Goal: Task Accomplishment & Management: Complete application form

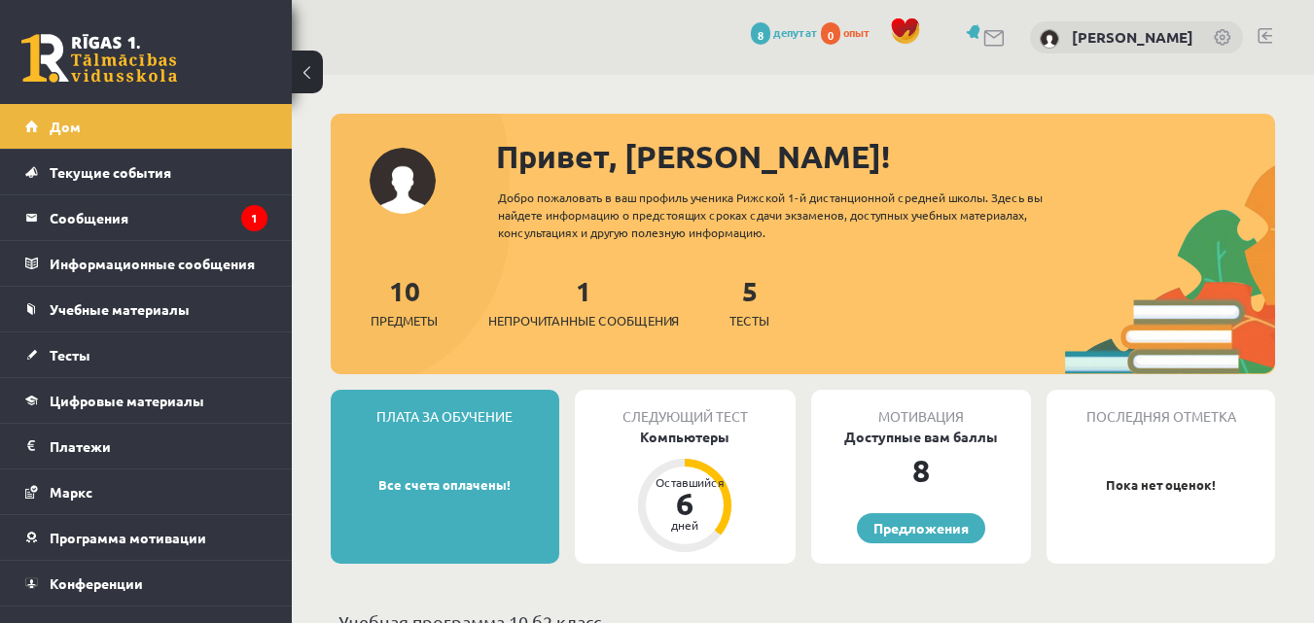
scroll to position [97, 0]
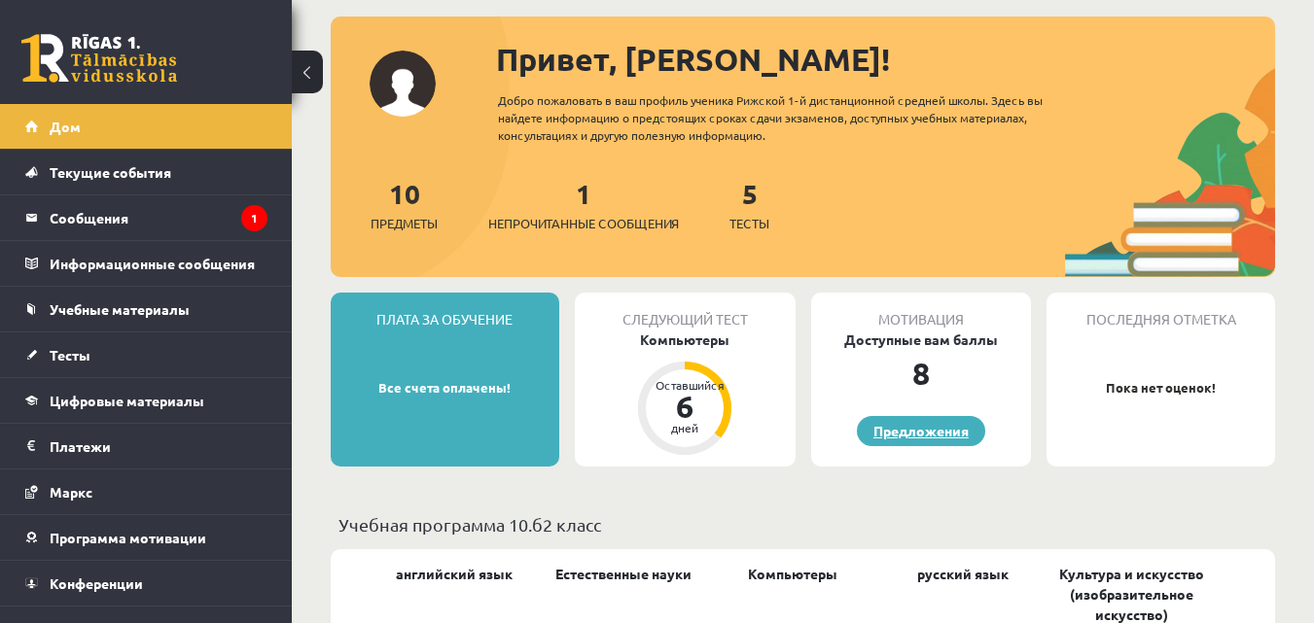
click at [902, 442] on link "Предложения" at bounding box center [921, 431] width 128 height 30
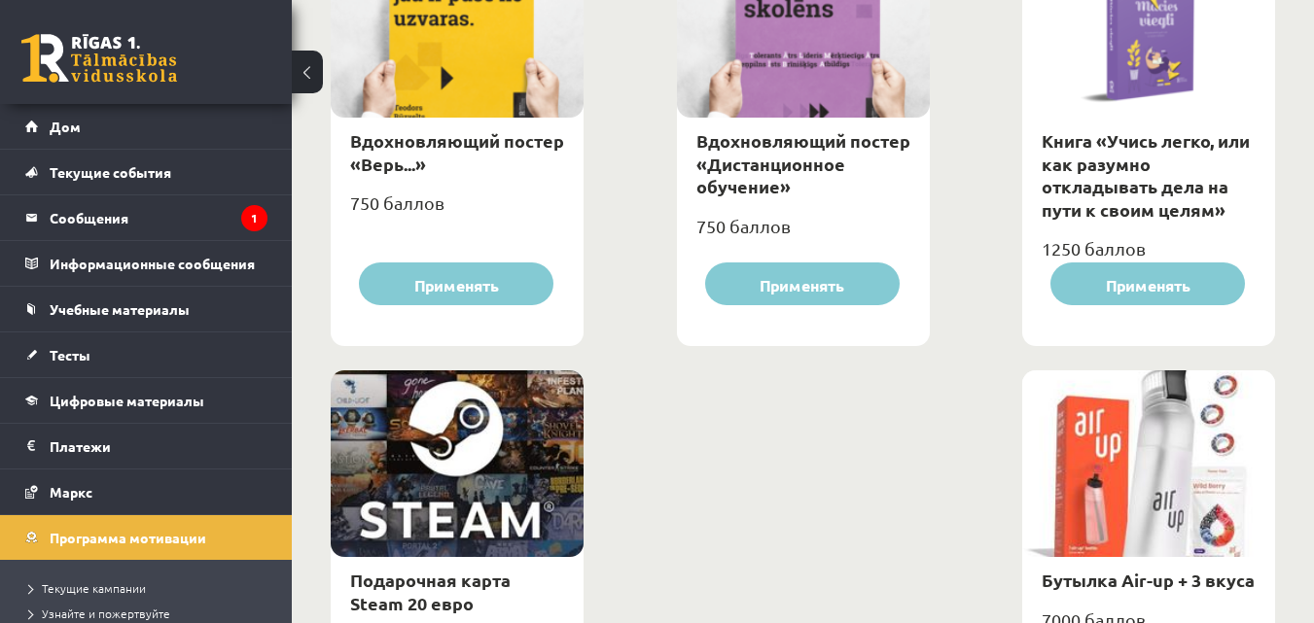
scroll to position [2854, 0]
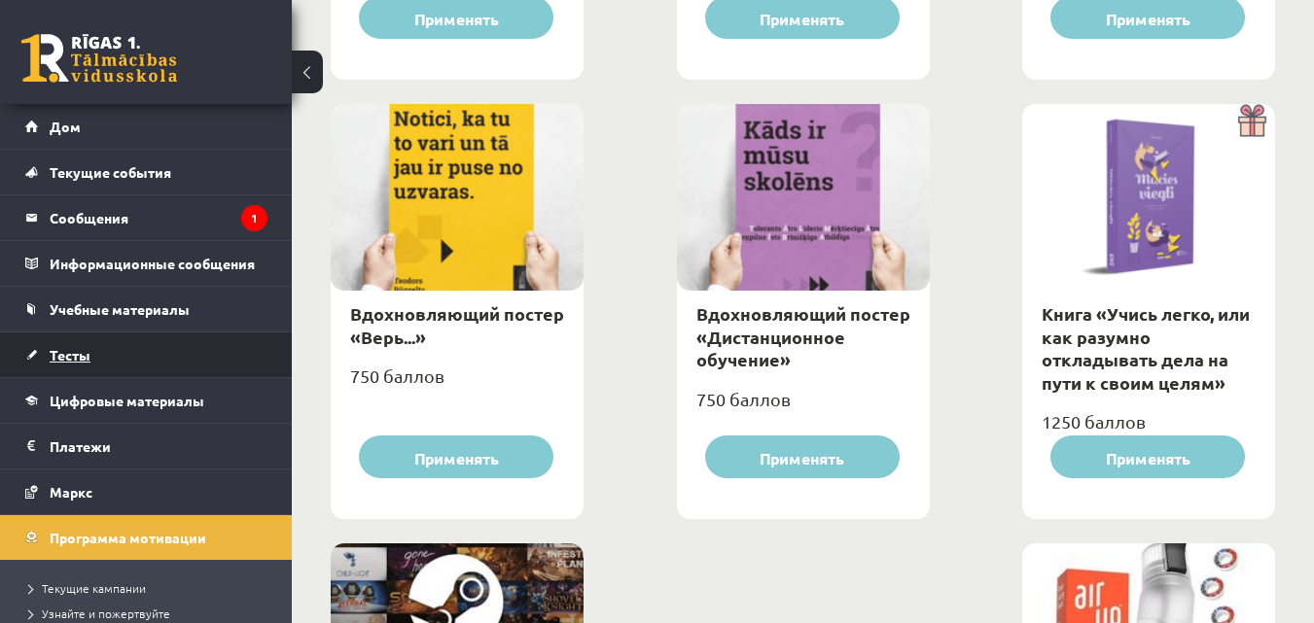
click at [152, 354] on link "Тесты" at bounding box center [146, 355] width 242 height 45
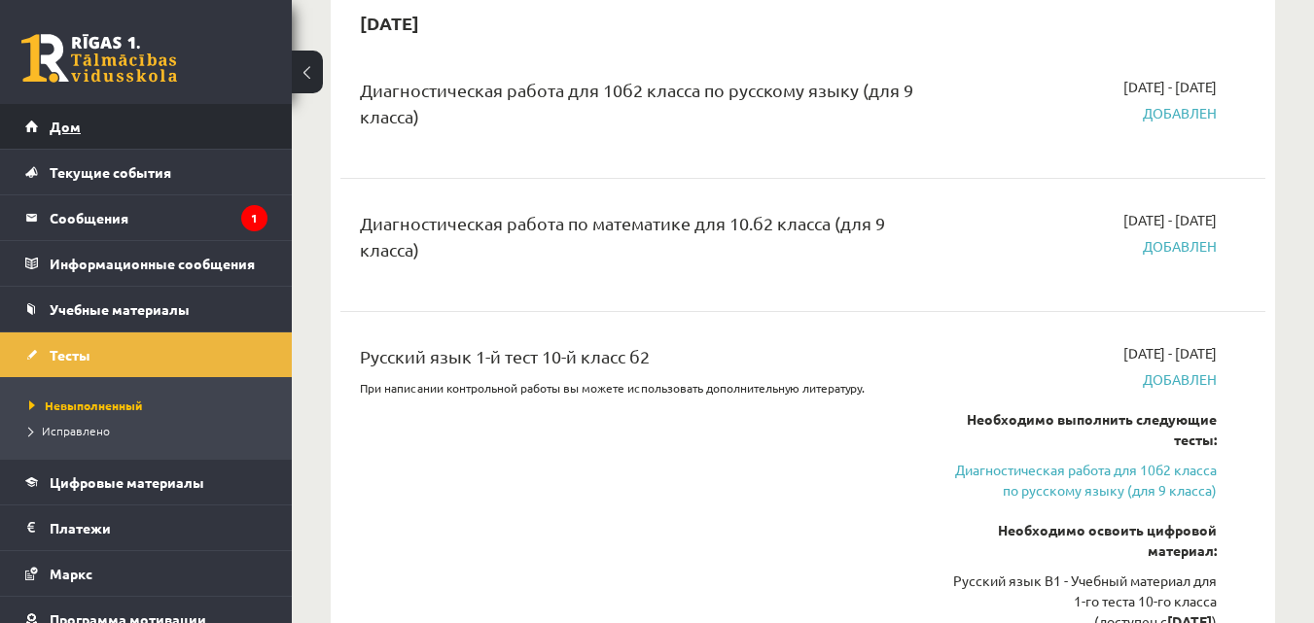
click at [176, 140] on link "Дом" at bounding box center [146, 126] width 242 height 45
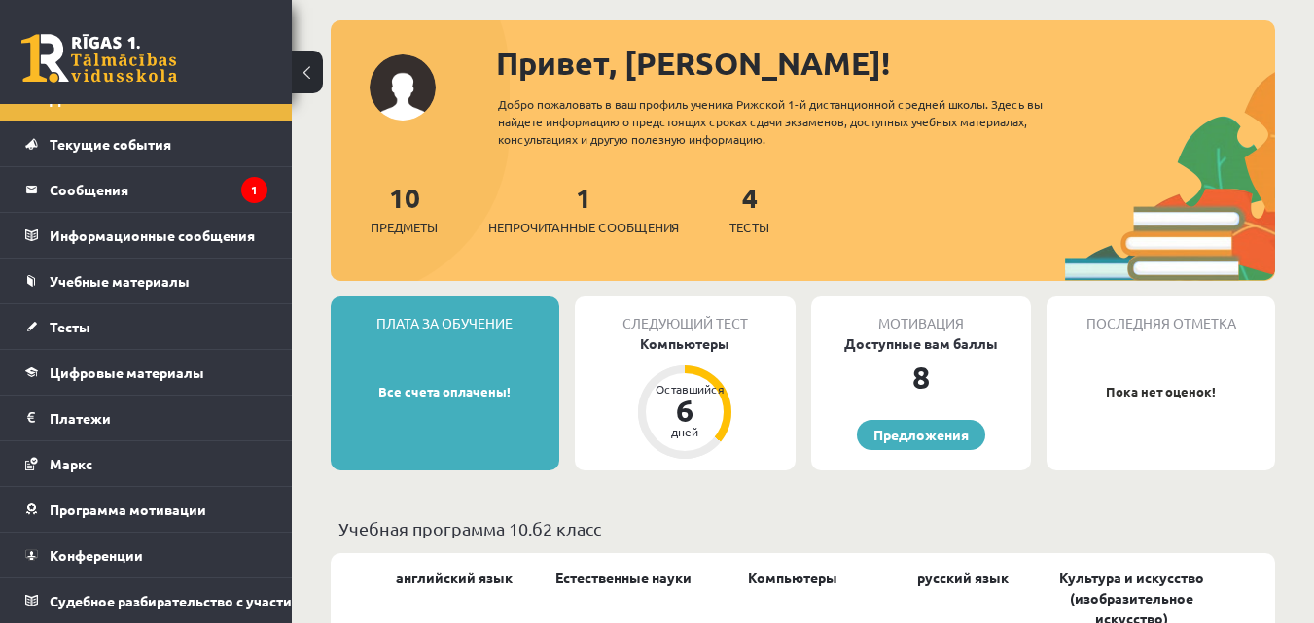
scroll to position [194, 0]
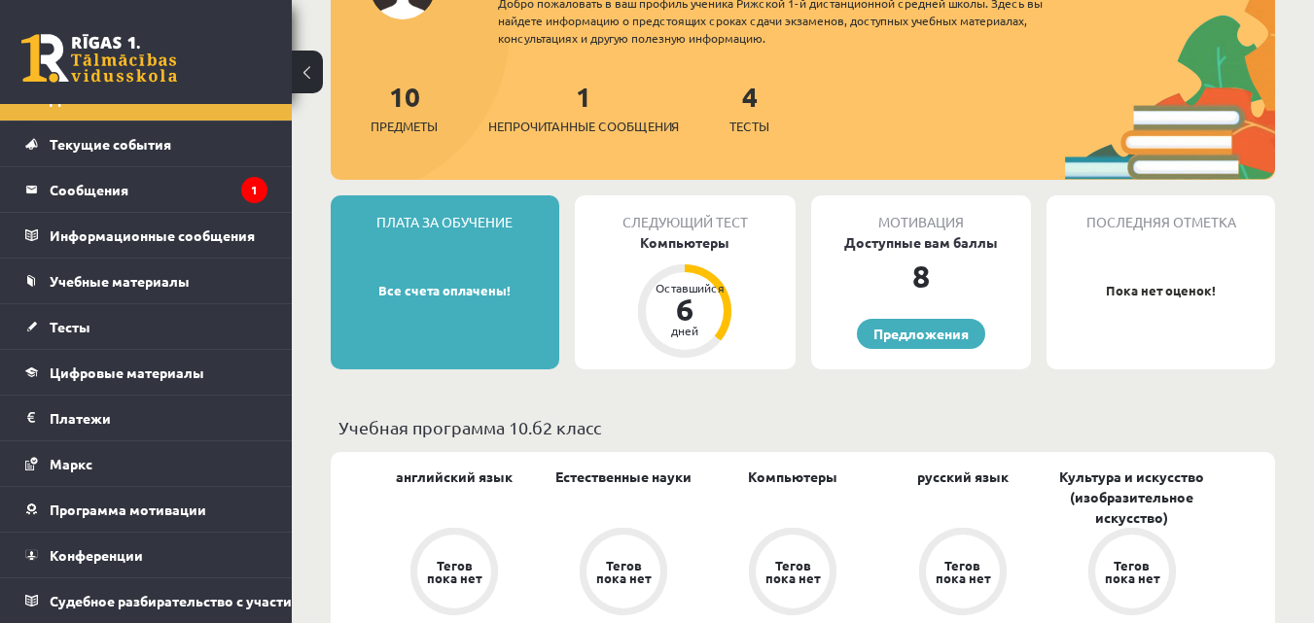
click at [475, 299] on div "Плата за обучение Все счета оплачены!" at bounding box center [445, 282] width 229 height 174
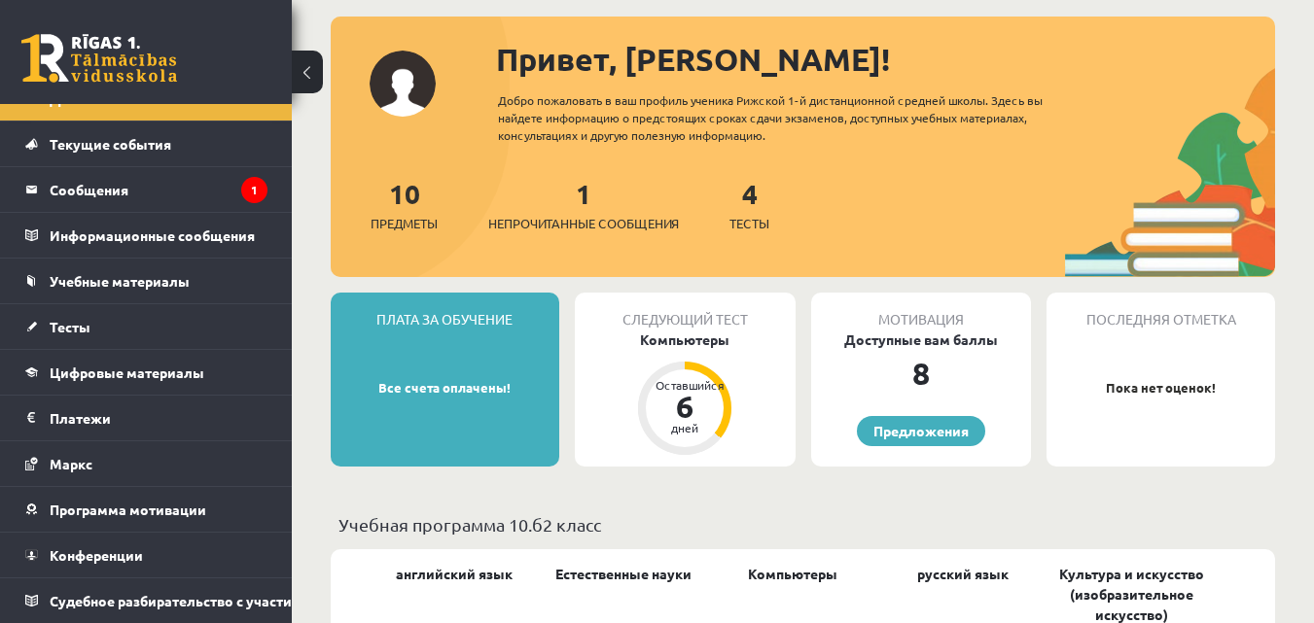
scroll to position [43, 0]
click at [463, 375] on div "Плата за обучение Все счета оплачены!" at bounding box center [445, 380] width 229 height 174
click at [463, 370] on div "Плата за обучение Все счета оплачены!" at bounding box center [445, 380] width 229 height 174
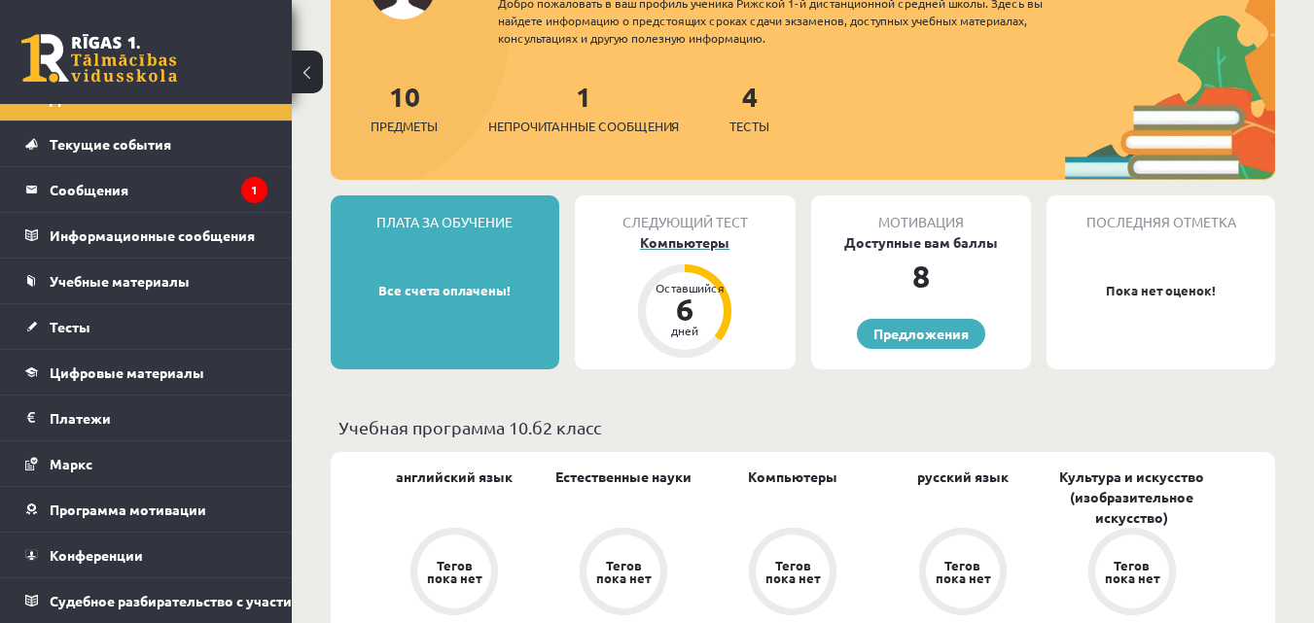
click at [716, 301] on div "Оставшийся 6 дней" at bounding box center [685, 311] width 78 height 78
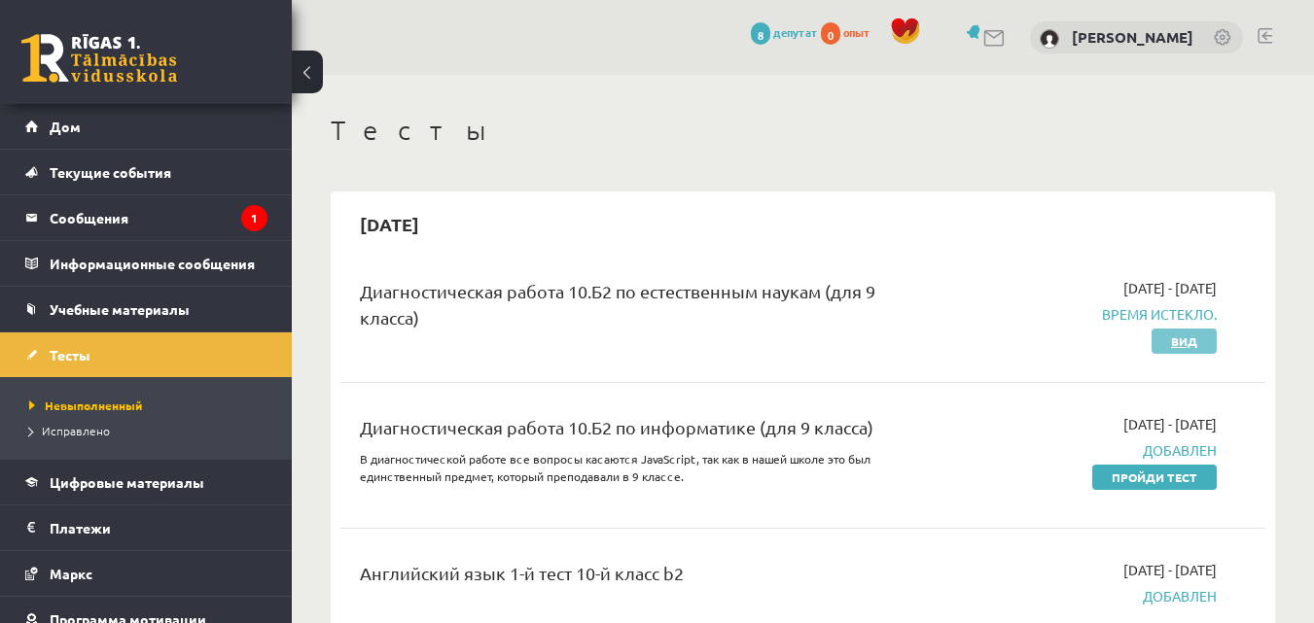
click at [1174, 343] on font "Вид" at bounding box center [1184, 342] width 26 height 16
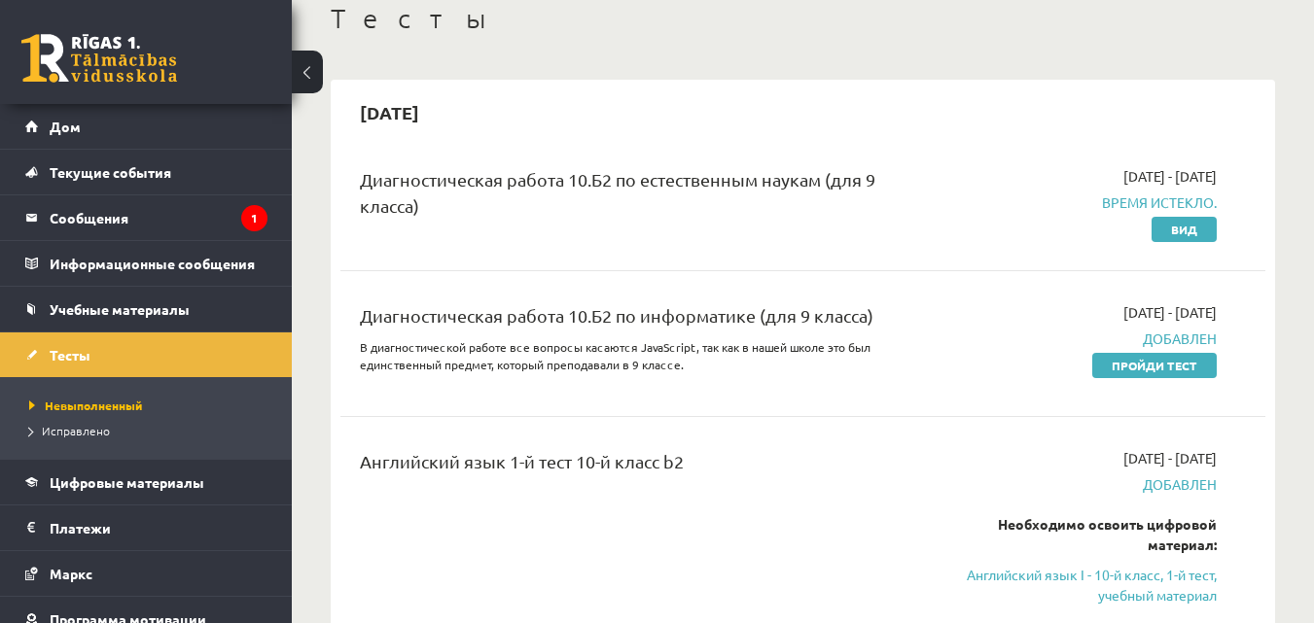
scroll to position [97, 0]
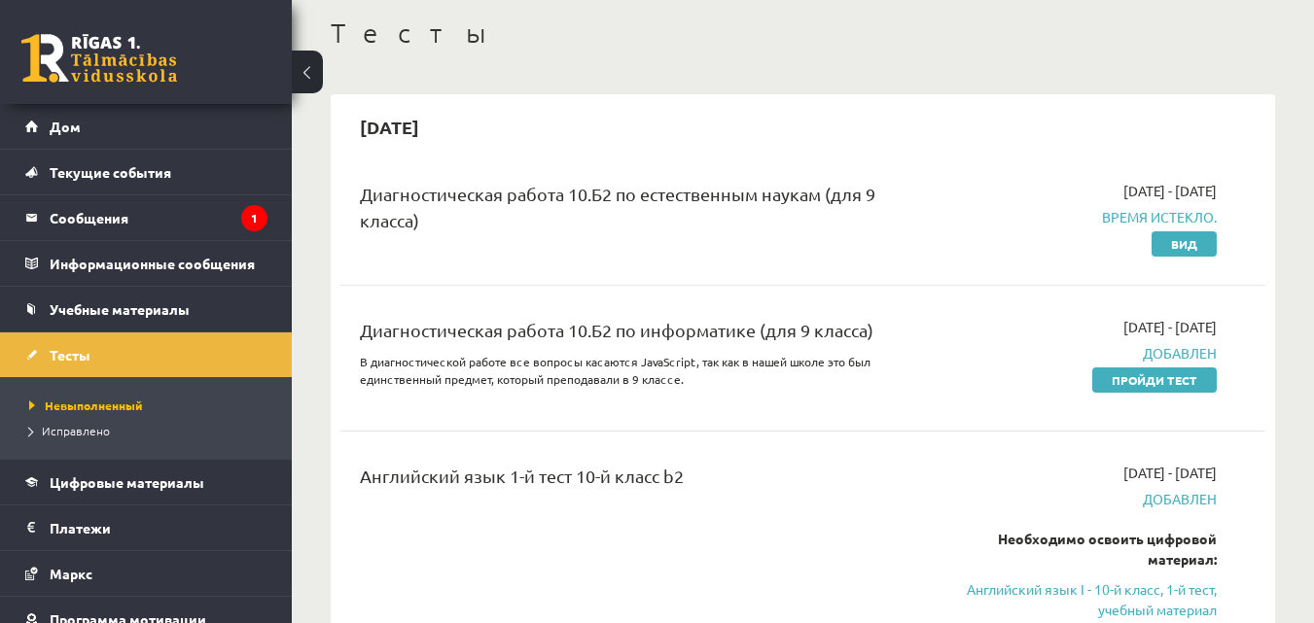
drag, startPoint x: 1176, startPoint y: 385, endPoint x: 718, endPoint y: 99, distance: 539.9
click at [1175, 384] on font "Пройди тест" at bounding box center [1154, 380] width 86 height 16
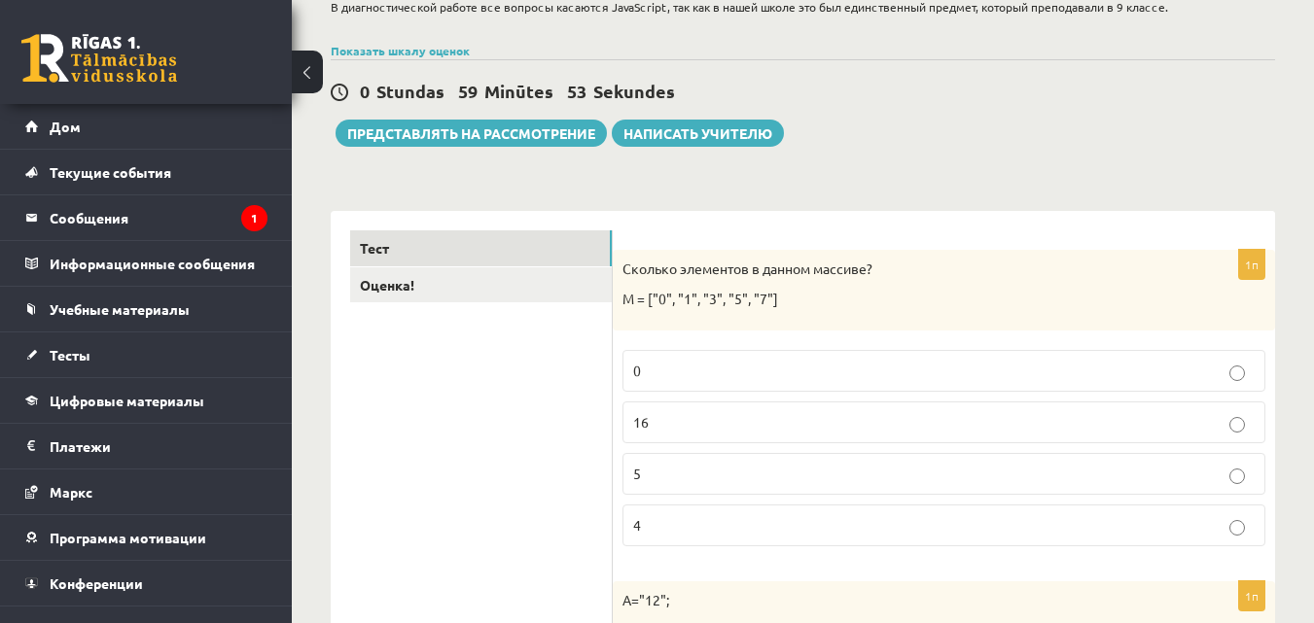
scroll to position [292, 0]
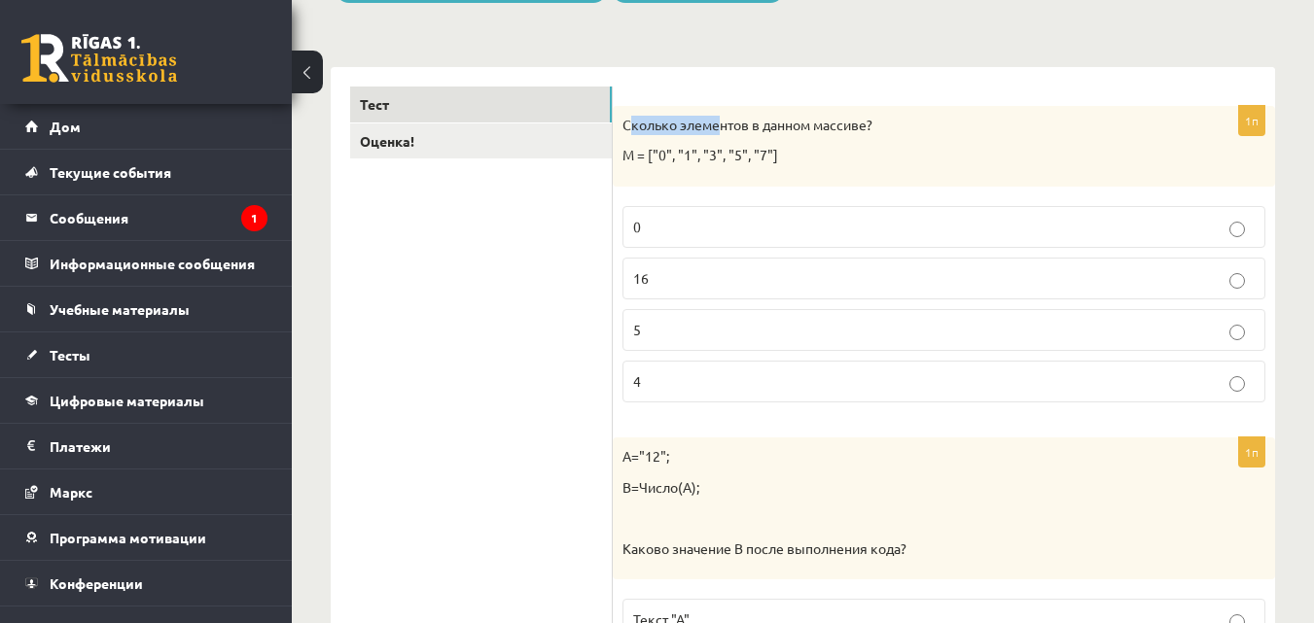
drag, startPoint x: 627, startPoint y: 119, endPoint x: 707, endPoint y: 128, distance: 80.3
click at [708, 128] on font "Сколько элементов в данном массиве?" at bounding box center [747, 125] width 250 height 18
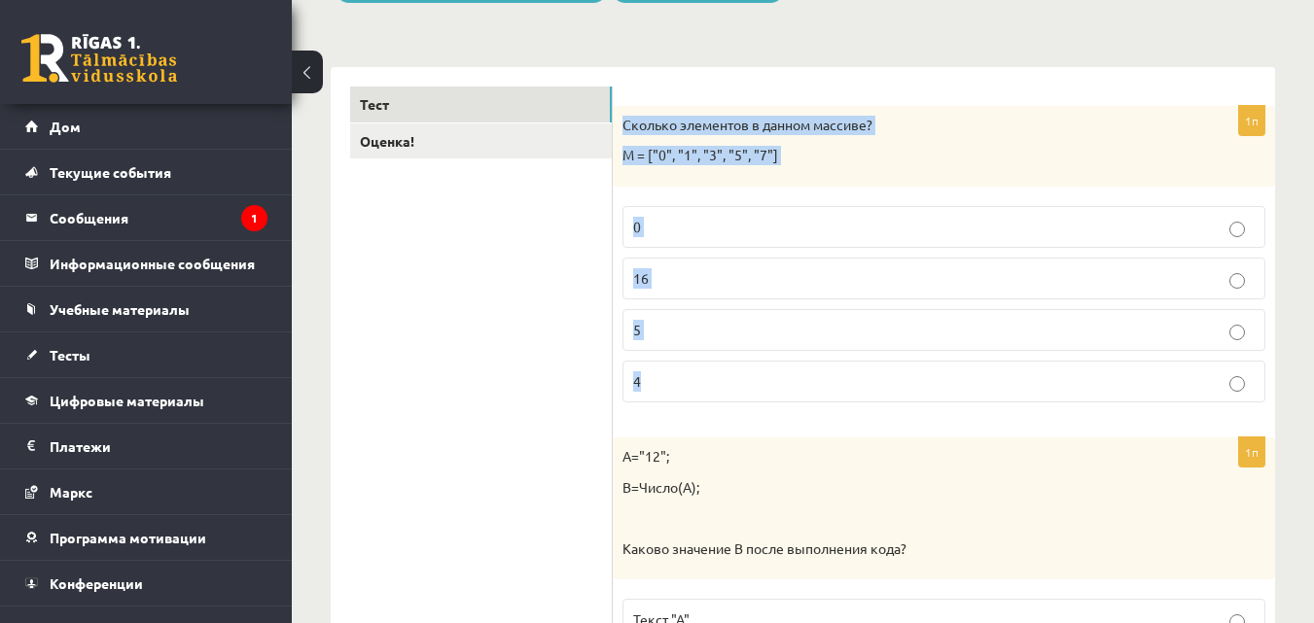
drag, startPoint x: 619, startPoint y: 117, endPoint x: 798, endPoint y: 375, distance: 314.5
click at [798, 375] on div "1п Сколько элементов в данном массиве? М = ["0", "1", "3", "5", "7"] 0 16 5 4" at bounding box center [944, 262] width 662 height 312
copy div "Сколько элементов в данном массиве? М = ["0", "1", "3", "5", "7"] 0 16 5 4"
click at [790, 345] on label "5" at bounding box center [943, 330] width 643 height 42
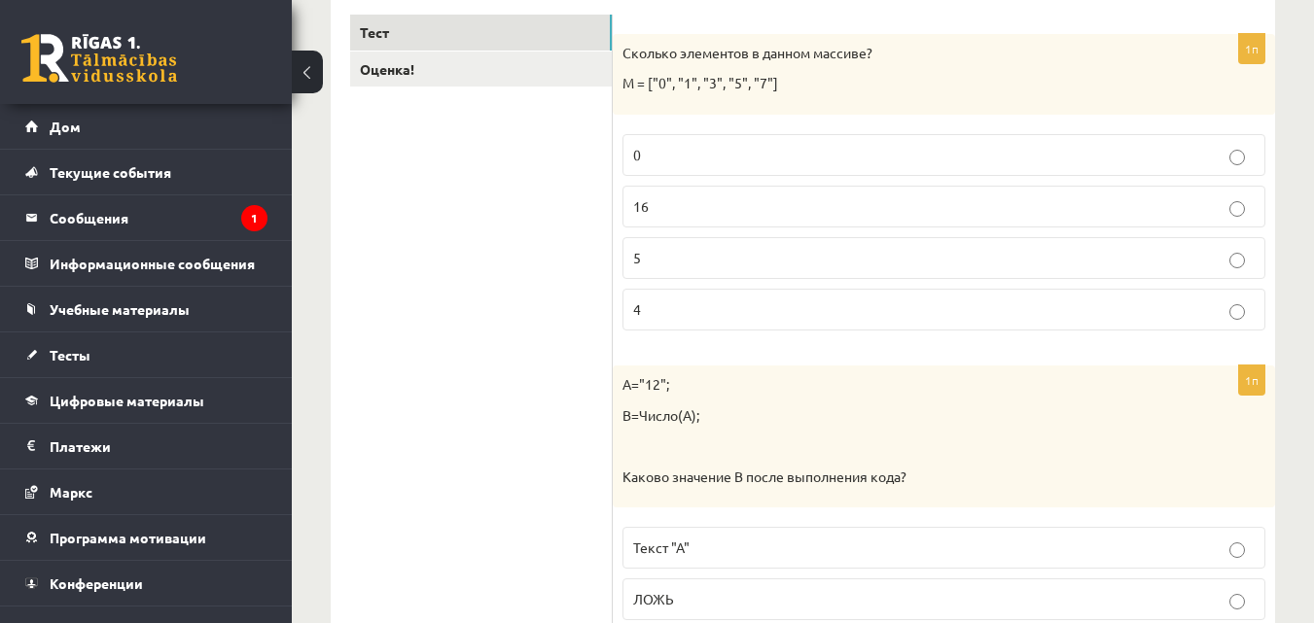
scroll to position [486, 0]
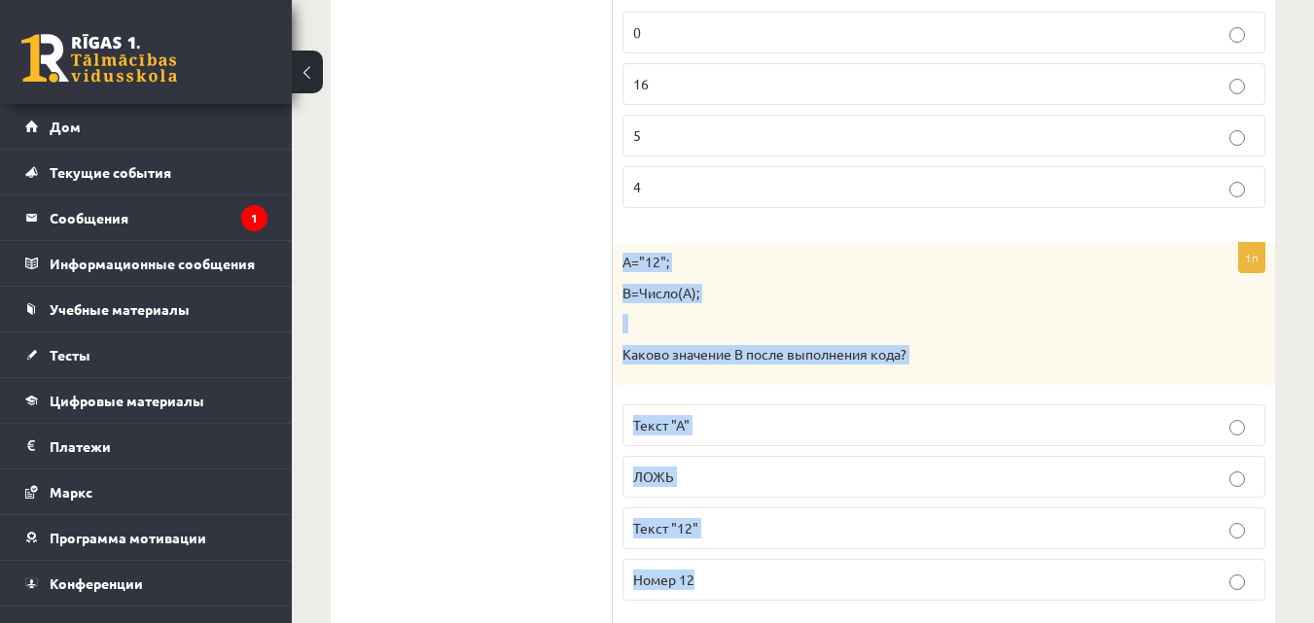
drag, startPoint x: 617, startPoint y: 265, endPoint x: 820, endPoint y: 563, distance: 360.3
click at [820, 563] on div "1п А="12"; B=Число(A); Каково значение B после выполнения кода? Текст "А" ЛОЖЬ …" at bounding box center [944, 429] width 662 height 373
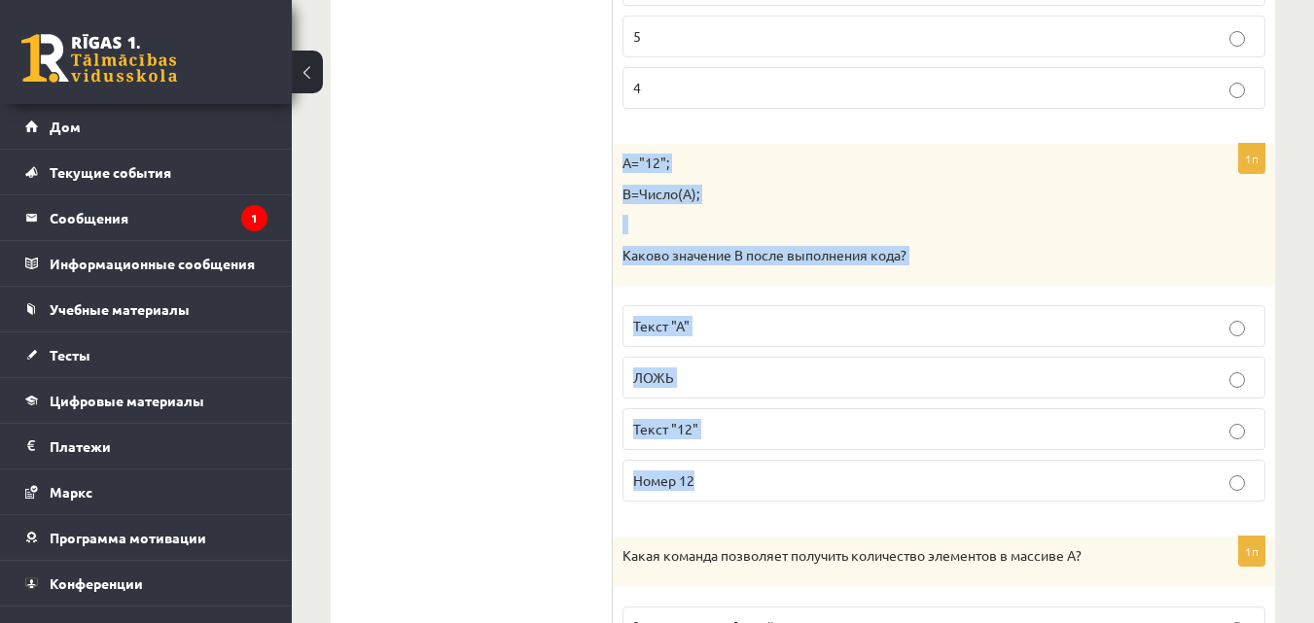
scroll to position [778, 0]
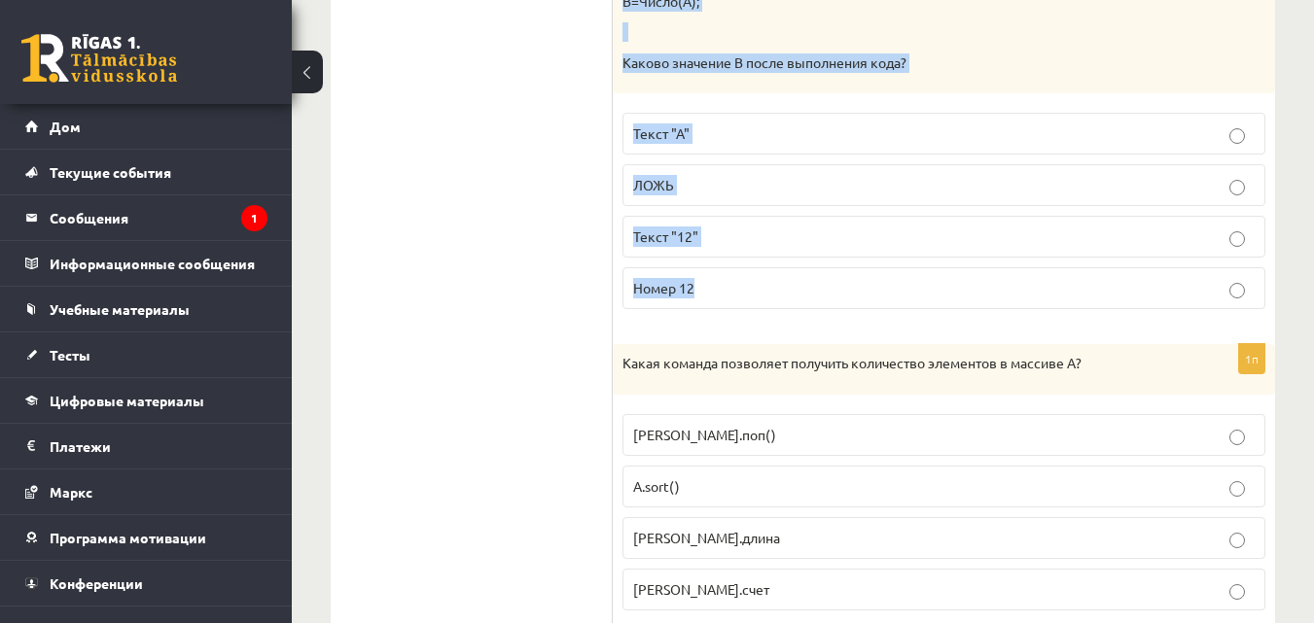
copy div "А="12"; B=Число(A); Каково значение B после выполнения кода? Текст "А" ЛОЖЬ Тек…"
click at [772, 301] on label "Номер 12" at bounding box center [943, 288] width 643 height 42
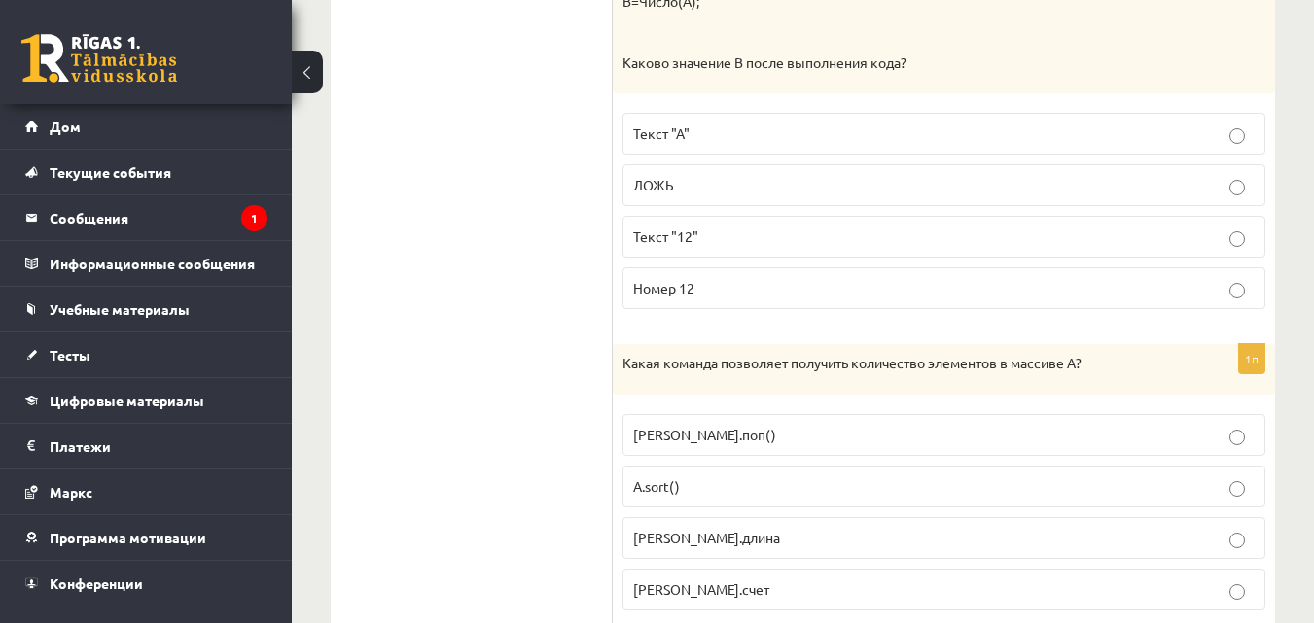
click at [765, 283] on p "Номер 12" at bounding box center [943, 288] width 621 height 20
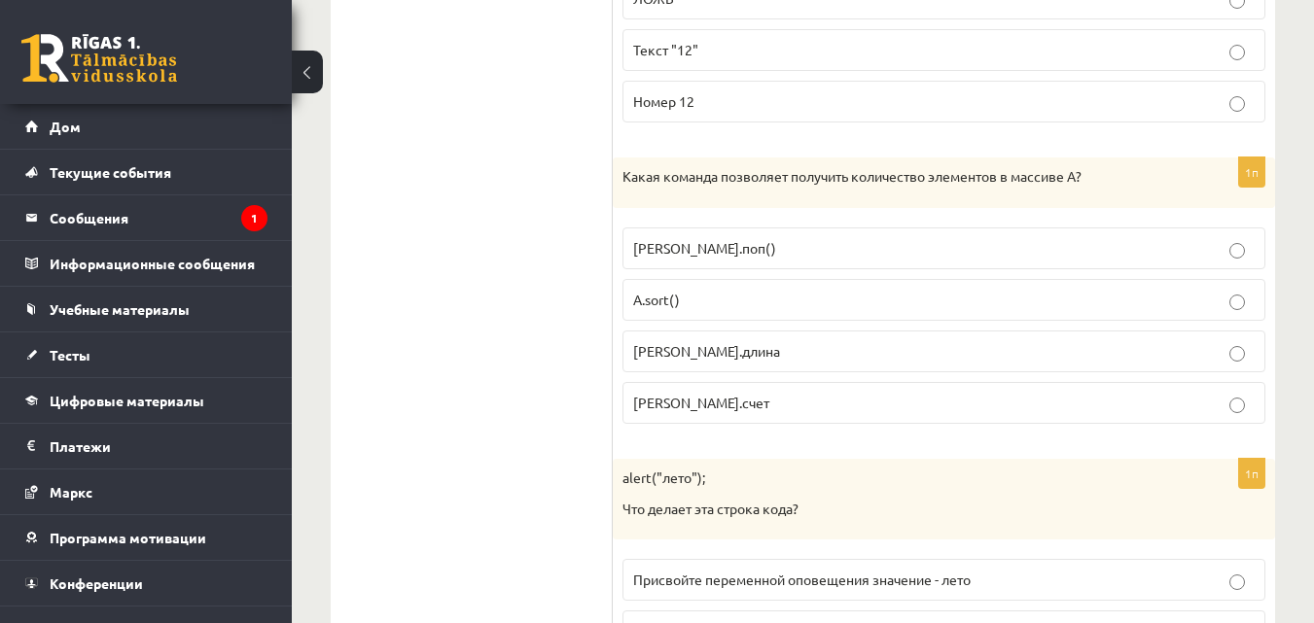
scroll to position [972, 0]
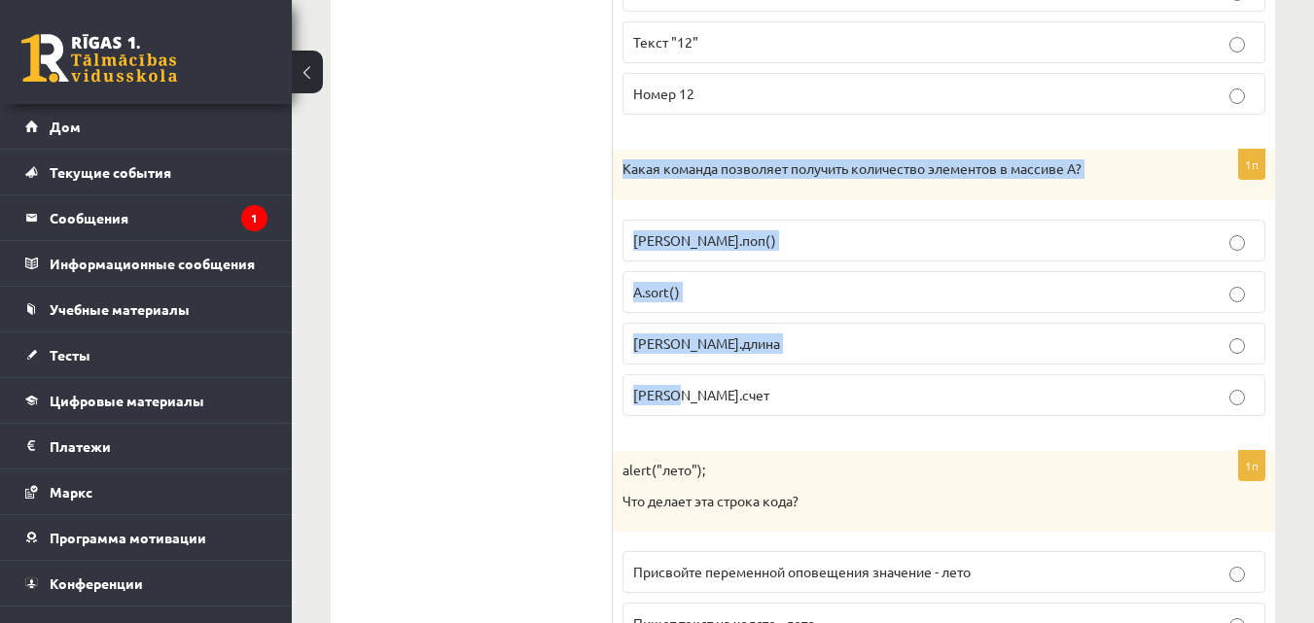
drag, startPoint x: 617, startPoint y: 162, endPoint x: 1120, endPoint y: 402, distance: 556.7
click at [1120, 402] on div "1п Какая команда позволяет получить количество элементов в массиве A? А.поп() A…" at bounding box center [944, 291] width 662 height 282
copy div "Какая команда позволяет получить количество элементов в массиве A? А.поп() A.so…"
click at [781, 350] on p "А.длина" at bounding box center [943, 344] width 621 height 20
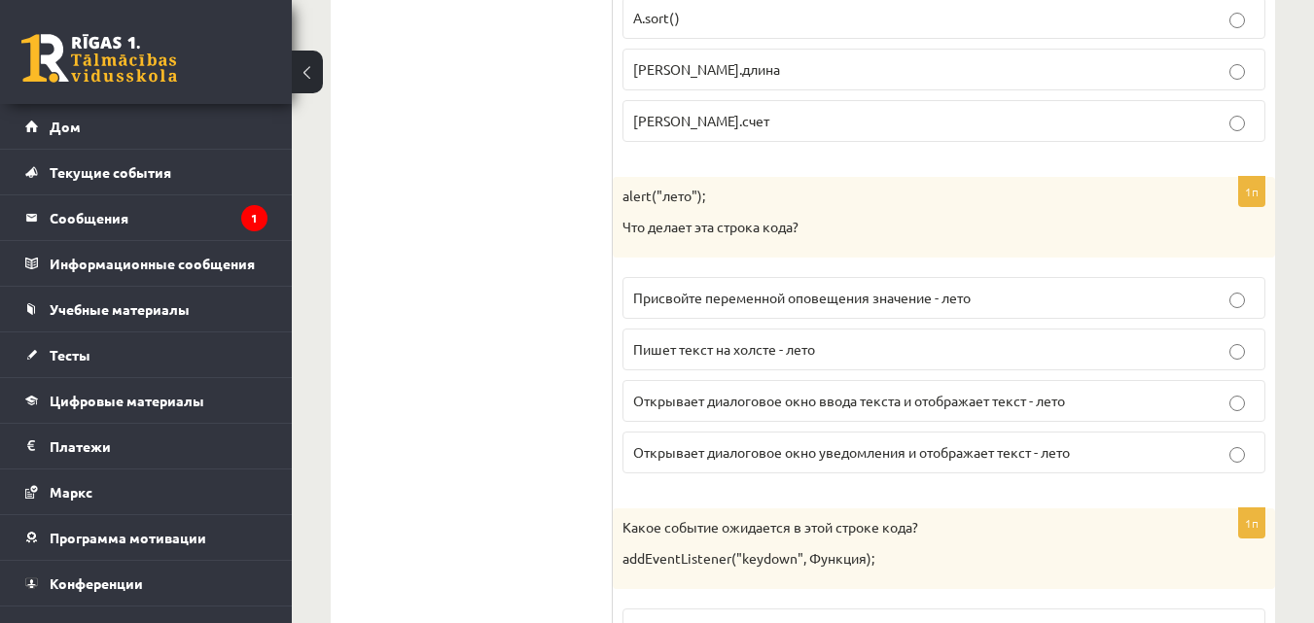
scroll to position [1264, 0]
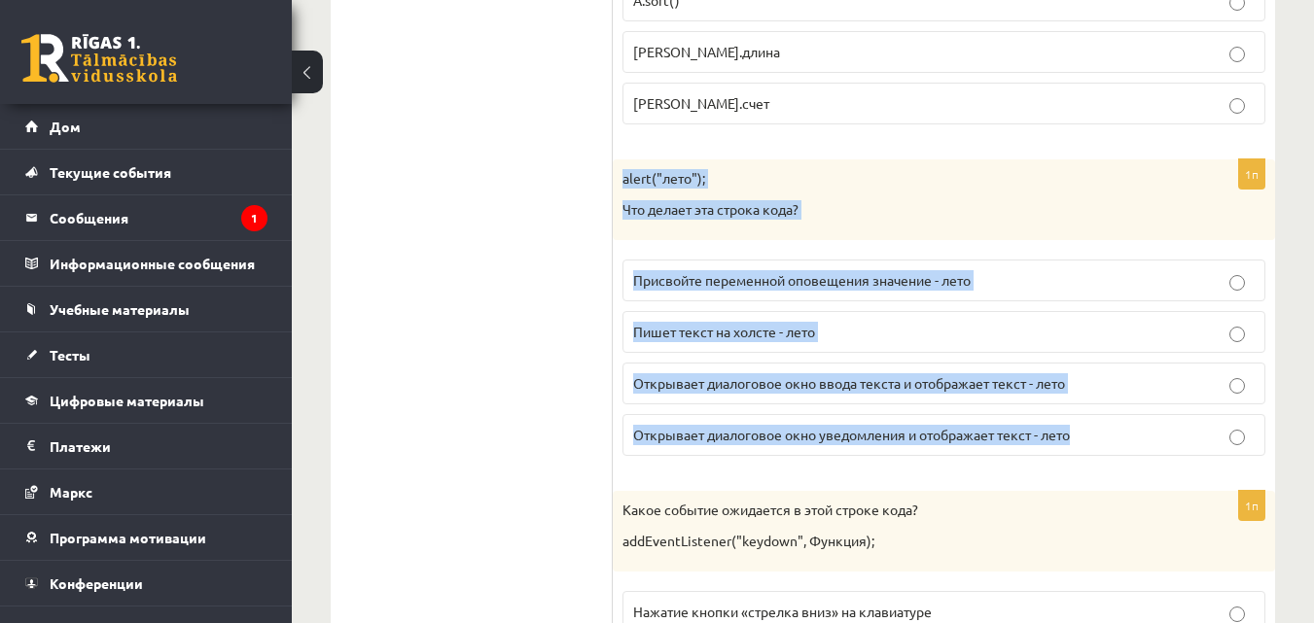
drag, startPoint x: 621, startPoint y: 176, endPoint x: 1100, endPoint y: 439, distance: 545.7
click at [1100, 439] on div "1п alert("лето"); Что делает эта строка кода? Присвойте переменной оповещения з…" at bounding box center [944, 315] width 662 height 312
copy div "alert("лето"); Что делает эта строка кода? Присвойте переменной оповещения знач…"
click at [1130, 426] on p "Открывает диалоговое окно уведомления и отображает текст - лето" at bounding box center [943, 435] width 621 height 20
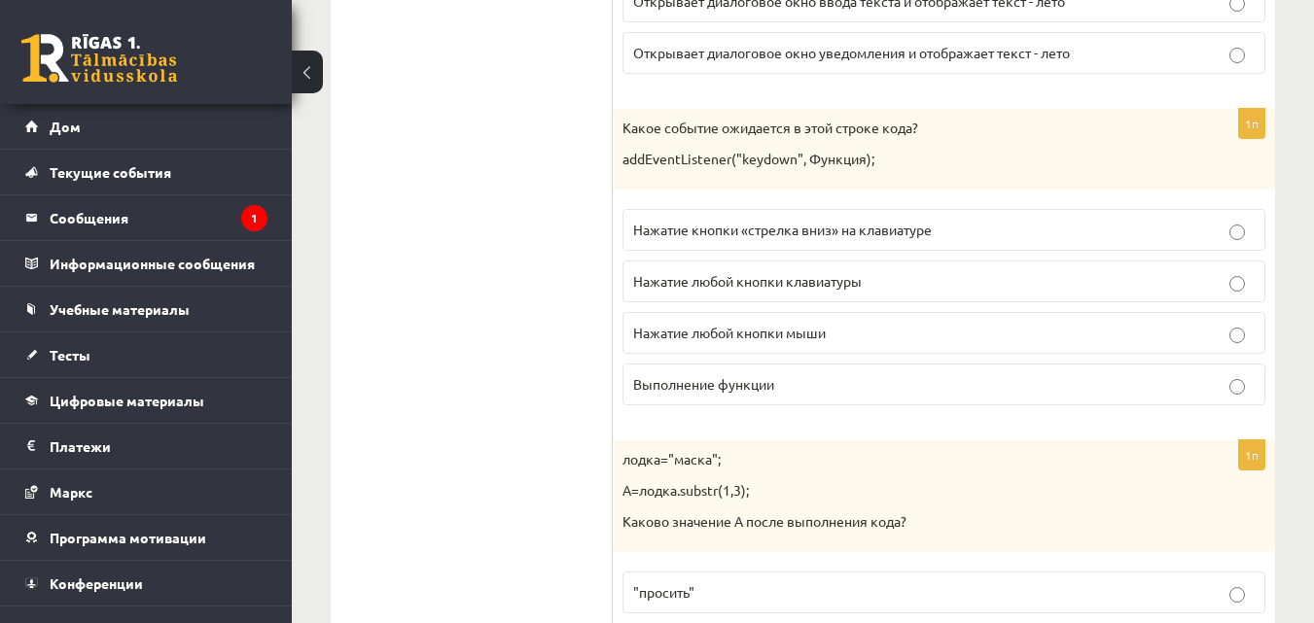
scroll to position [1653, 0]
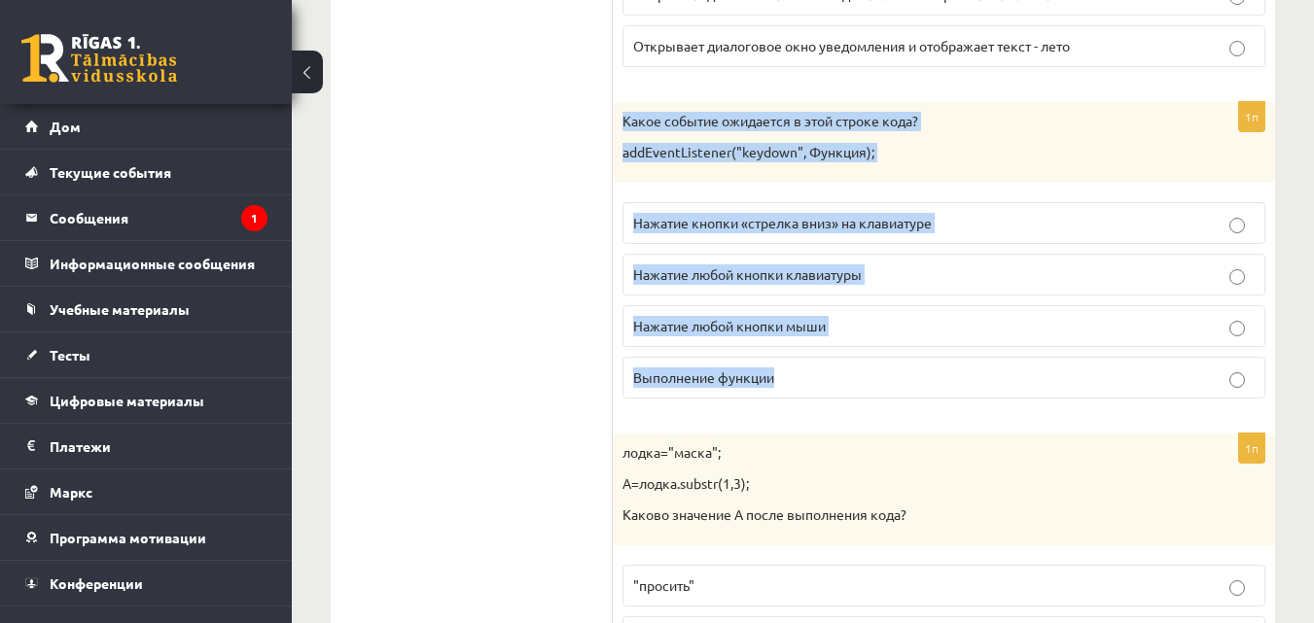
drag, startPoint x: 618, startPoint y: 111, endPoint x: 943, endPoint y: 382, distance: 423.2
click at [943, 382] on div "1п Какое событие ожидается в этой строке кода? addEventListener("keydown", Функ…" at bounding box center [944, 258] width 662 height 312
copy div "Какое событие ожидается в этой строке кода? addEventListener("keydown", Функция…"
click at [877, 326] on p "Нажатие любой кнопки мыши" at bounding box center [943, 326] width 621 height 20
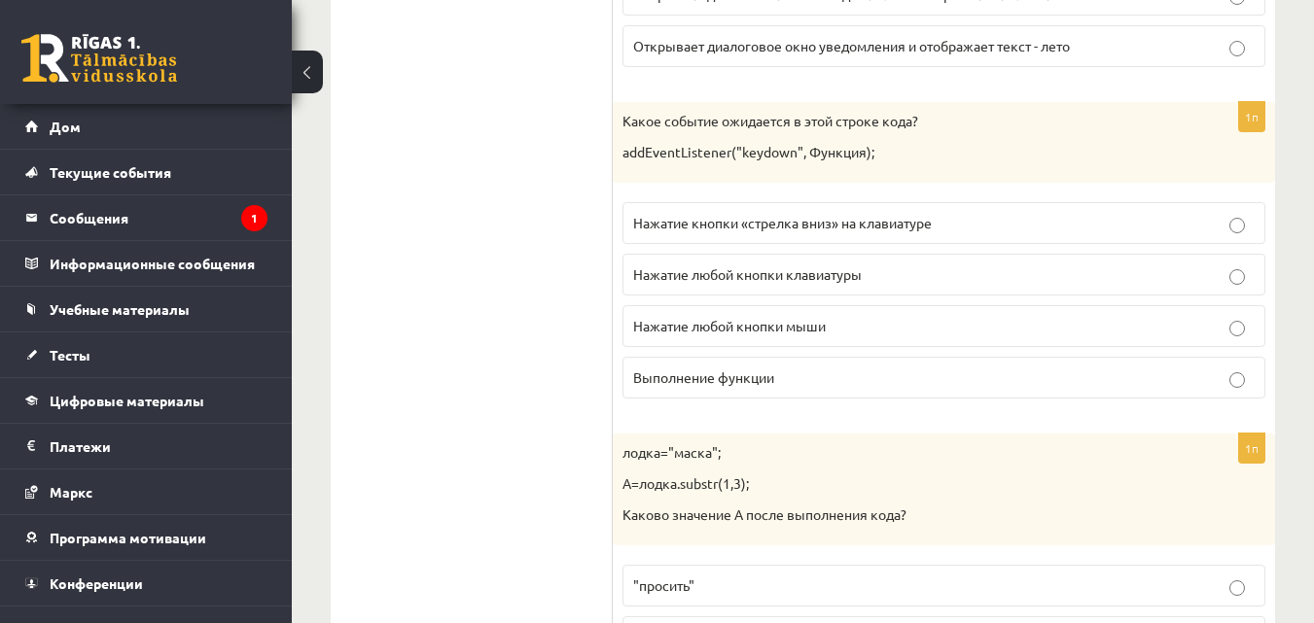
click at [880, 280] on p "Нажатие любой кнопки клавиатуры" at bounding box center [943, 274] width 621 height 20
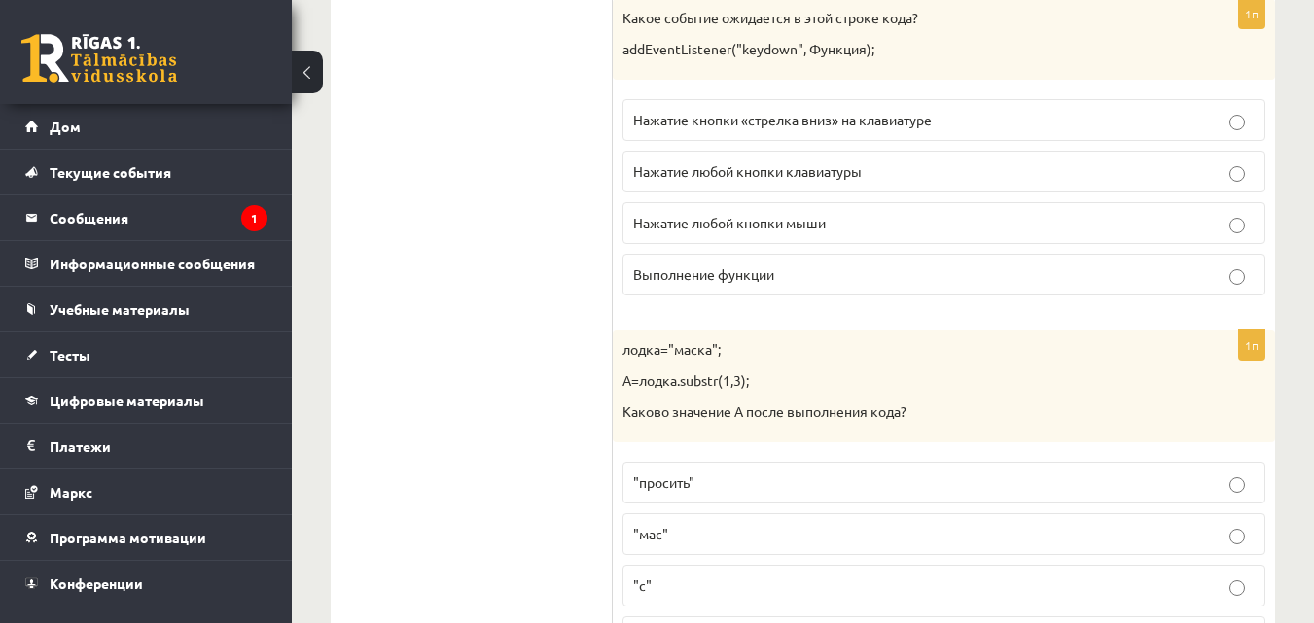
scroll to position [1848, 0]
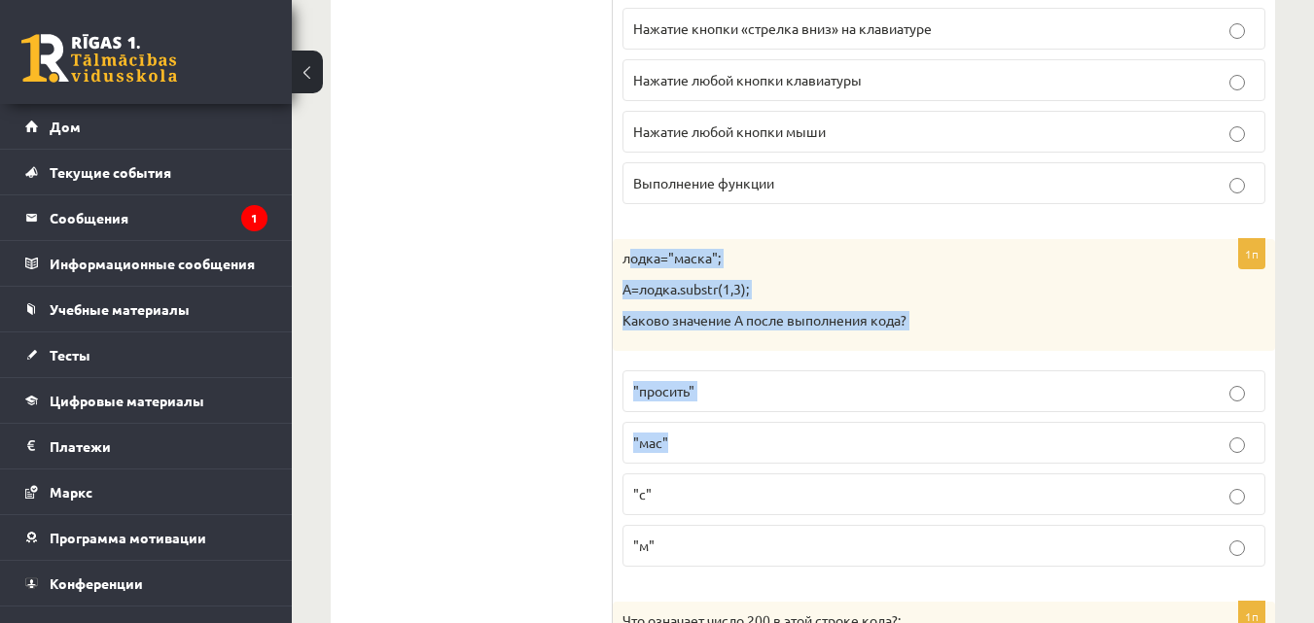
drag, startPoint x: 653, startPoint y: 274, endPoint x: 595, endPoint y: 282, distance: 58.9
click at [899, 393] on div "1п лодка="маска"; A=лодка.substr(1,3); Каково значение A после выполнения кода?…" at bounding box center [944, 410] width 662 height 343
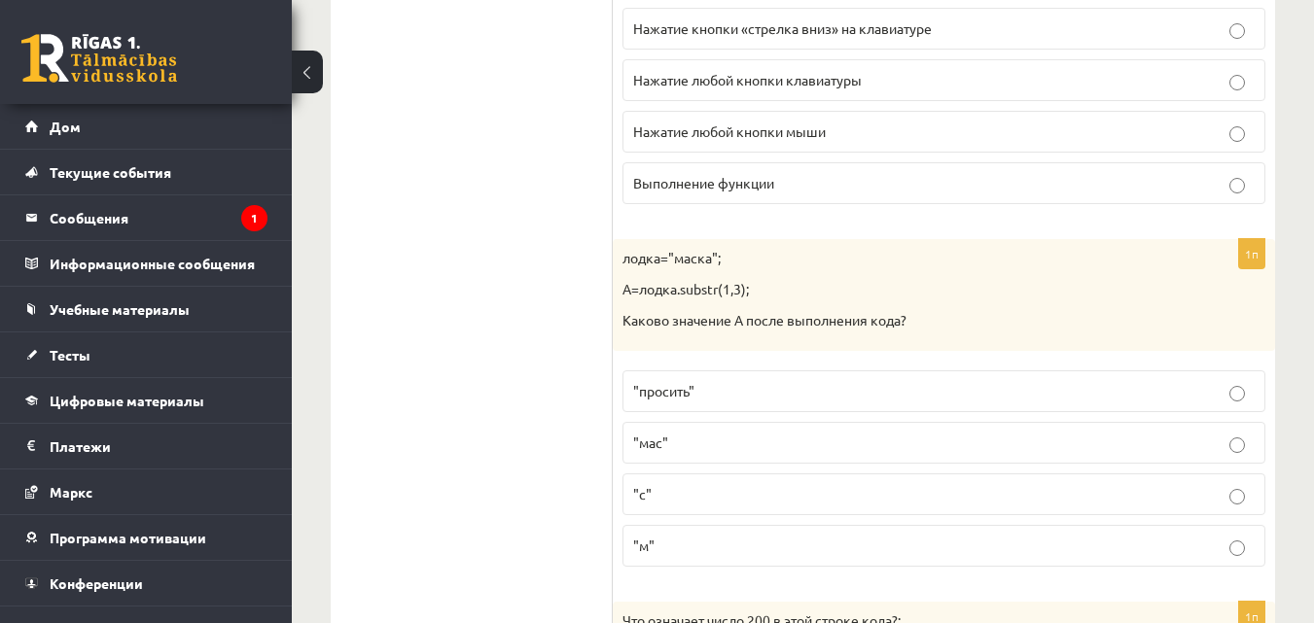
drag, startPoint x: 518, startPoint y: 264, endPoint x: 614, endPoint y: 256, distance: 95.6
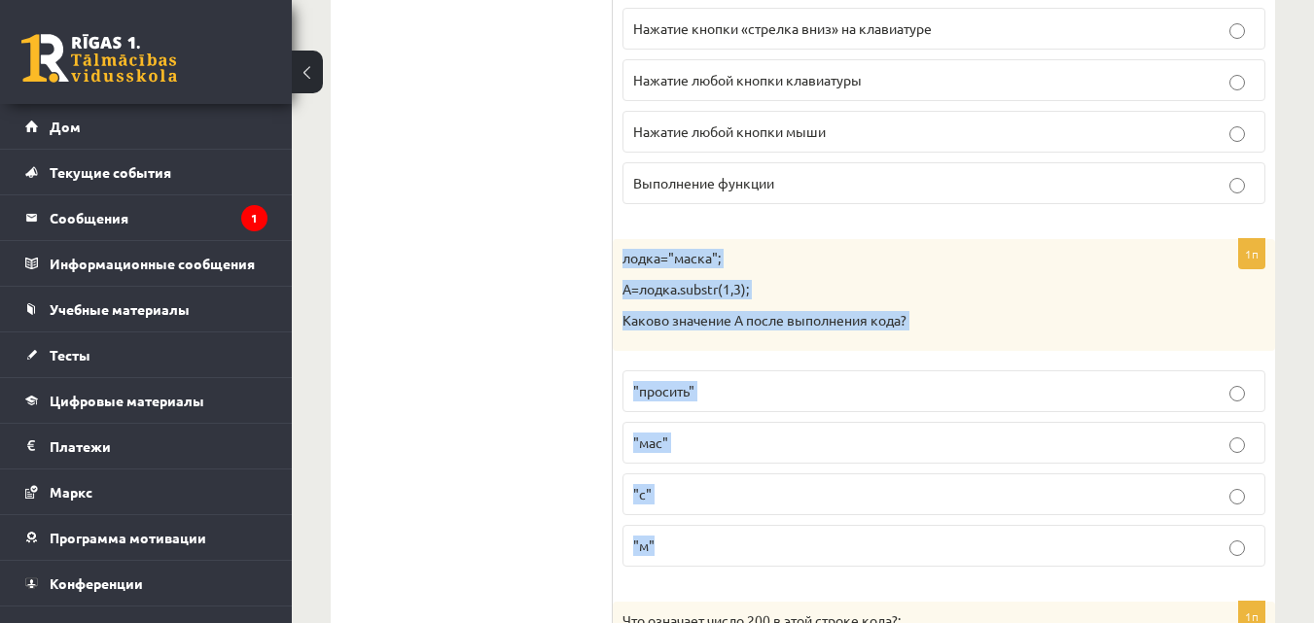
drag, startPoint x: 618, startPoint y: 254, endPoint x: 896, endPoint y: 560, distance: 413.1
click at [896, 560] on div "1п лодка="маска"; A=лодка.substr(1,3); Каково значение A после выполнения кода?…" at bounding box center [944, 410] width 662 height 343
copy div "лодка="маска"; A=лодка.substr(1,3); Каково значение A после выполнения кода? "п…"
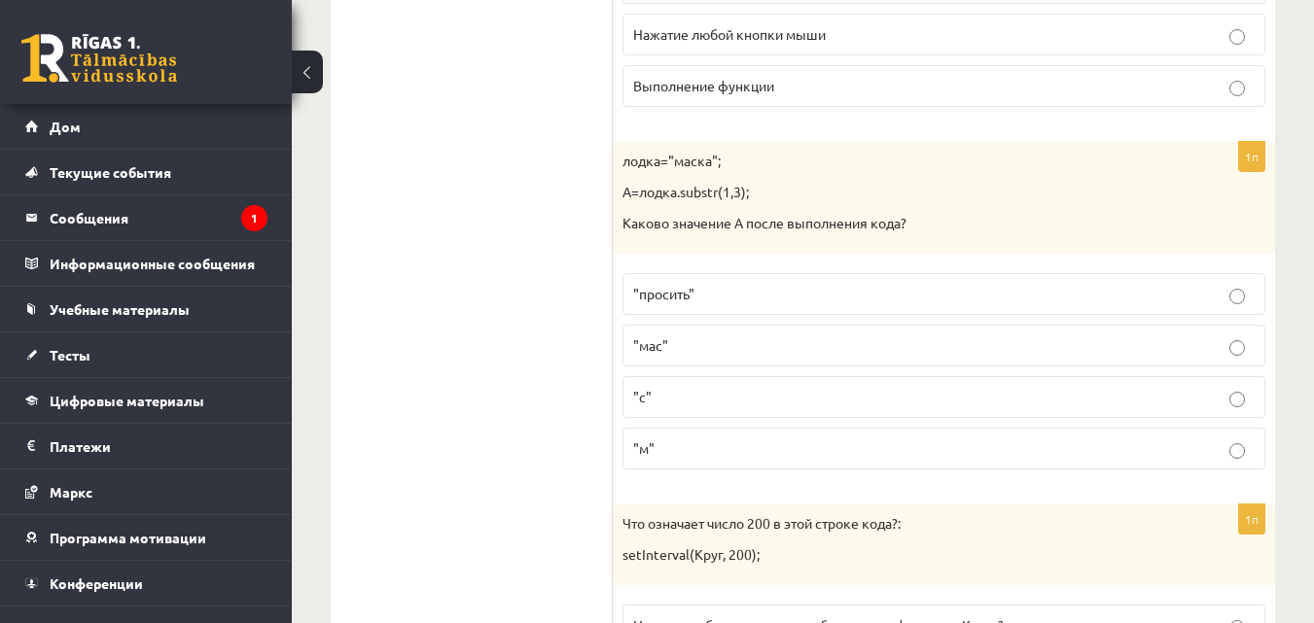
click at [769, 290] on p ""просить"" at bounding box center [943, 294] width 621 height 20
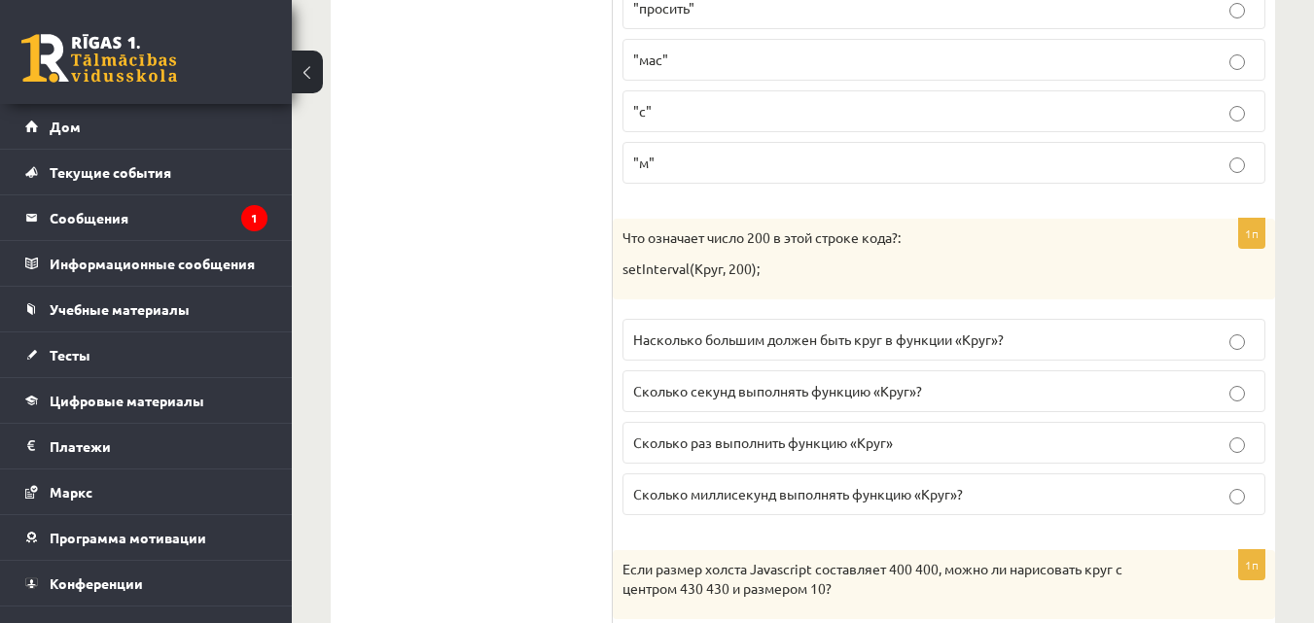
scroll to position [2237, 0]
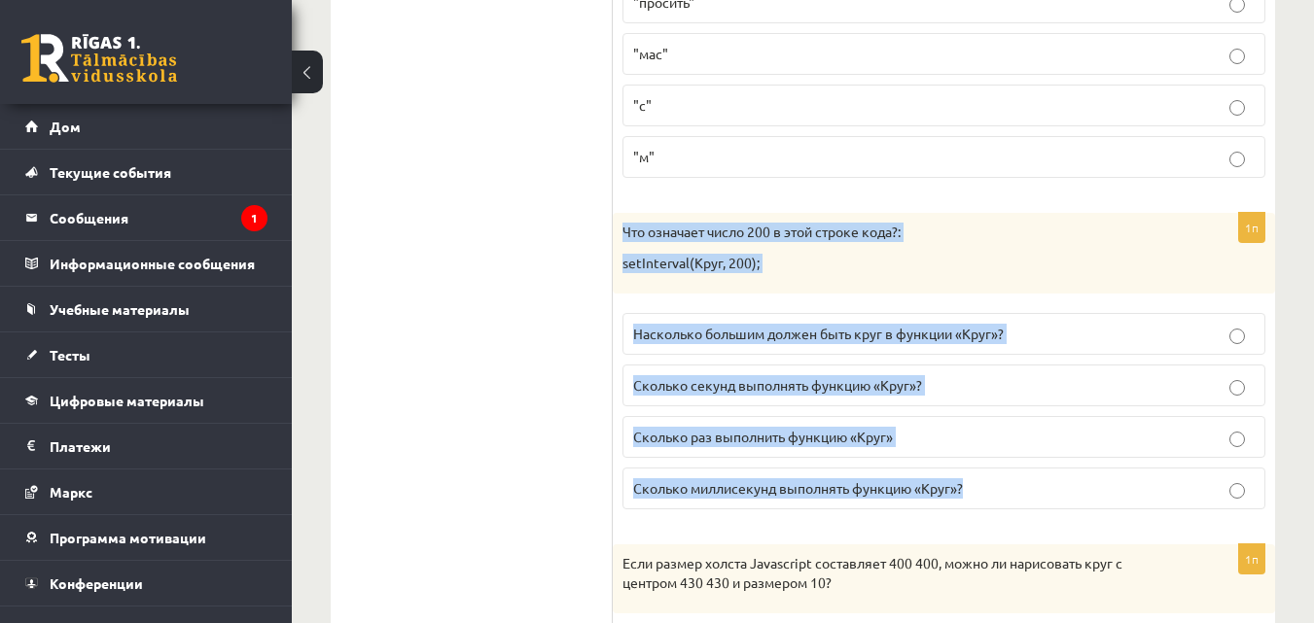
drag, startPoint x: 615, startPoint y: 221, endPoint x: 970, endPoint y: 506, distance: 455.9
click at [970, 506] on div "1п Что означает число 200 в этой строке кода?: setInterval(Круг, 200); Наскольк…" at bounding box center [944, 369] width 662 height 312
copy div "Что означает число 200 в этой строке кода?: setInterval(Круг, 200); Насколько б…"
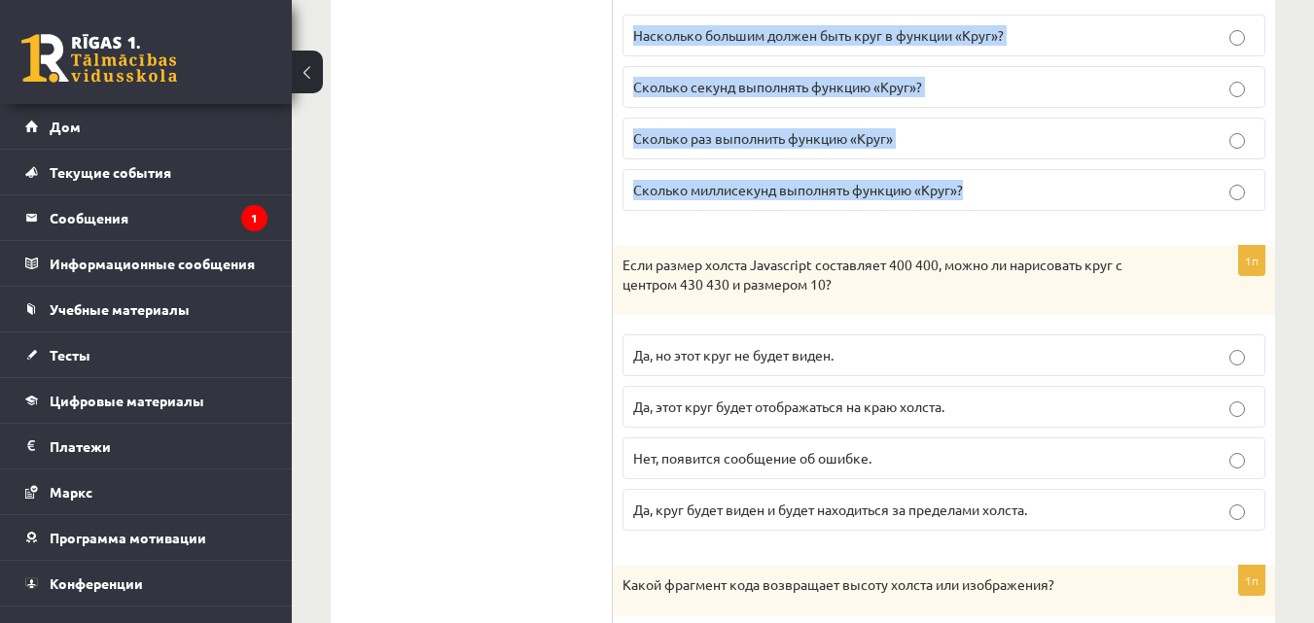
scroll to position [2500, 0]
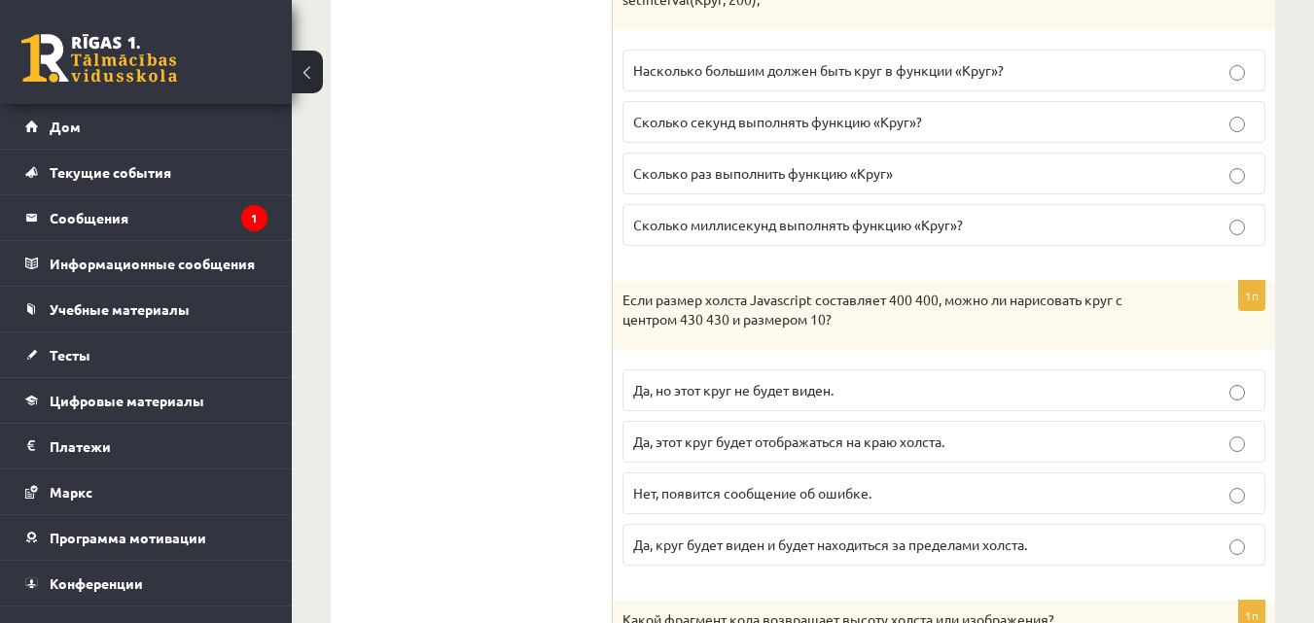
drag, startPoint x: 1311, startPoint y: 168, endPoint x: 1309, endPoint y: 150, distance: 18.6
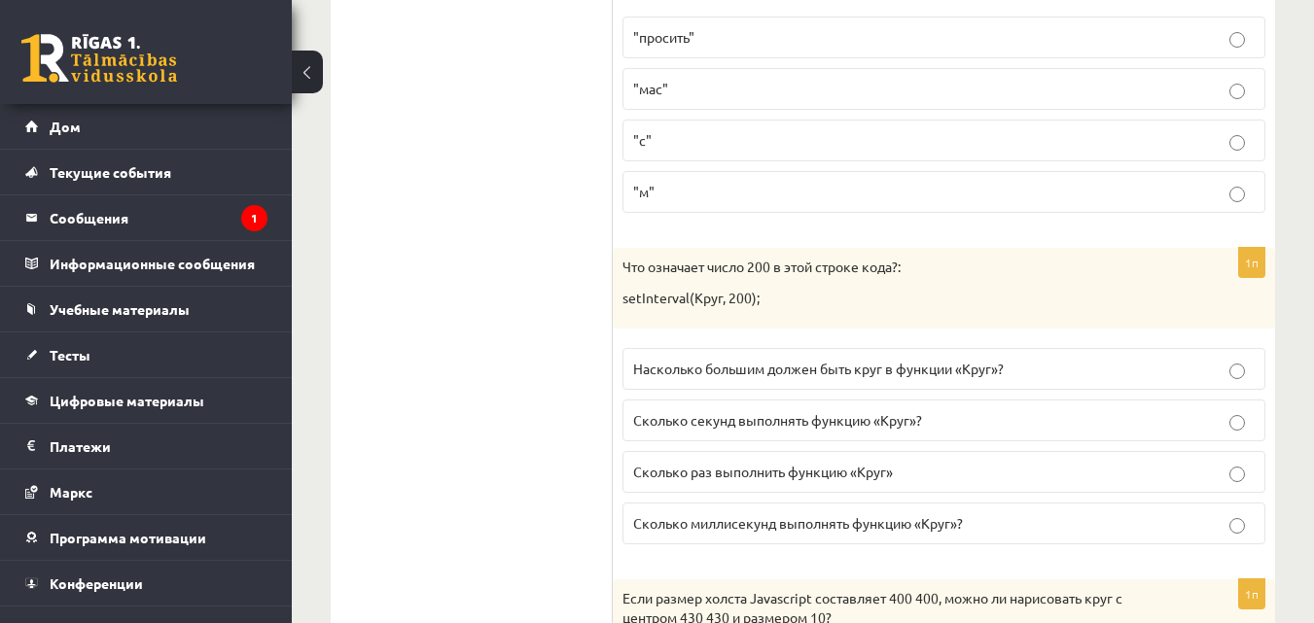
click at [827, 534] on p "Сколько миллисекунд выполнять функцию «Круг»?" at bounding box center [943, 523] width 621 height 20
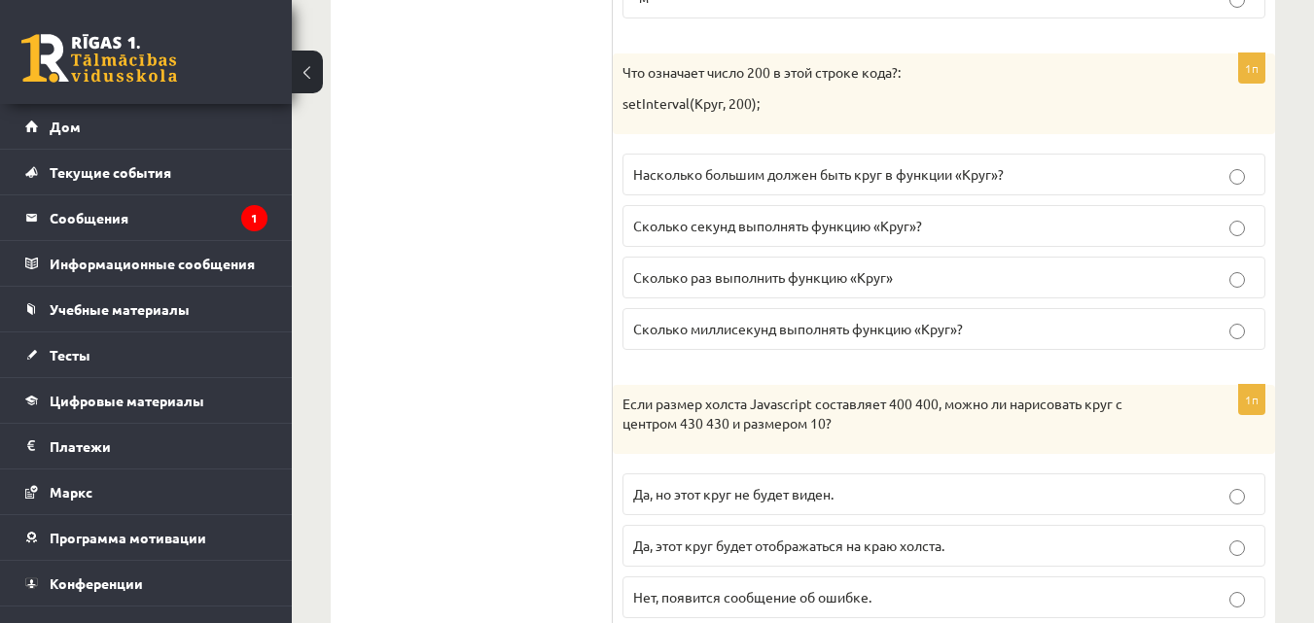
scroll to position [2493, 0]
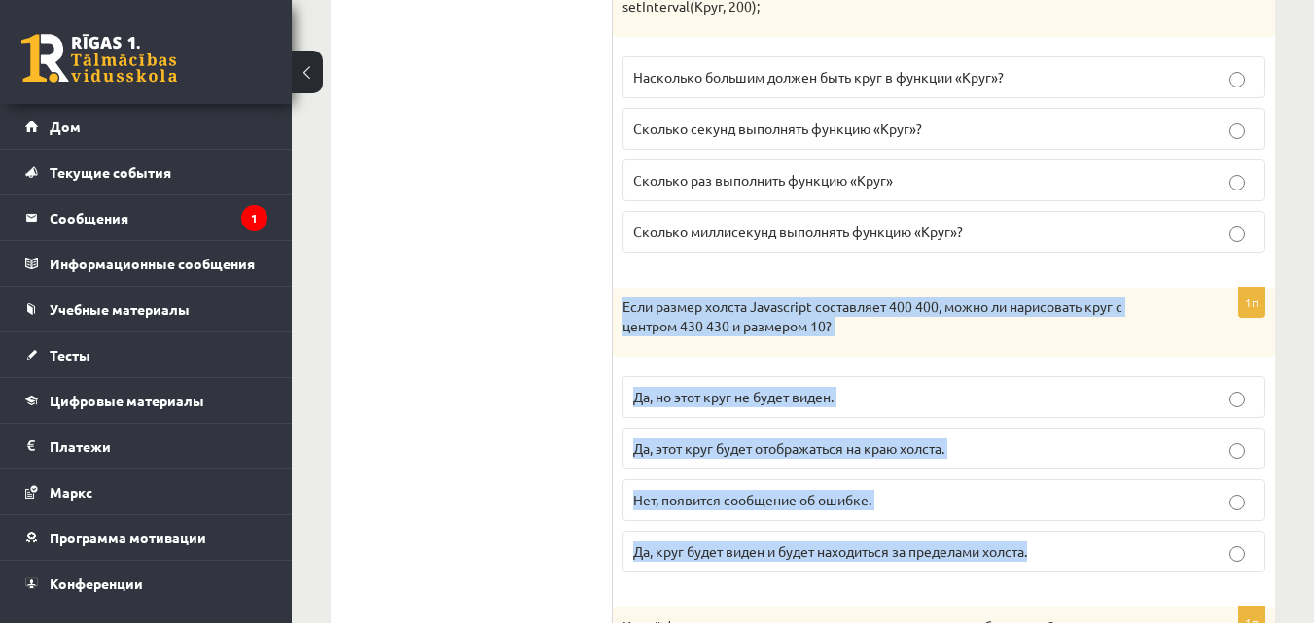
drag, startPoint x: 661, startPoint y: 309, endPoint x: 1083, endPoint y: 572, distance: 497.0
click at [1083, 572] on div "1п Если размер холста Javascript составляет 400 400, можно ли нарисовать круг с…" at bounding box center [944, 438] width 662 height 300
copy div "Если размер холста Javascript составляет 400 400, можно ли нарисовать круг с це…"
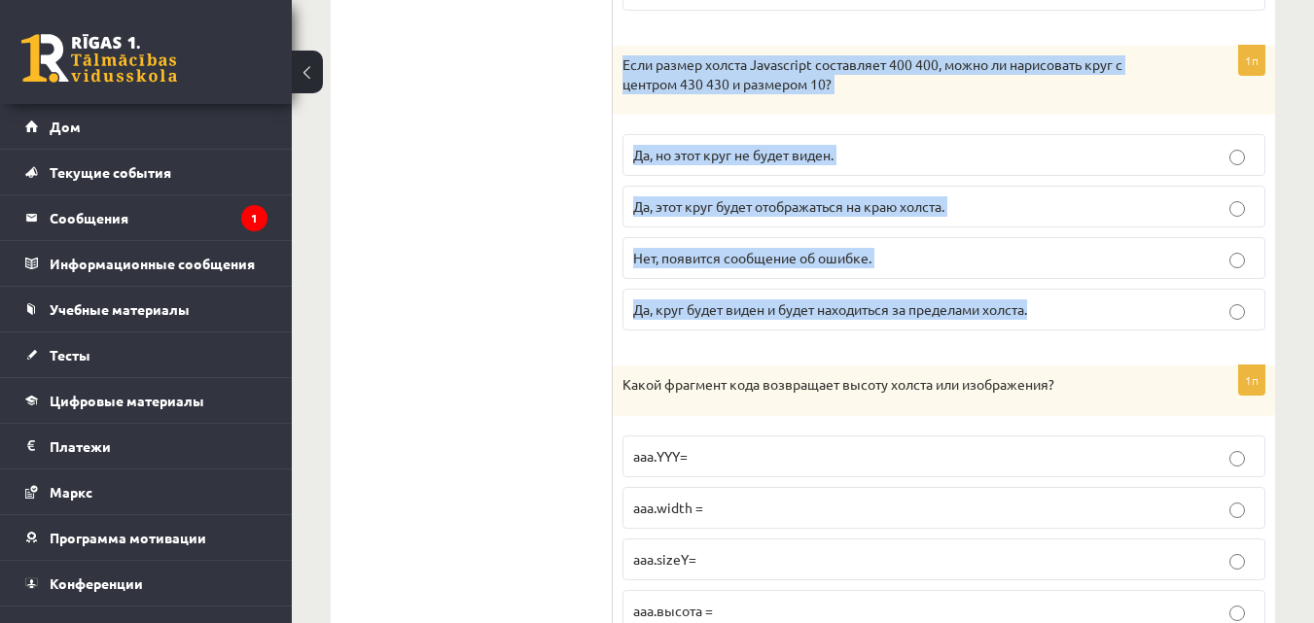
scroll to position [2688, 0]
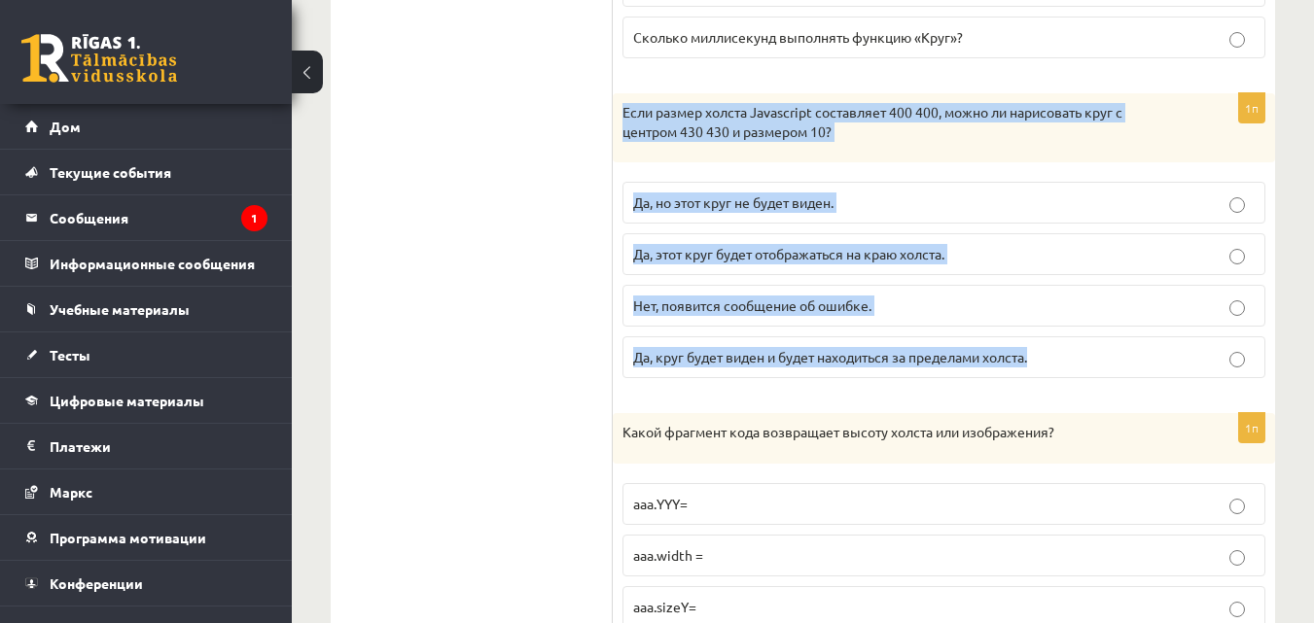
click at [881, 213] on p "Да, но этот круг не будет виден." at bounding box center [943, 203] width 621 height 20
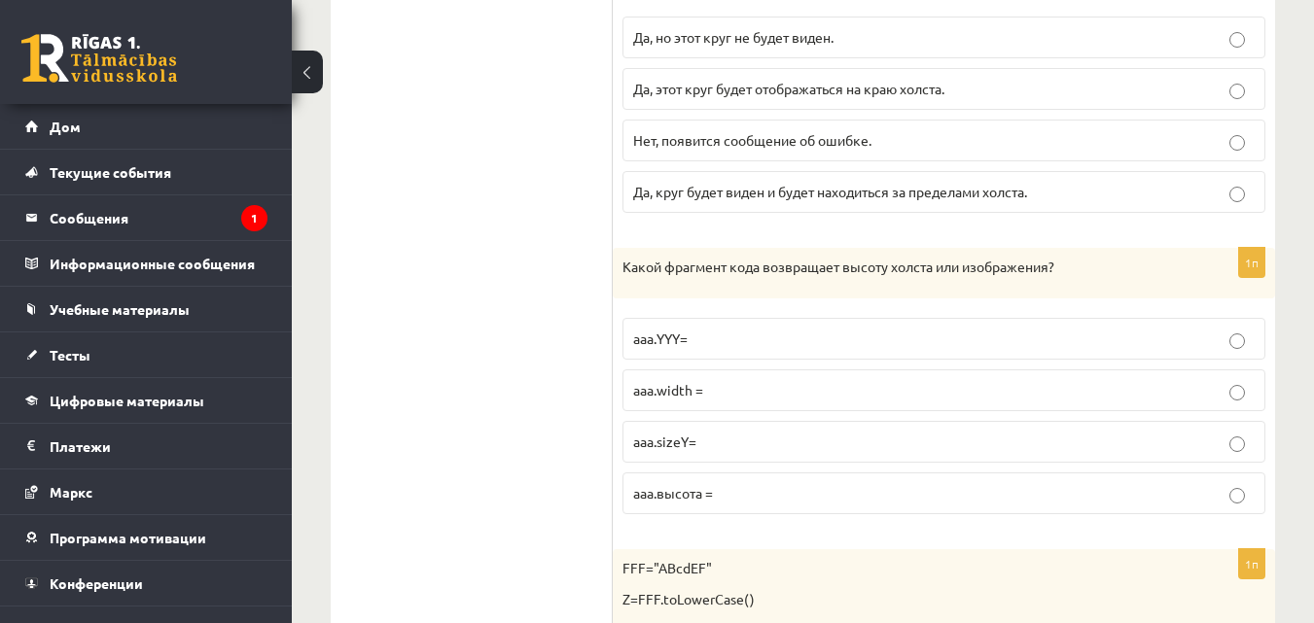
scroll to position [2882, 0]
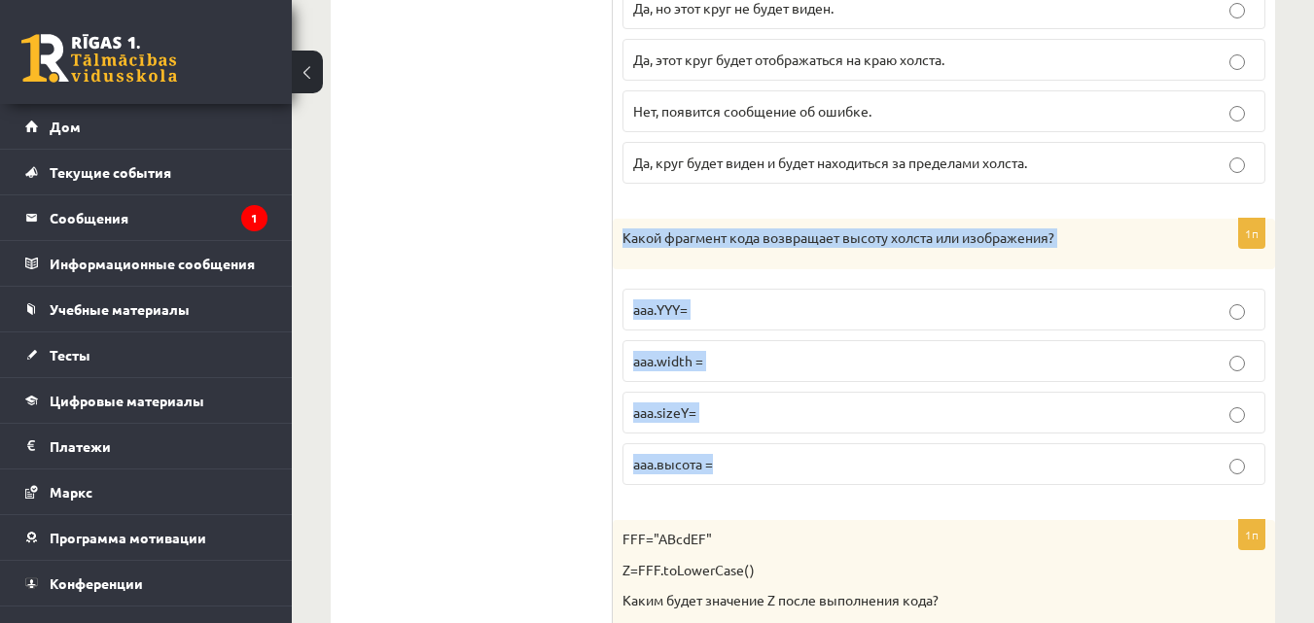
drag, startPoint x: 621, startPoint y: 235, endPoint x: 1177, endPoint y: 463, distance: 600.1
click at [1177, 463] on div "1п Какой фрагмент кода возвращает высоту холста или изображения? ааа.YYY= aaa.w…" at bounding box center [944, 360] width 662 height 282
copy div "Какой фрагмент кода возвращает высоту холста или изображения? ааа.YYY= aaa.widt…"
click at [800, 448] on label "aaa.высота =" at bounding box center [943, 464] width 643 height 42
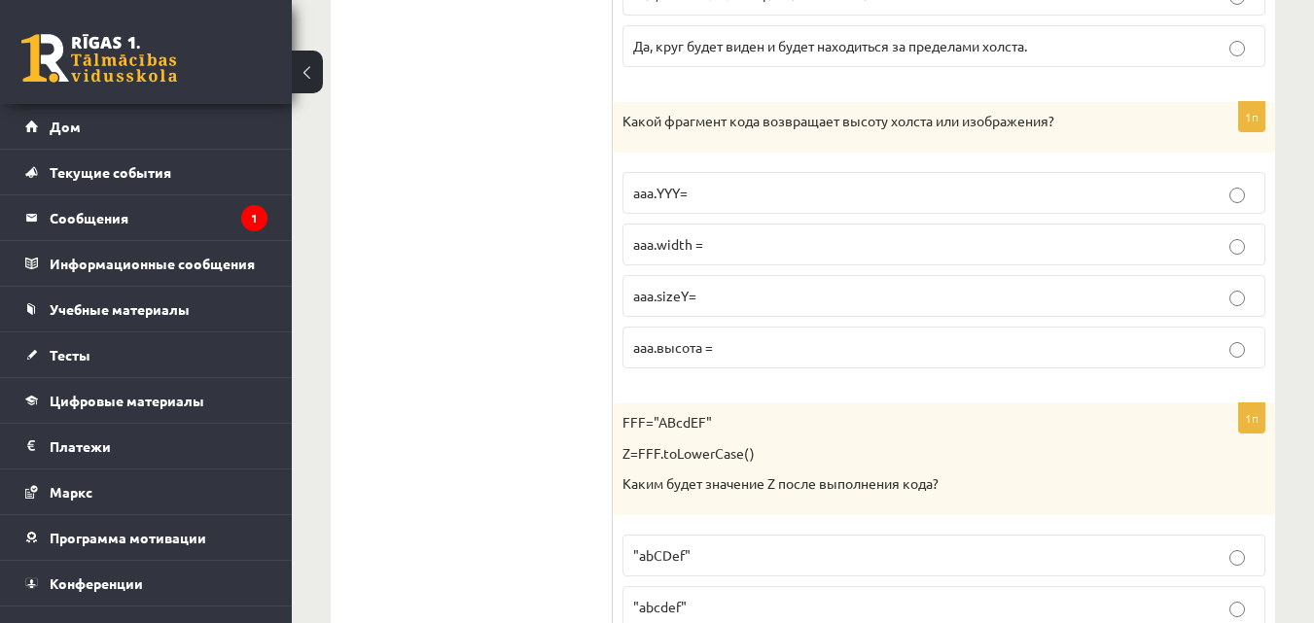
scroll to position [3174, 0]
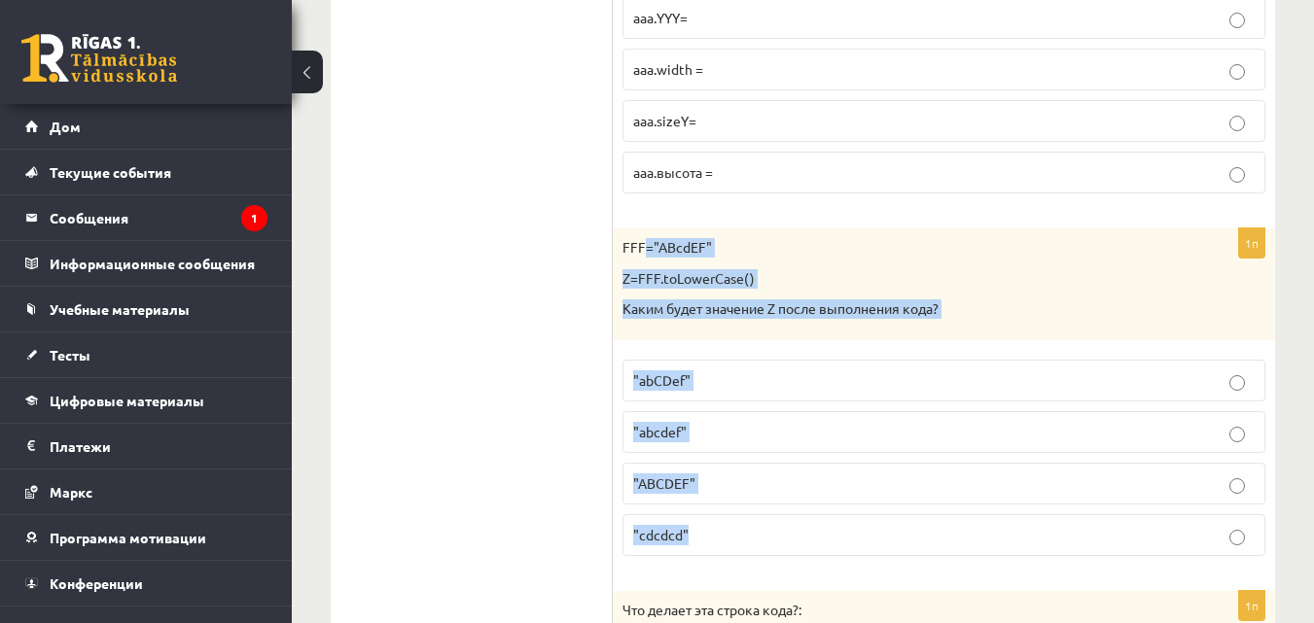
drag, startPoint x: 683, startPoint y: 261, endPoint x: 656, endPoint y: 332, distance: 75.7
click at [1047, 498] on div "1п FFF="ABcdEF" Z=FFF.toLowerCase() Каким будет значение Z после выполнения код…" at bounding box center [944, 400] width 662 height 343
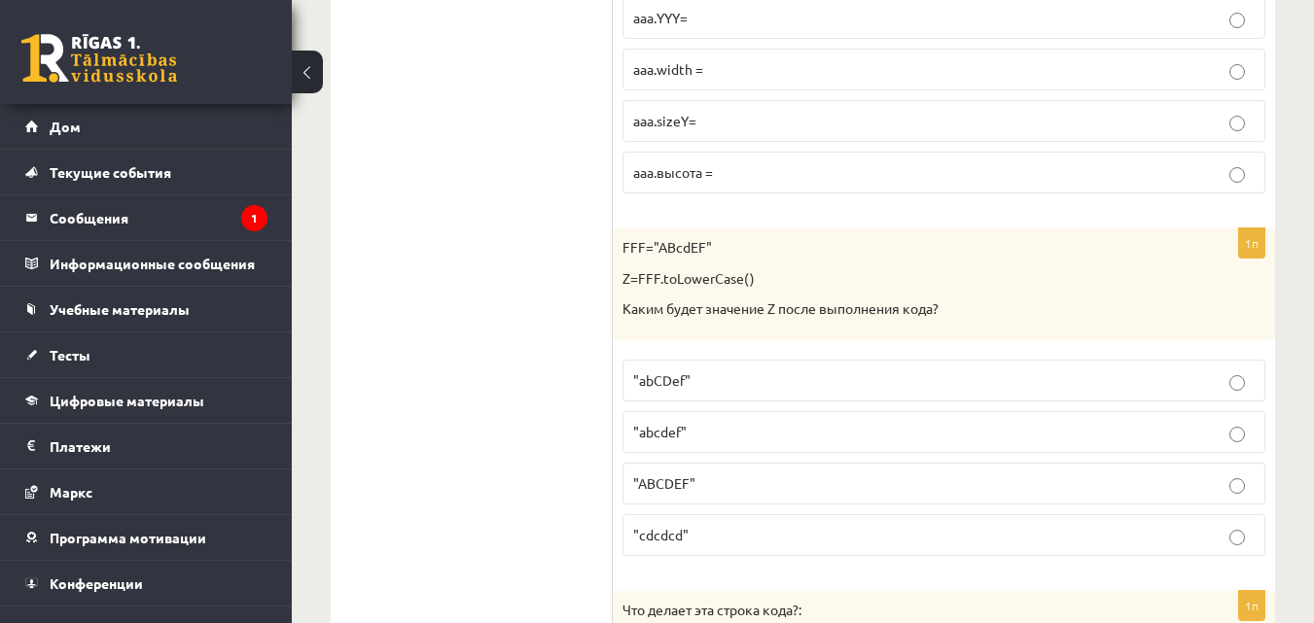
drag, startPoint x: 405, startPoint y: 286, endPoint x: 538, endPoint y: 262, distance: 134.5
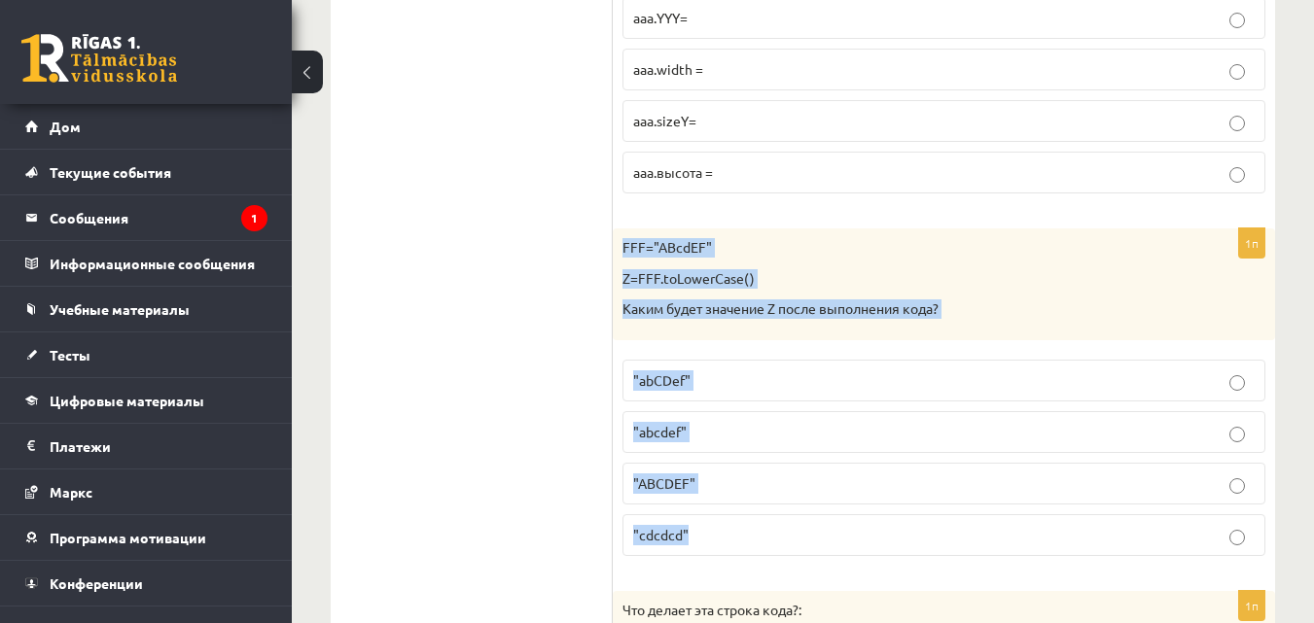
drag, startPoint x: 622, startPoint y: 245, endPoint x: 825, endPoint y: 522, distance: 343.1
click at [825, 522] on div "1п FFF="ABcdEF" Z=FFF.toLowerCase() Каким будет значение Z после выполнения код…" at bounding box center [944, 400] width 662 height 343
copy div "FFF="ABcdEF" Z=FFF.toLowerCase() Каким будет значение Z после выполнения кода? …"
click at [745, 390] on p ""abCDef"" at bounding box center [943, 380] width 621 height 20
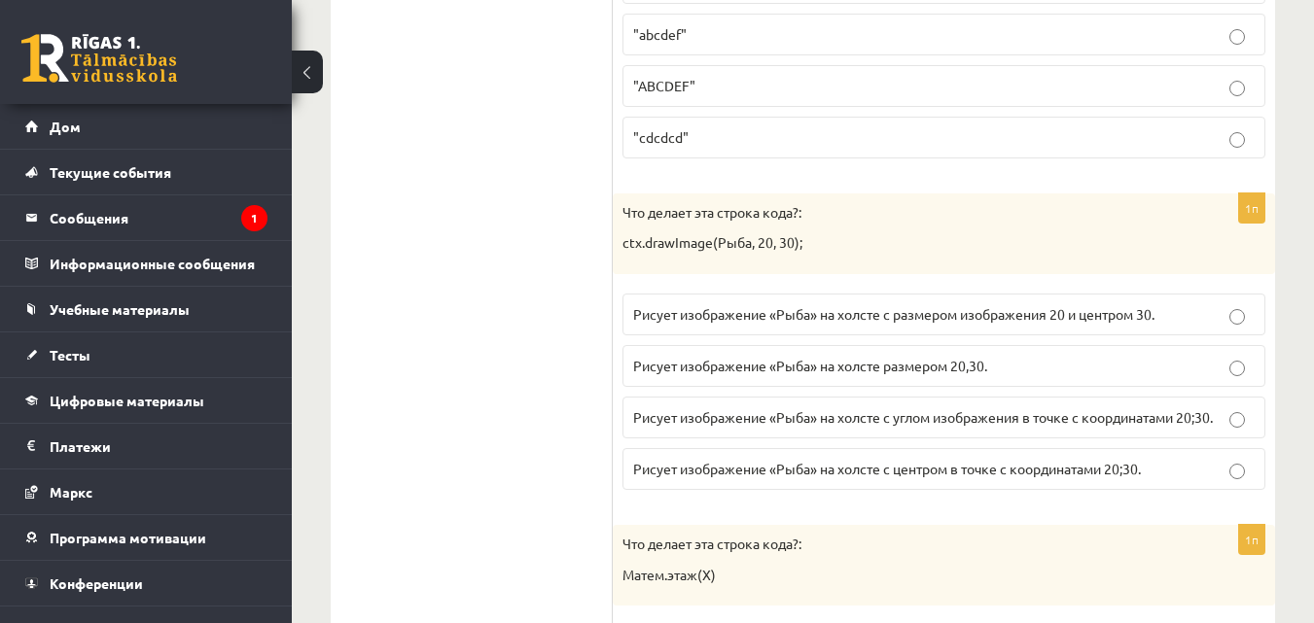
scroll to position [3563, 0]
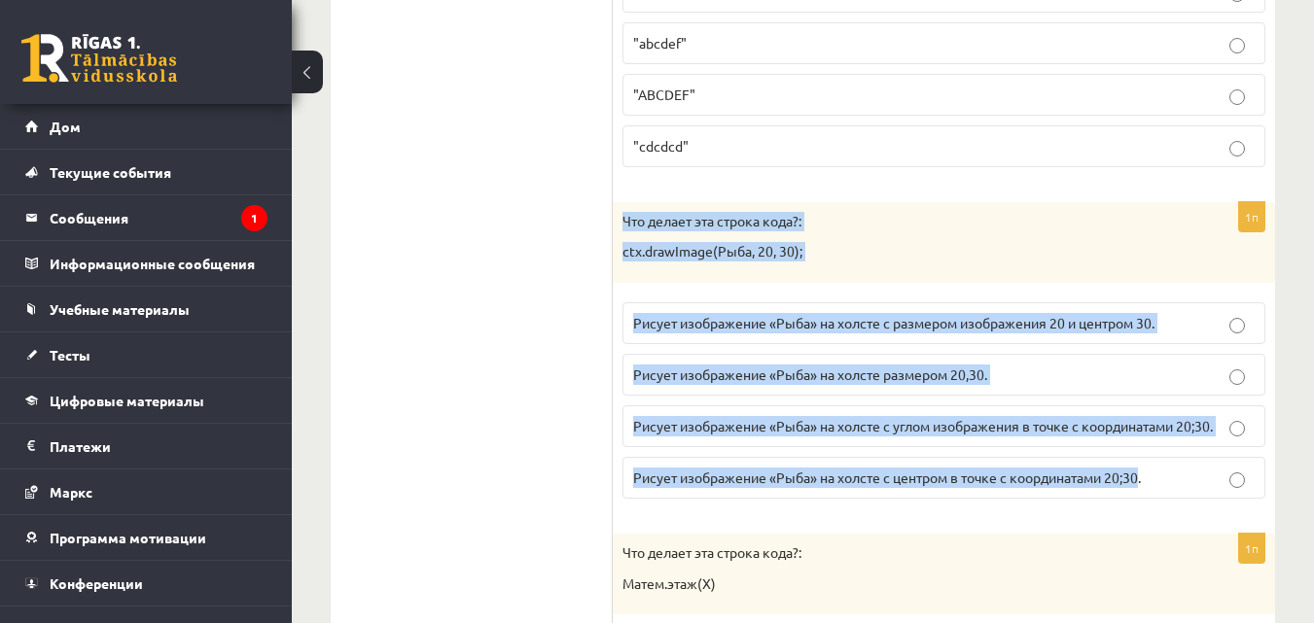
drag, startPoint x: 621, startPoint y: 219, endPoint x: 1145, endPoint y: 491, distance: 589.8
click at [1145, 491] on div "1п Что делает эта строка кода?: ctx.drawImage(Рыба, 20, 30); Рисует изображение…" at bounding box center [944, 358] width 662 height 312
click at [1122, 419] on font "Рисует изображение «Рыба» на холсте с углом изображения в точке с координатами …" at bounding box center [923, 426] width 580 height 18
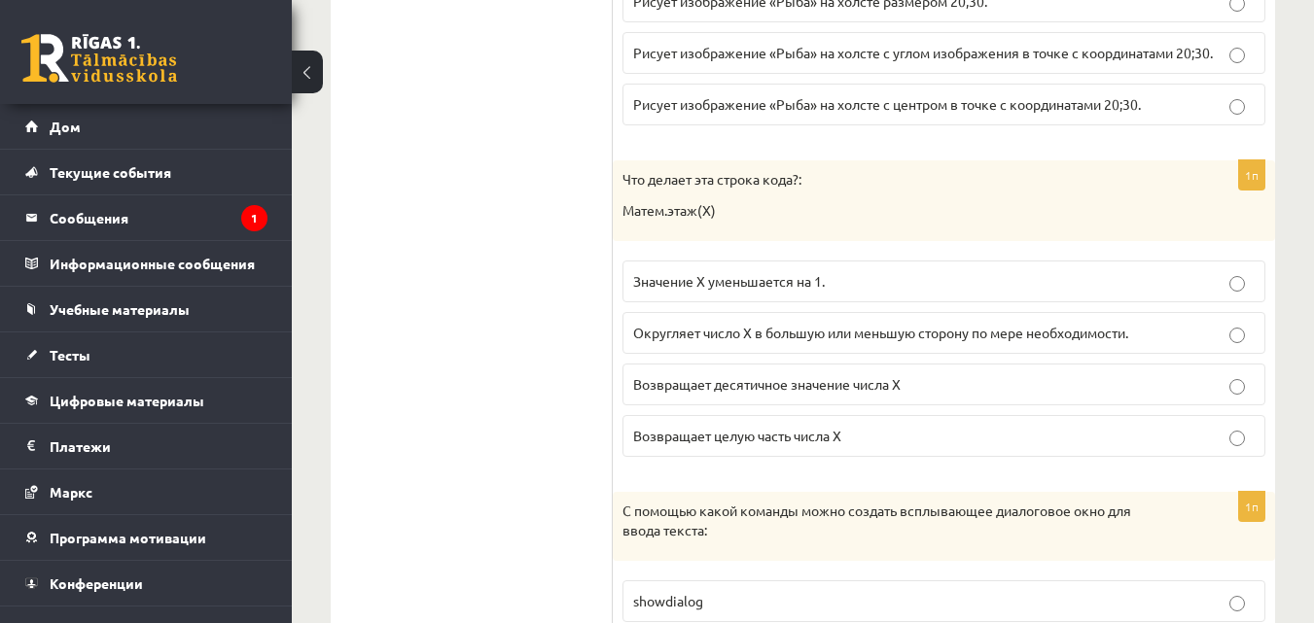
scroll to position [4049, 0]
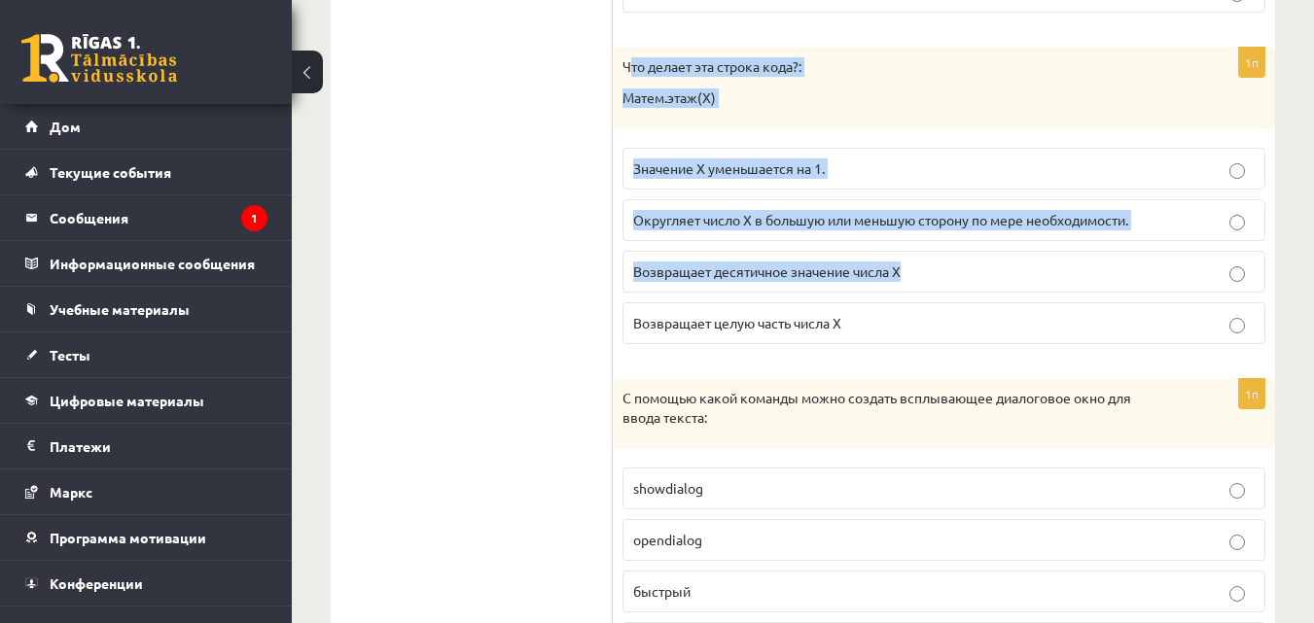
drag, startPoint x: 627, startPoint y: 66, endPoint x: 934, endPoint y: 230, distance: 347.6
click at [934, 230] on div "1п Что делает эта строка кода?: Матем.этаж(X) Значение X уменьшается на 1. Окру…" at bounding box center [944, 204] width 662 height 312
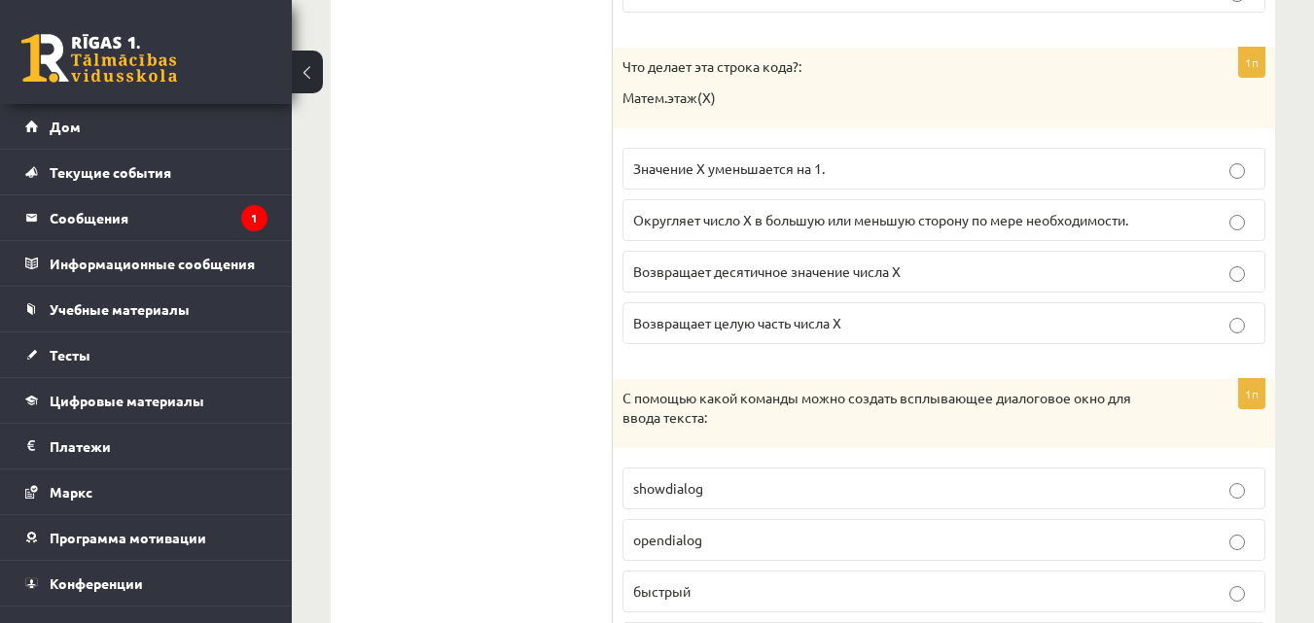
drag, startPoint x: 292, startPoint y: 143, endPoint x: 449, endPoint y: 100, distance: 163.2
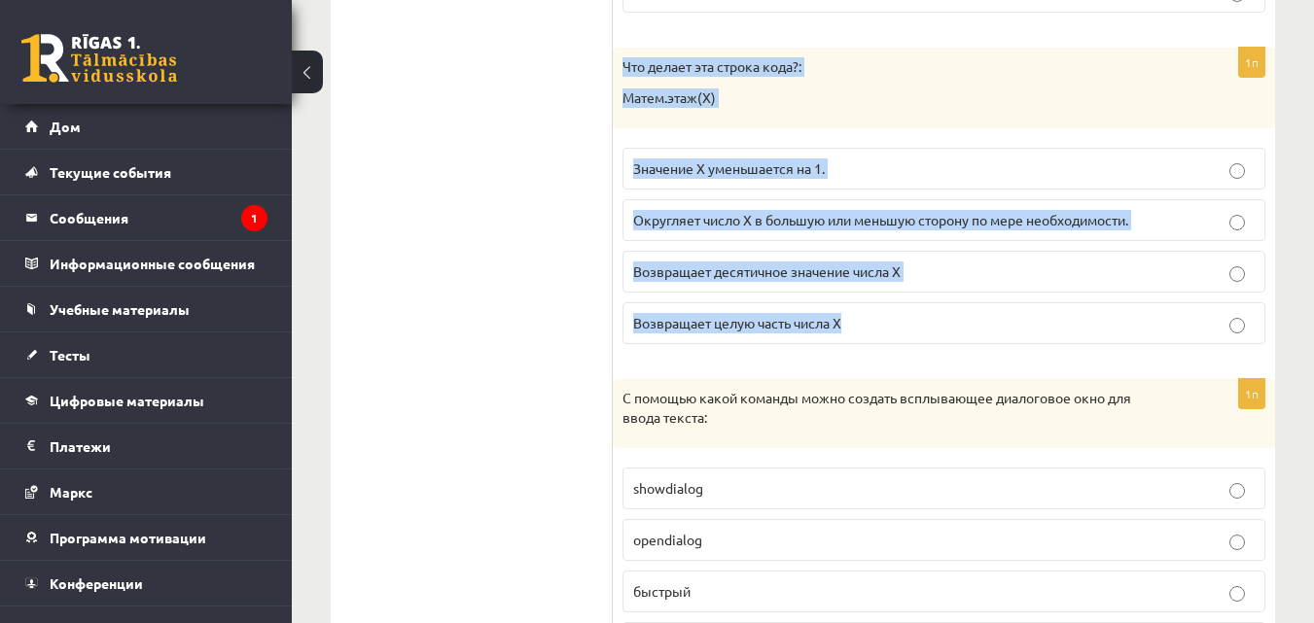
drag, startPoint x: 621, startPoint y: 67, endPoint x: 863, endPoint y: 345, distance: 368.1
click at [863, 345] on div "1п Что делает эта строка кода?: Матем.этаж(X) Значение X уменьшается на 1. Окру…" at bounding box center [944, 204] width 662 height 312
click at [883, 312] on label "Возвращает целую часть числа X" at bounding box center [943, 323] width 643 height 42
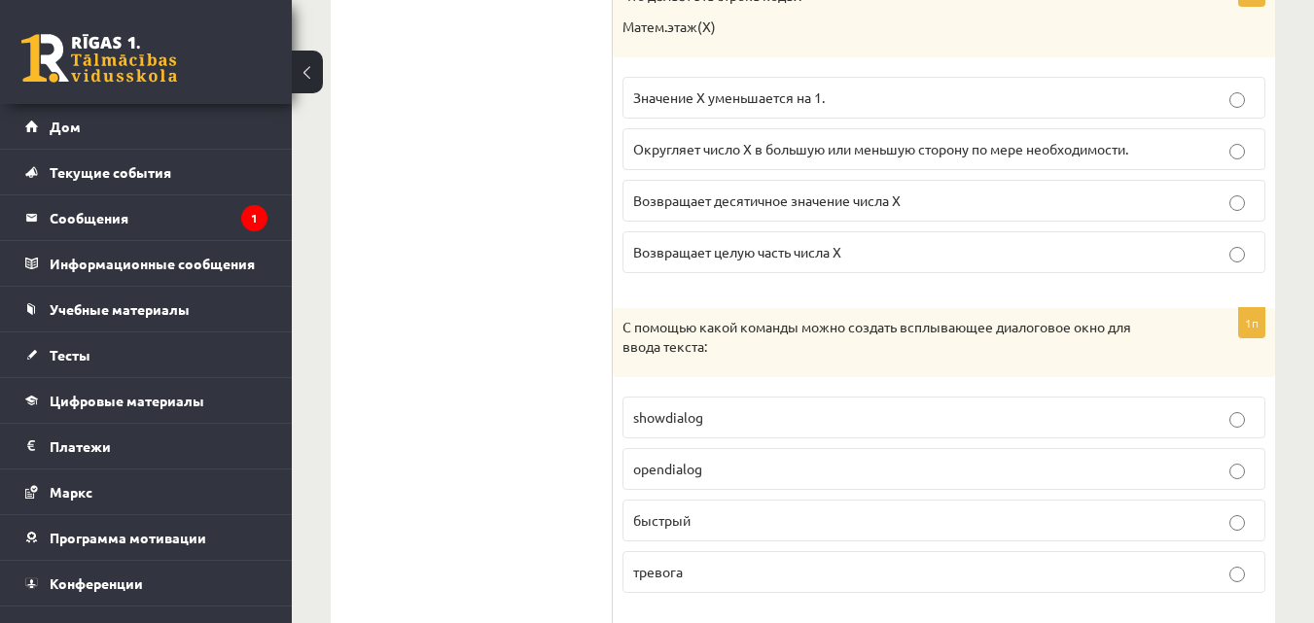
scroll to position [4244, 0]
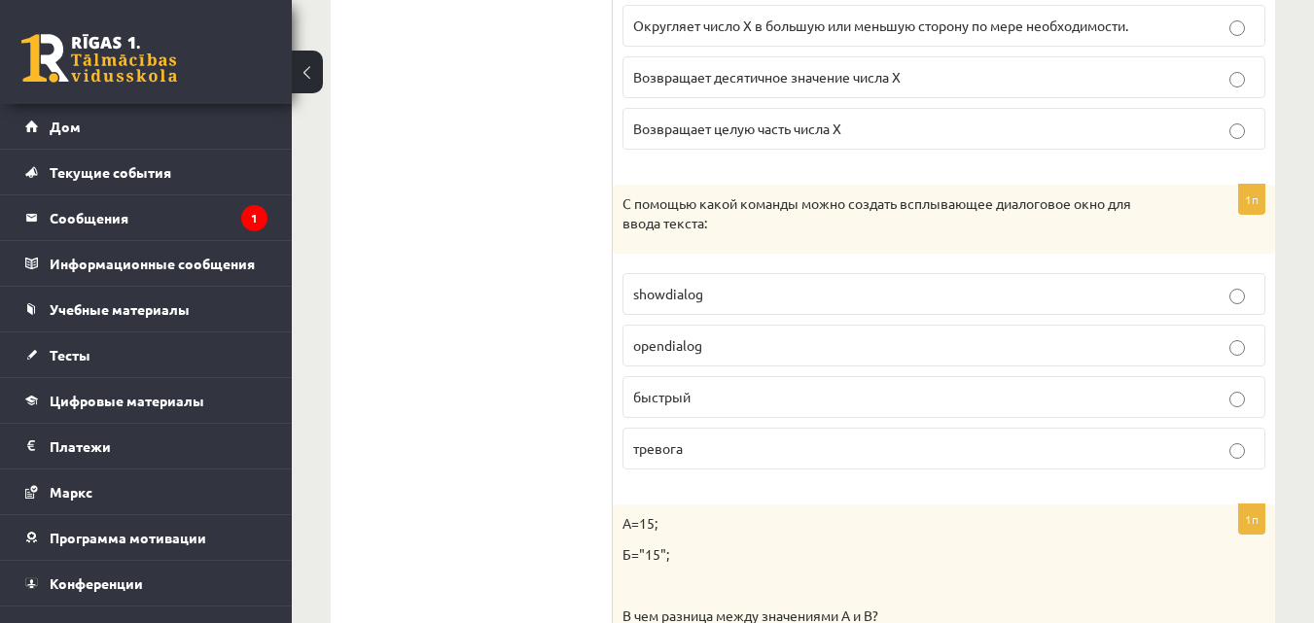
drag, startPoint x: 612, startPoint y: 200, endPoint x: 1095, endPoint y: 356, distance: 507.7
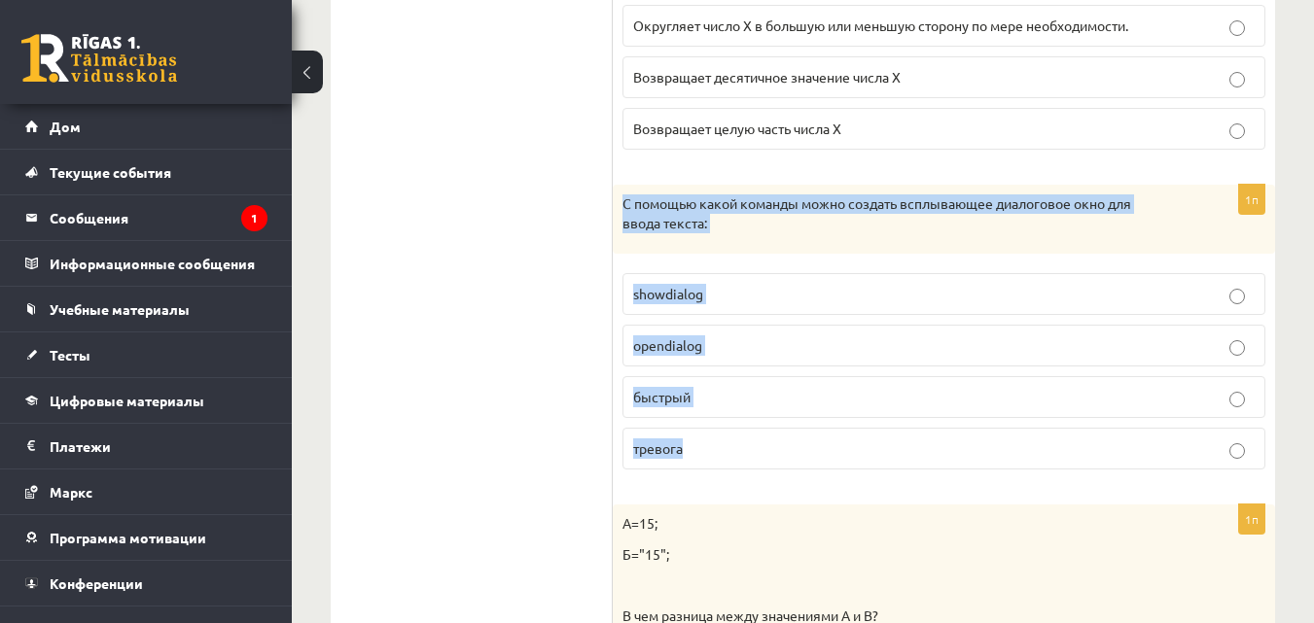
drag, startPoint x: 619, startPoint y: 198, endPoint x: 1004, endPoint y: 443, distance: 455.6
click at [1004, 443] on div "1п С помощью какой команды можно создать всплывающее диалоговое окно для ввода …" at bounding box center [944, 335] width 662 height 300
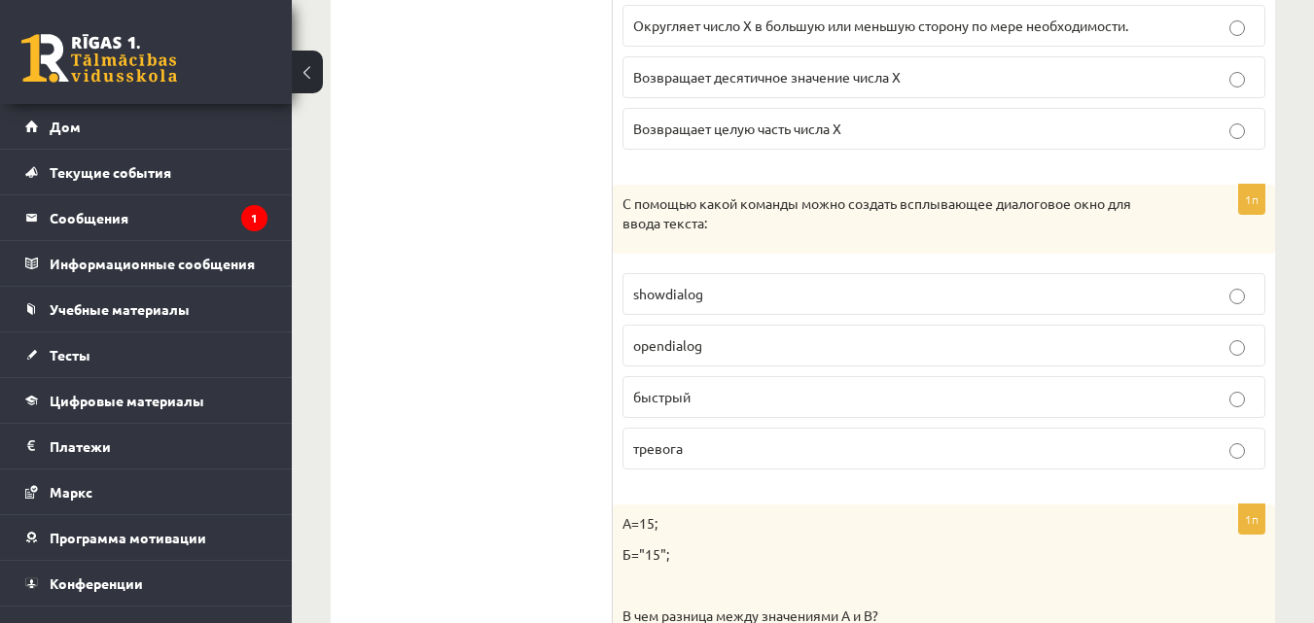
click at [770, 394] on p "быстрый" at bounding box center [943, 397] width 621 height 20
click at [770, 356] on p "opendialog" at bounding box center [943, 345] width 621 height 20
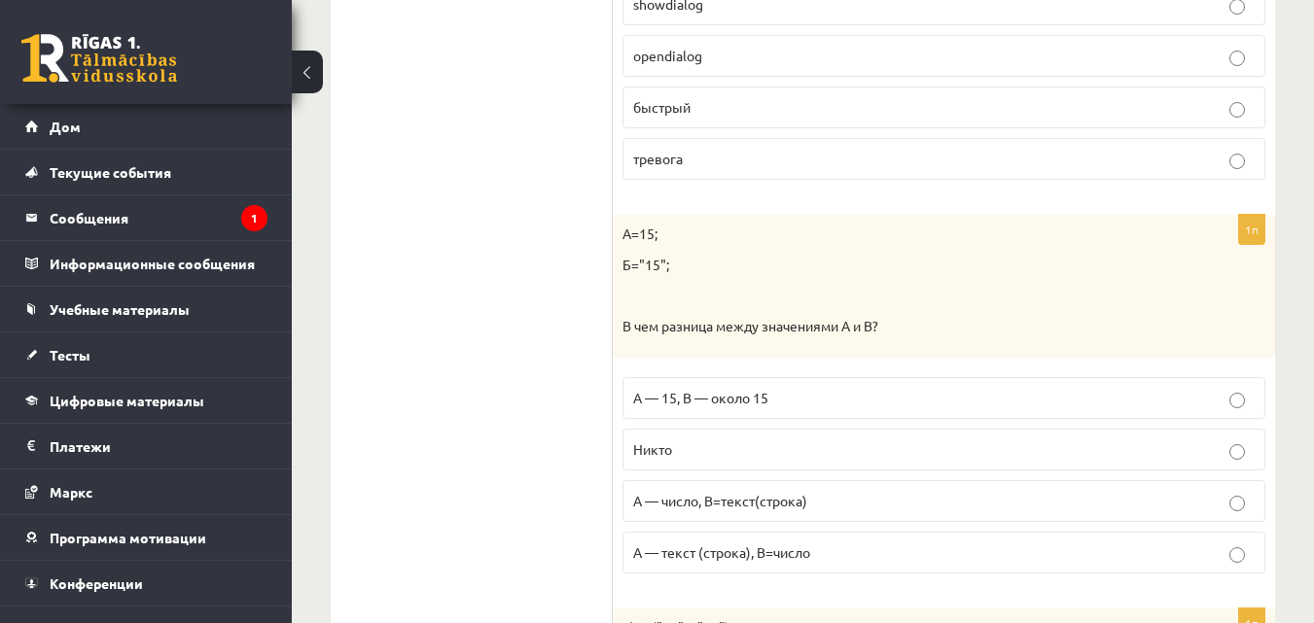
scroll to position [4535, 0]
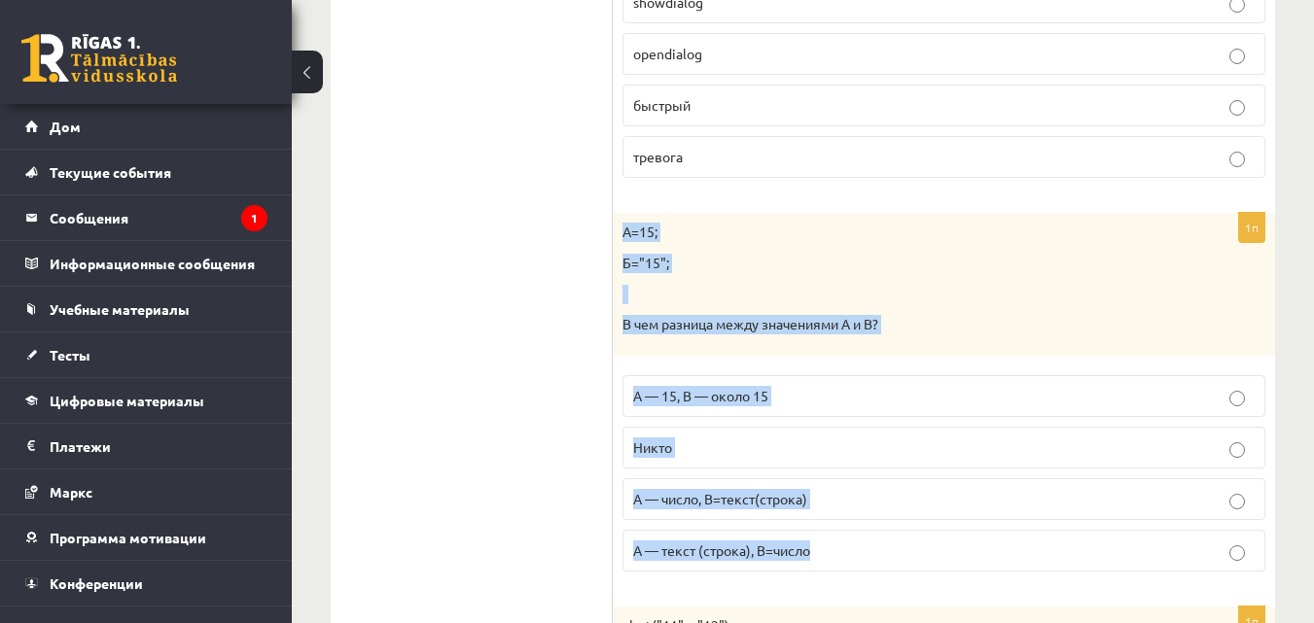
drag, startPoint x: 614, startPoint y: 227, endPoint x: 898, endPoint y: 561, distance: 439.4
click at [898, 561] on div "1п А=15; Б="15"; В чем разница между значениями А и В? A — 15, B — около 15 Ник…" at bounding box center [944, 399] width 662 height 373
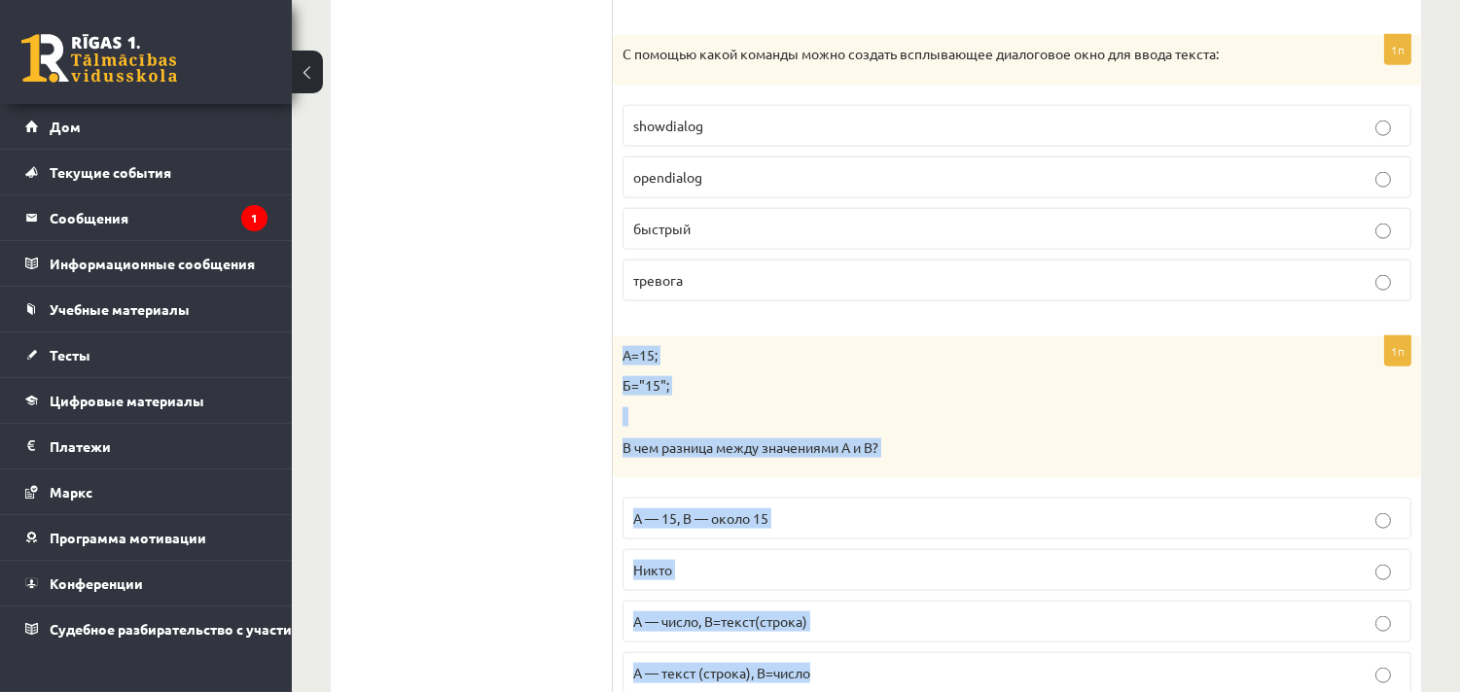
scroll to position [4390, 0]
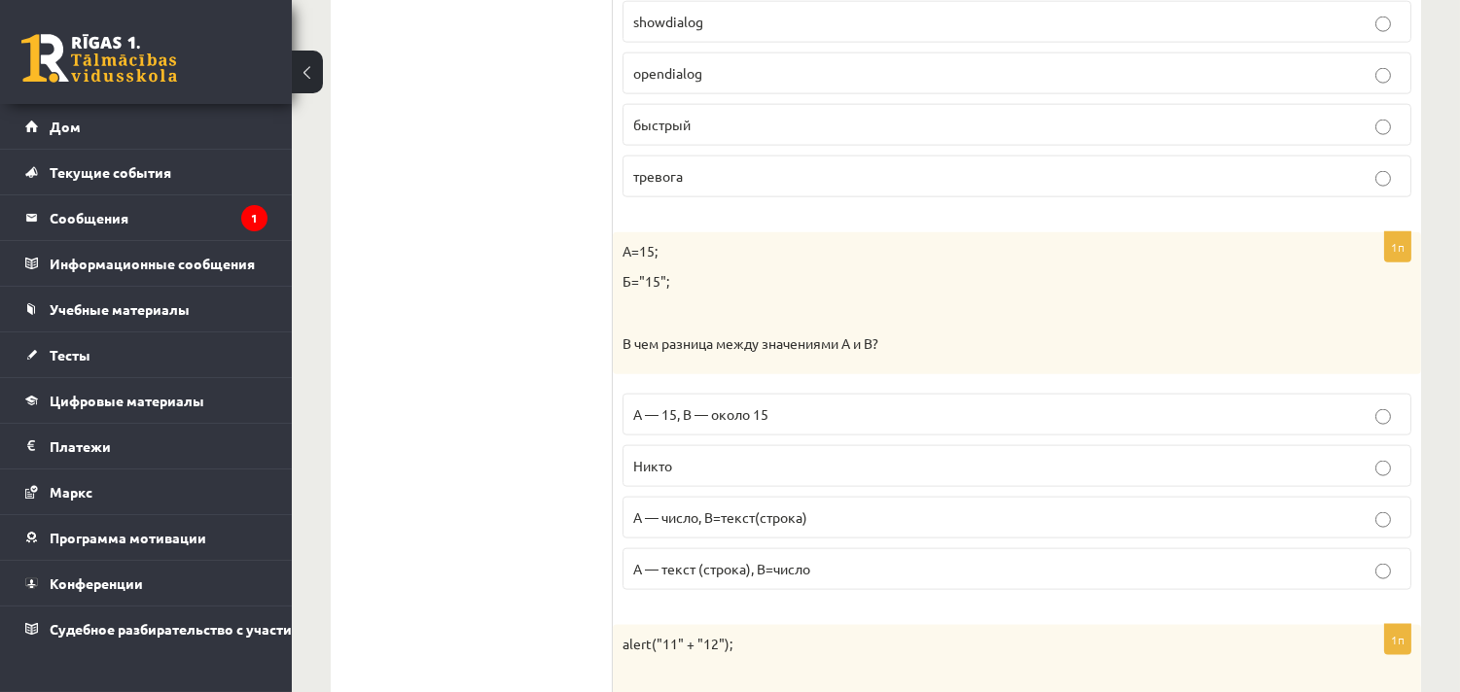
scroll to position [4498, 0]
click at [770, 525] on font "A — число, B=текст(строка)" at bounding box center [720, 517] width 174 height 18
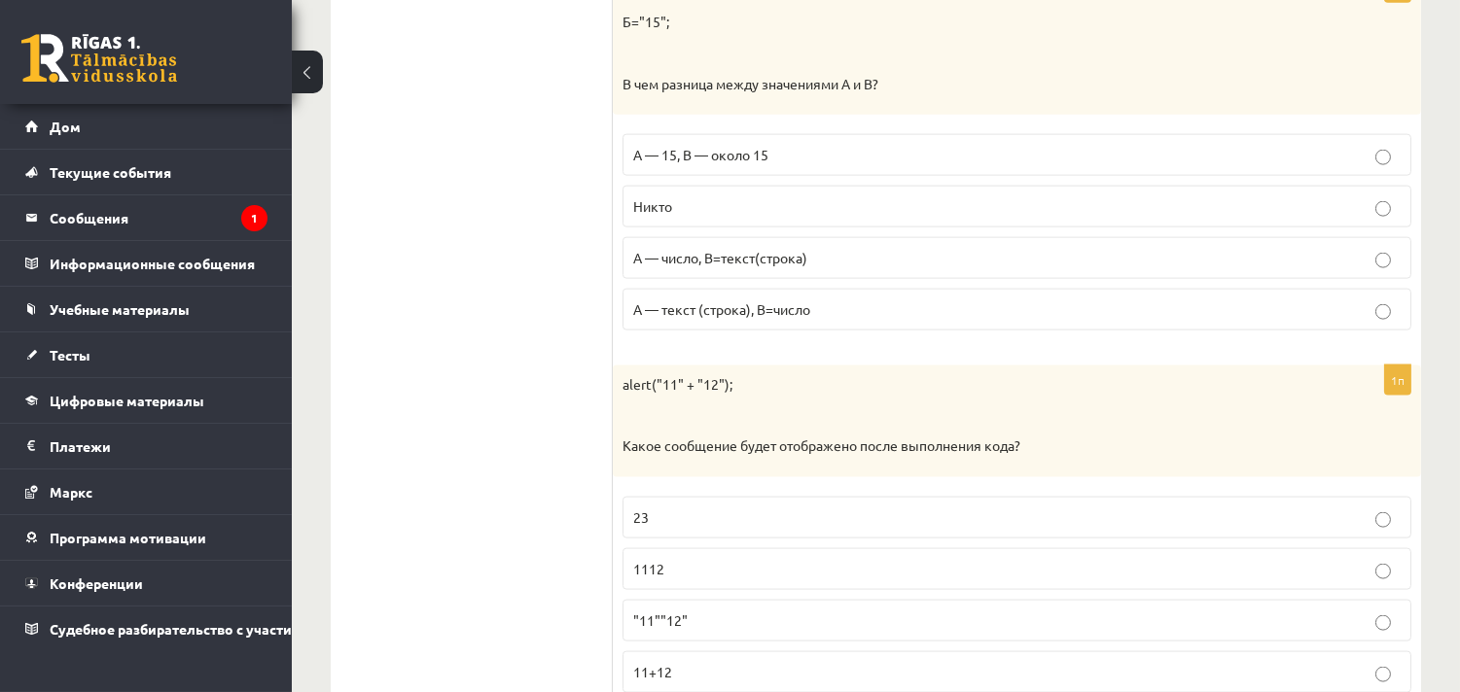
scroll to position [4931, 0]
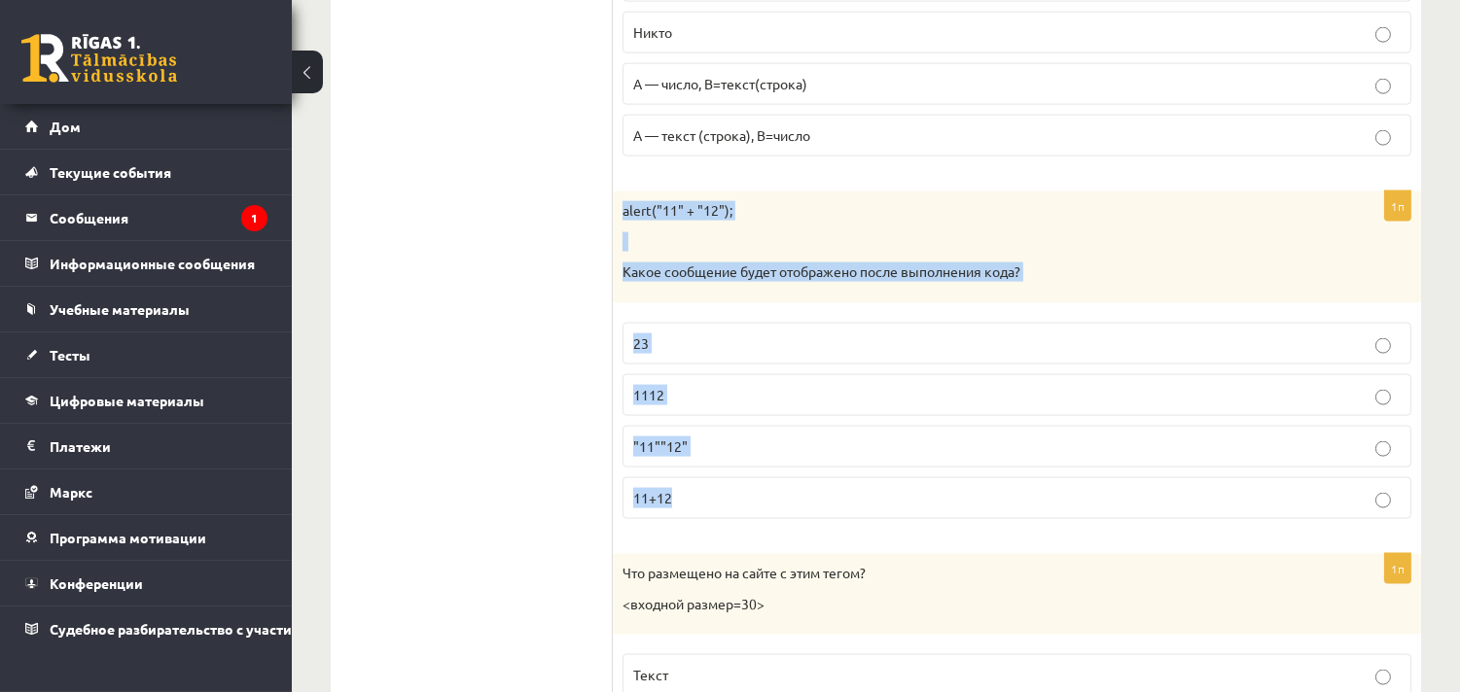
drag, startPoint x: 663, startPoint y: 222, endPoint x: 1016, endPoint y: 512, distance: 457.3
click at [1016, 512] on div "1п alert("11" + "12"); Какое сообщение будет отображено после выполнения кода? …" at bounding box center [1017, 363] width 808 height 343
click at [763, 380] on fieldset "23 1112 "11""12" 11+12" at bounding box center [1016, 419] width 789 height 212
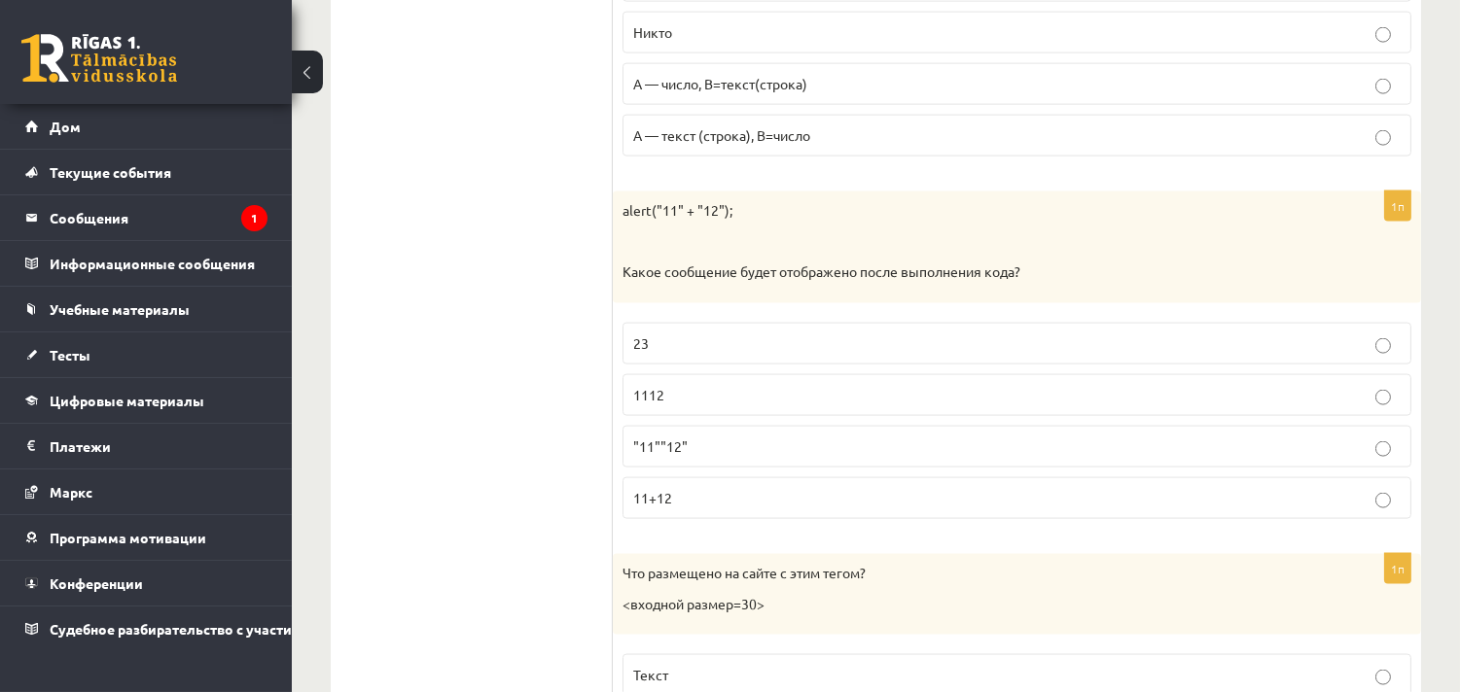
click at [763, 384] on label "1112" at bounding box center [1016, 395] width 789 height 42
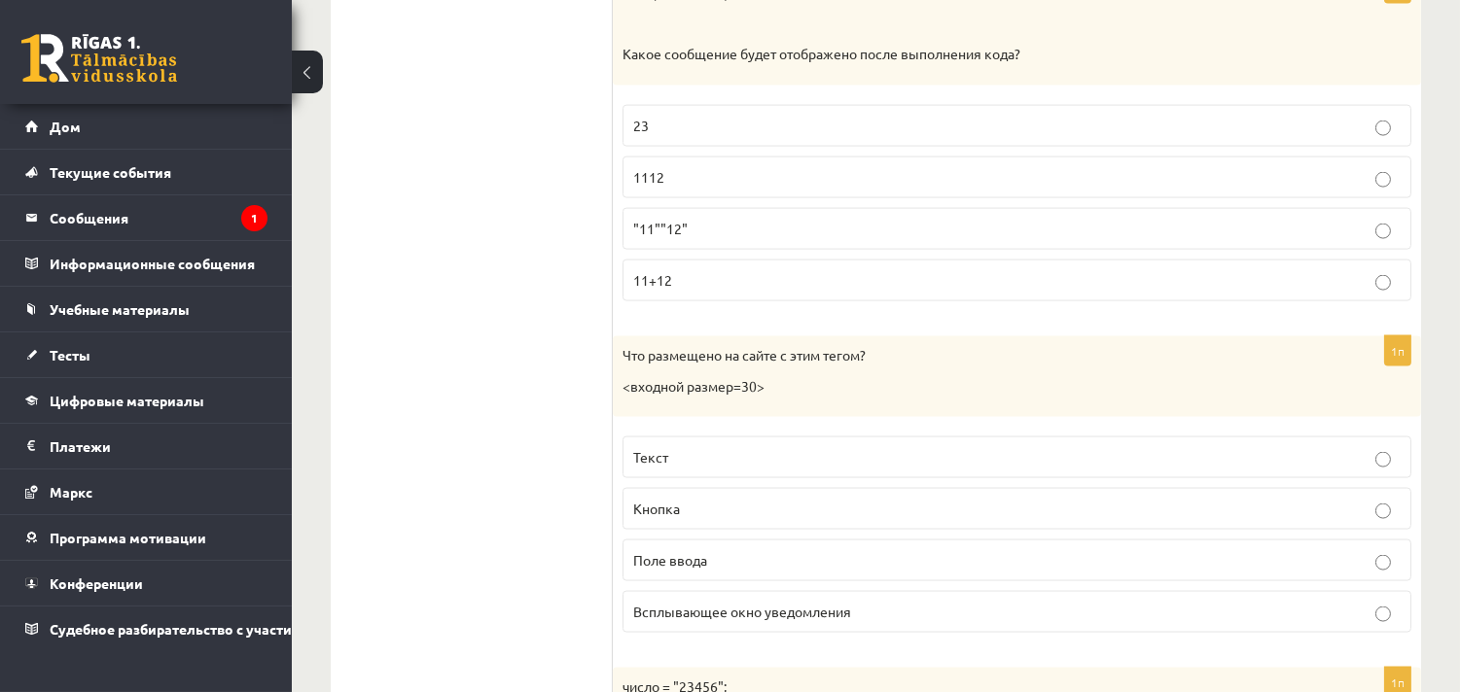
scroll to position [5363, 0]
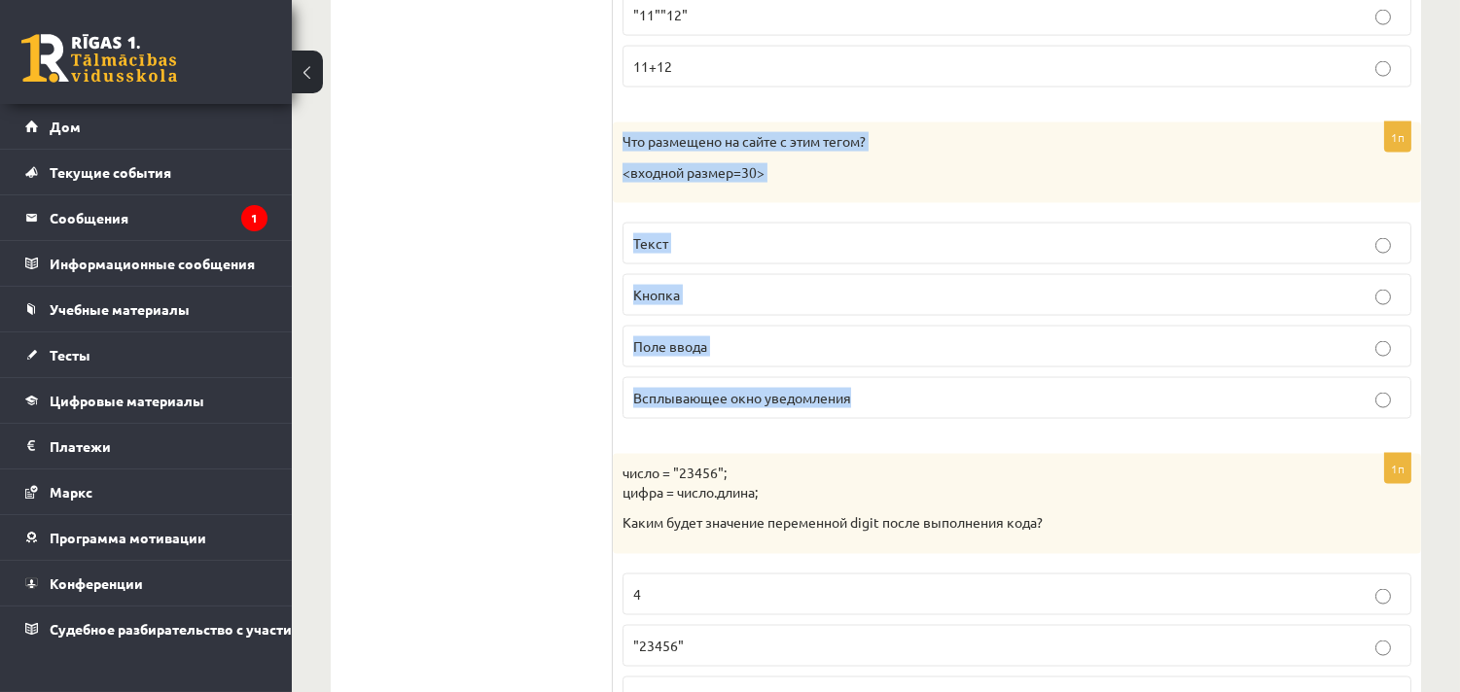
drag, startPoint x: 737, startPoint y: 149, endPoint x: 966, endPoint y: 412, distance: 348.8
click at [966, 412] on div "1п Что размещено на сайте с этим тегом? <входной размер=30> Текст Кнопка Поле в…" at bounding box center [1017, 279] width 808 height 312
click at [764, 343] on label "Поле ввода" at bounding box center [1016, 347] width 789 height 42
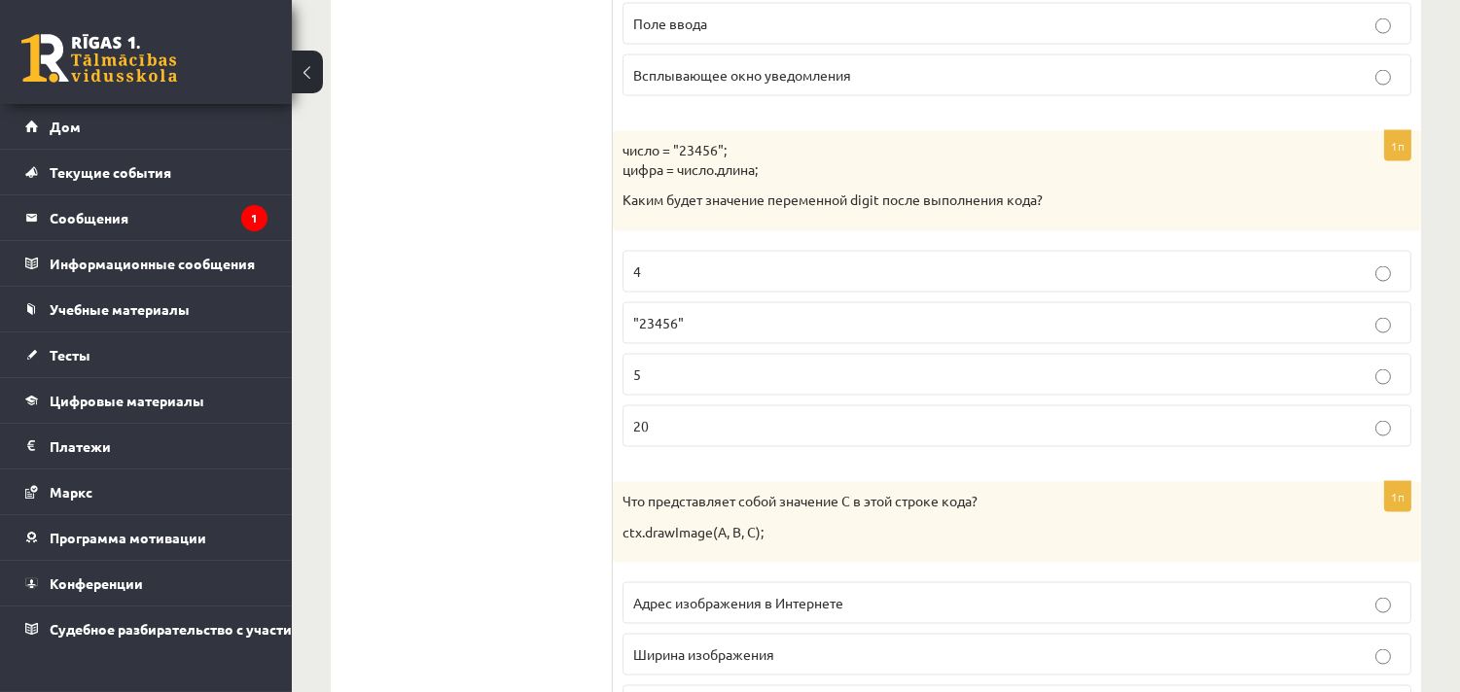
scroll to position [5687, 0]
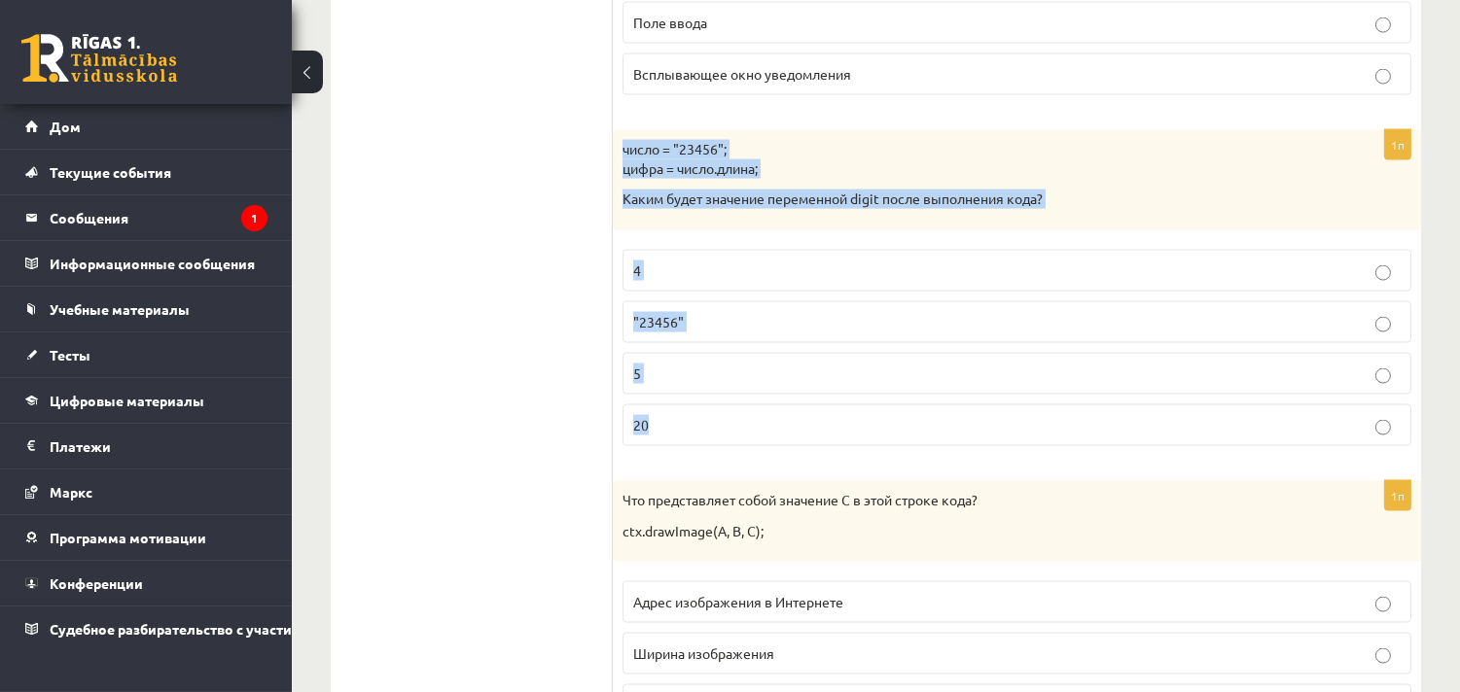
drag, startPoint x: 613, startPoint y: 159, endPoint x: 892, endPoint y: 430, distance: 388.5
click at [892, 430] on div "1п число = "23456"; цифра = число.длина; Каким будет значение переменной digit …" at bounding box center [1017, 296] width 808 height 332
click at [687, 384] on p "5" at bounding box center [1016, 374] width 767 height 20
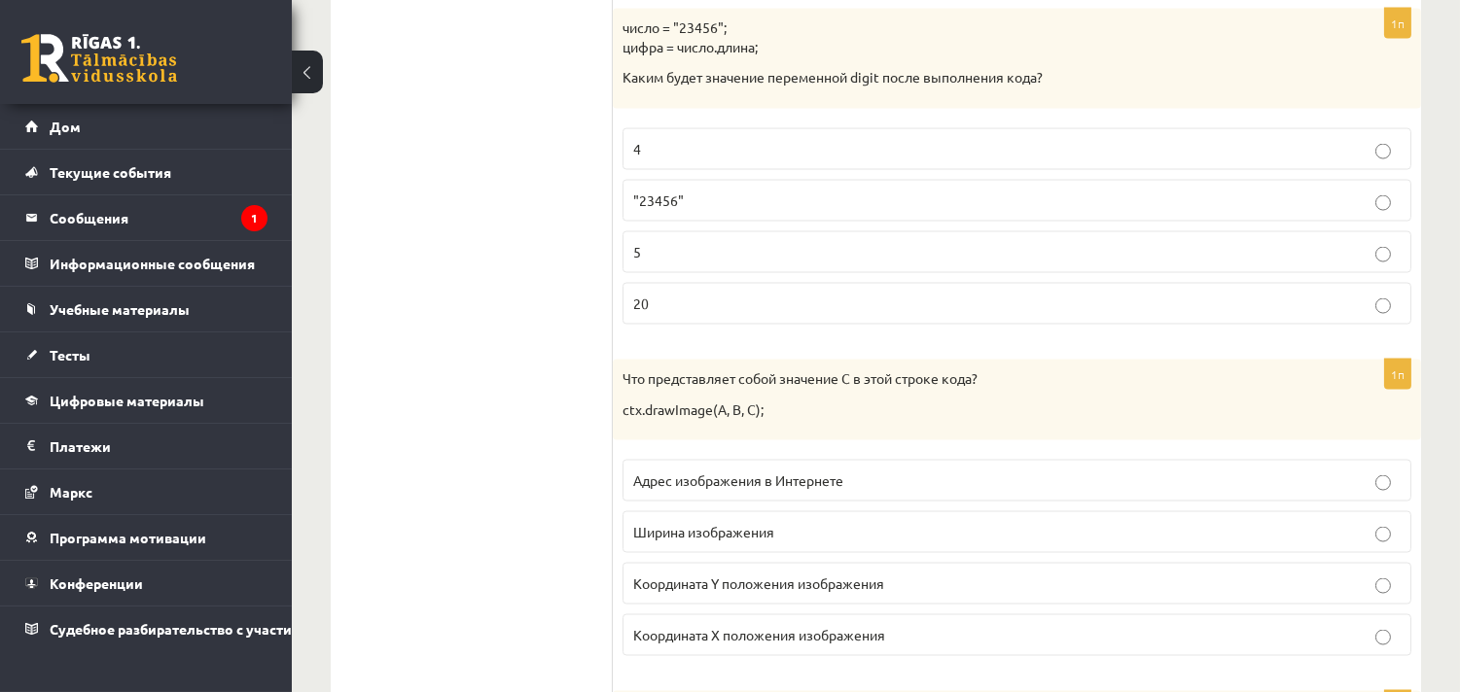
scroll to position [6011, 0]
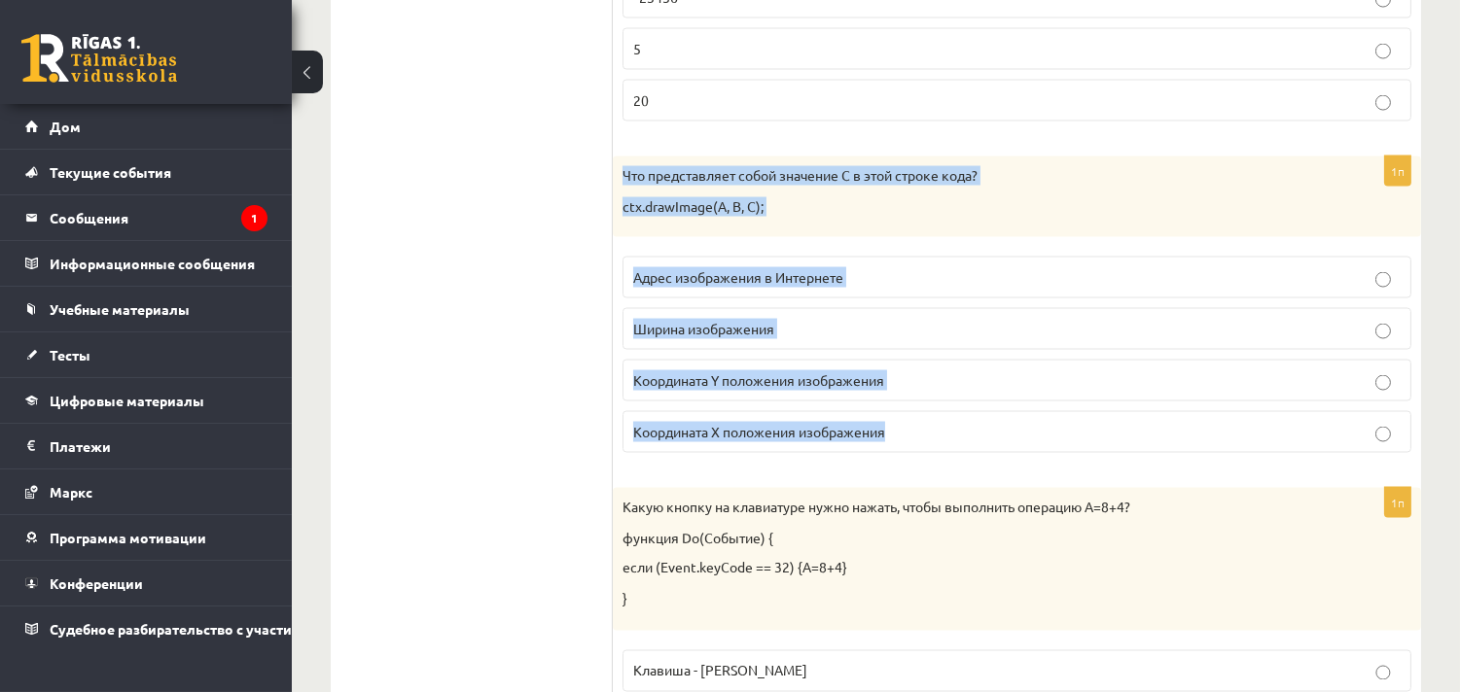
drag, startPoint x: 639, startPoint y: 186, endPoint x: 949, endPoint y: 445, distance: 404.5
click at [949, 445] on div "1п Что представляет собой значение C в этой строке кода? ctx.drawImage(А, В, С)…" at bounding box center [1017, 313] width 808 height 312
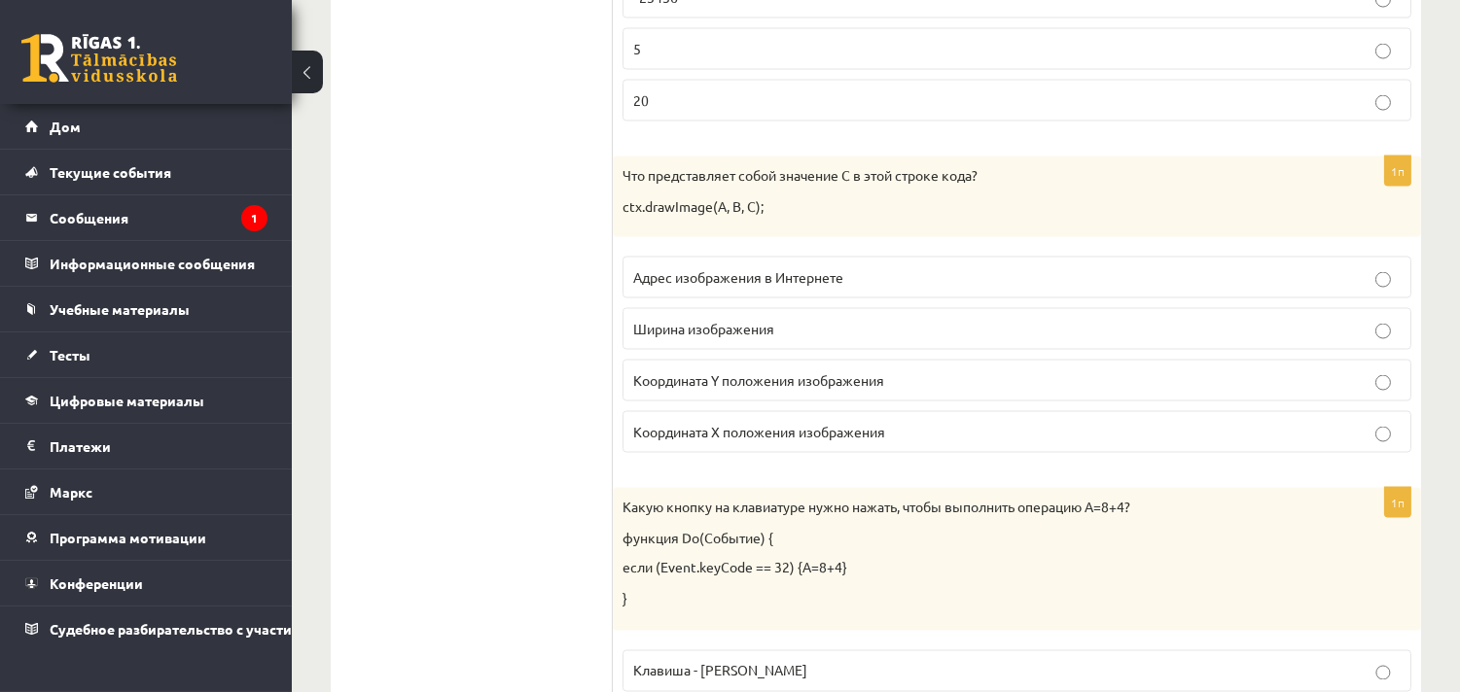
click at [773, 389] on font "Координата Y положения изображения" at bounding box center [758, 380] width 251 height 18
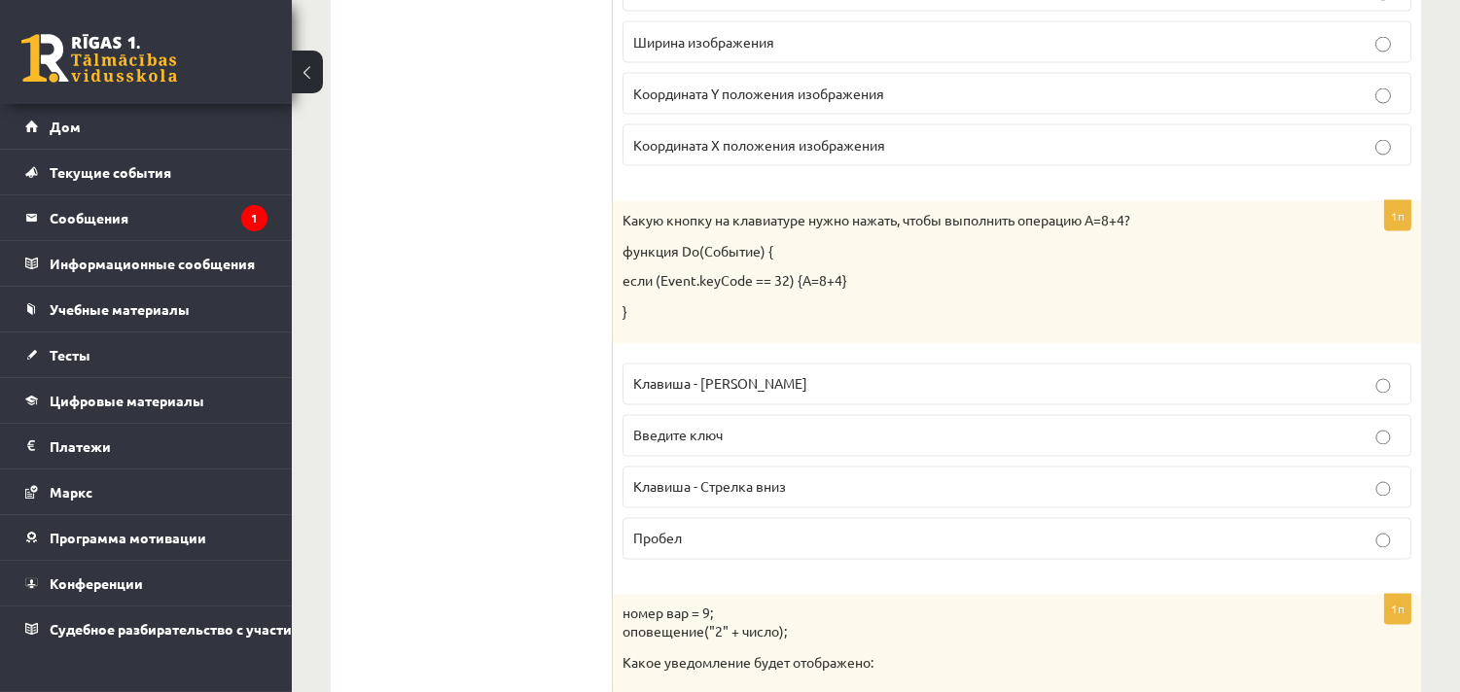
scroll to position [6335, 0]
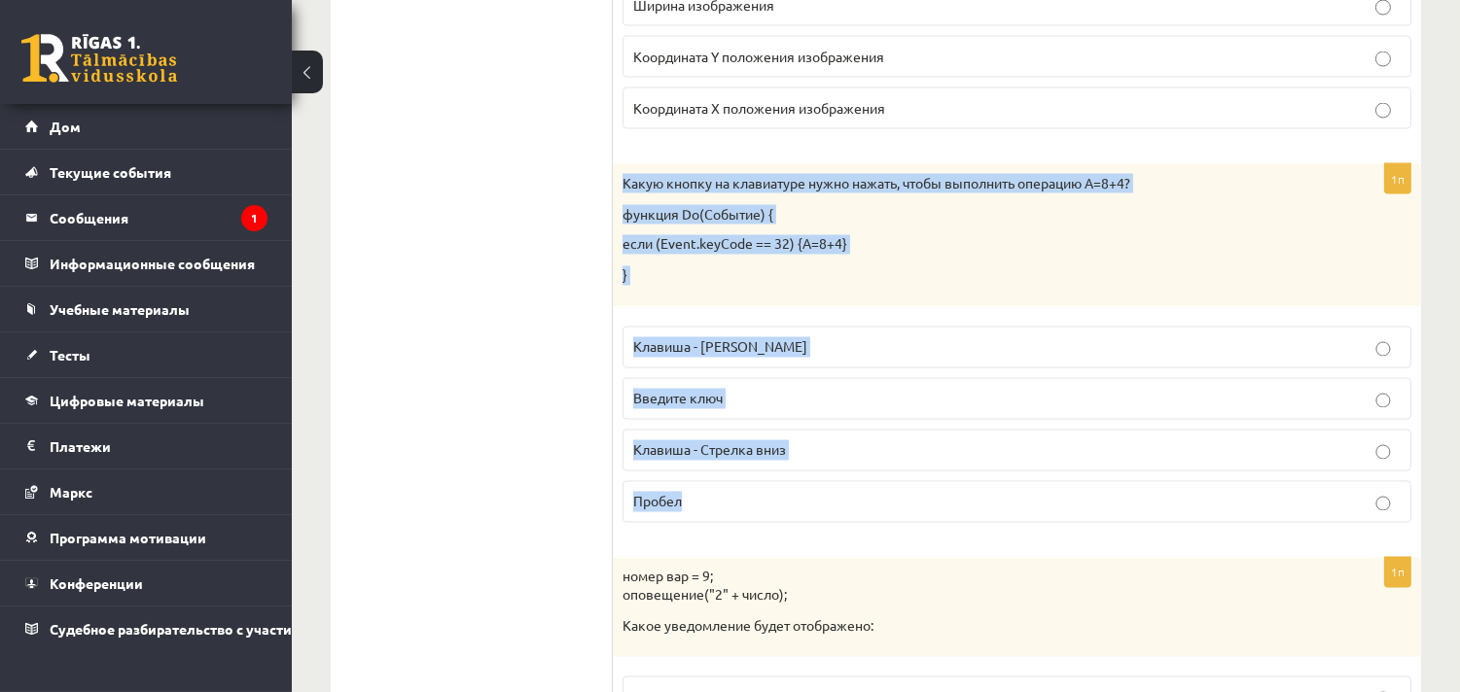
drag, startPoint x: 622, startPoint y: 194, endPoint x: 967, endPoint y: 528, distance: 479.3
click at [967, 528] on div "1п Какую кнопку на клавиатуре нужно нажать, чтобы выполнить операцию A=8+4? фун…" at bounding box center [1017, 350] width 808 height 373
click at [703, 501] on label "Пробел" at bounding box center [1016, 502] width 789 height 42
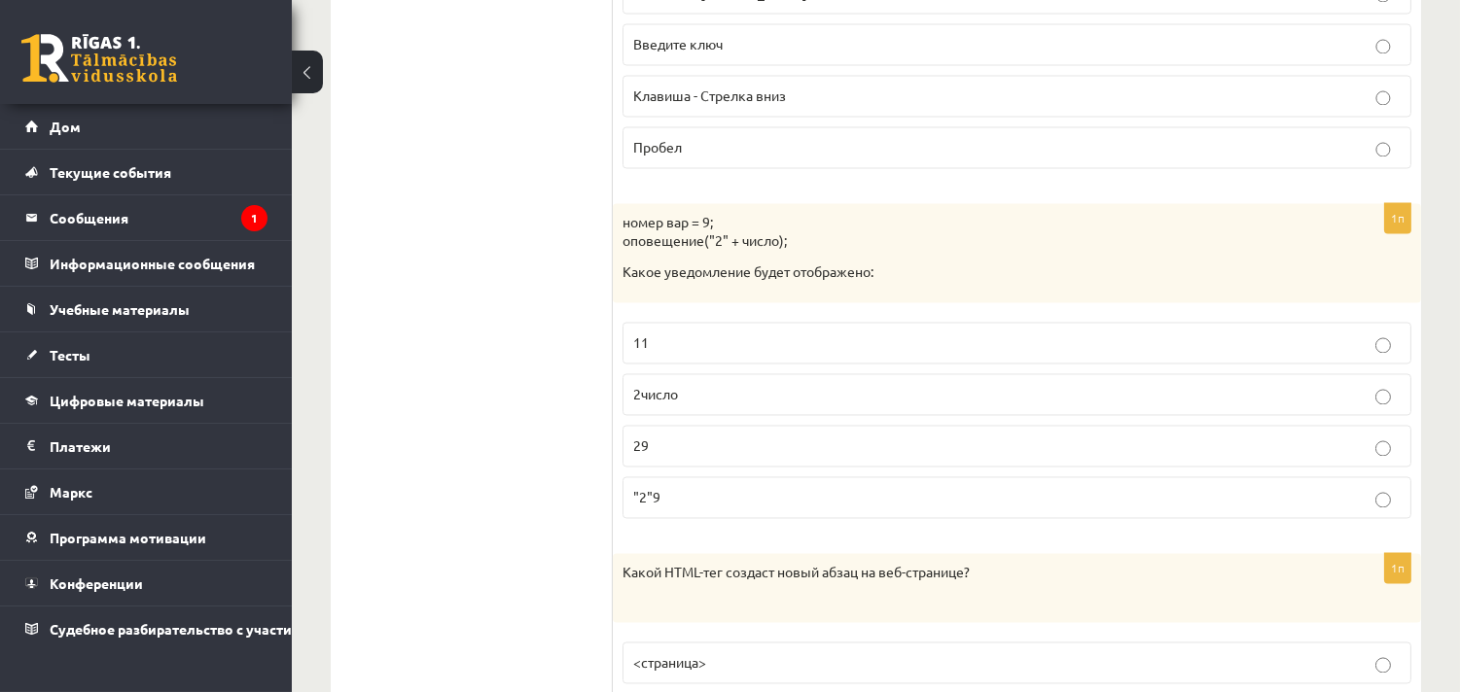
scroll to position [6659, 0]
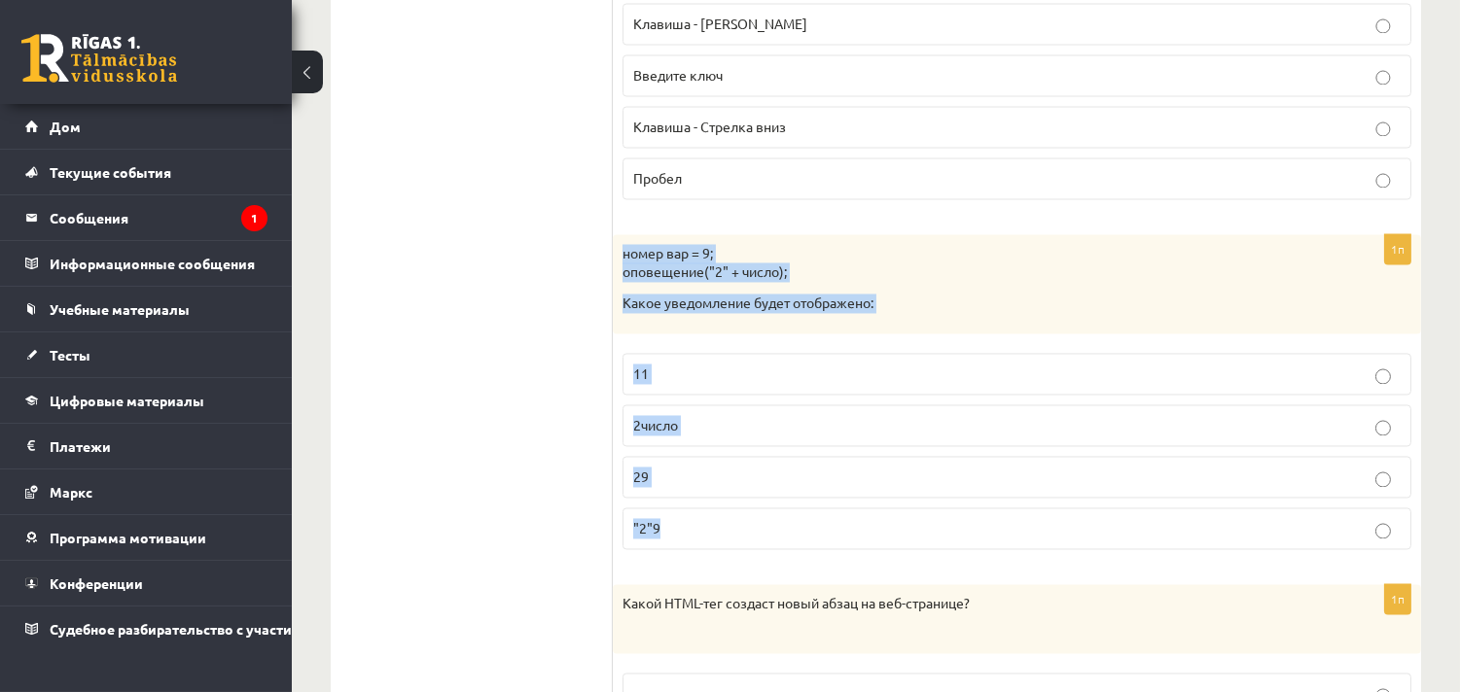
drag, startPoint x: 619, startPoint y: 266, endPoint x: 934, endPoint y: 522, distance: 405.8
click at [934, 522] on div "1п номер вар = 9; оповещение("2" + число); Какое уведомление будет отображено: …" at bounding box center [1017, 400] width 808 height 332
click at [714, 487] on p "29" at bounding box center [1016, 477] width 767 height 20
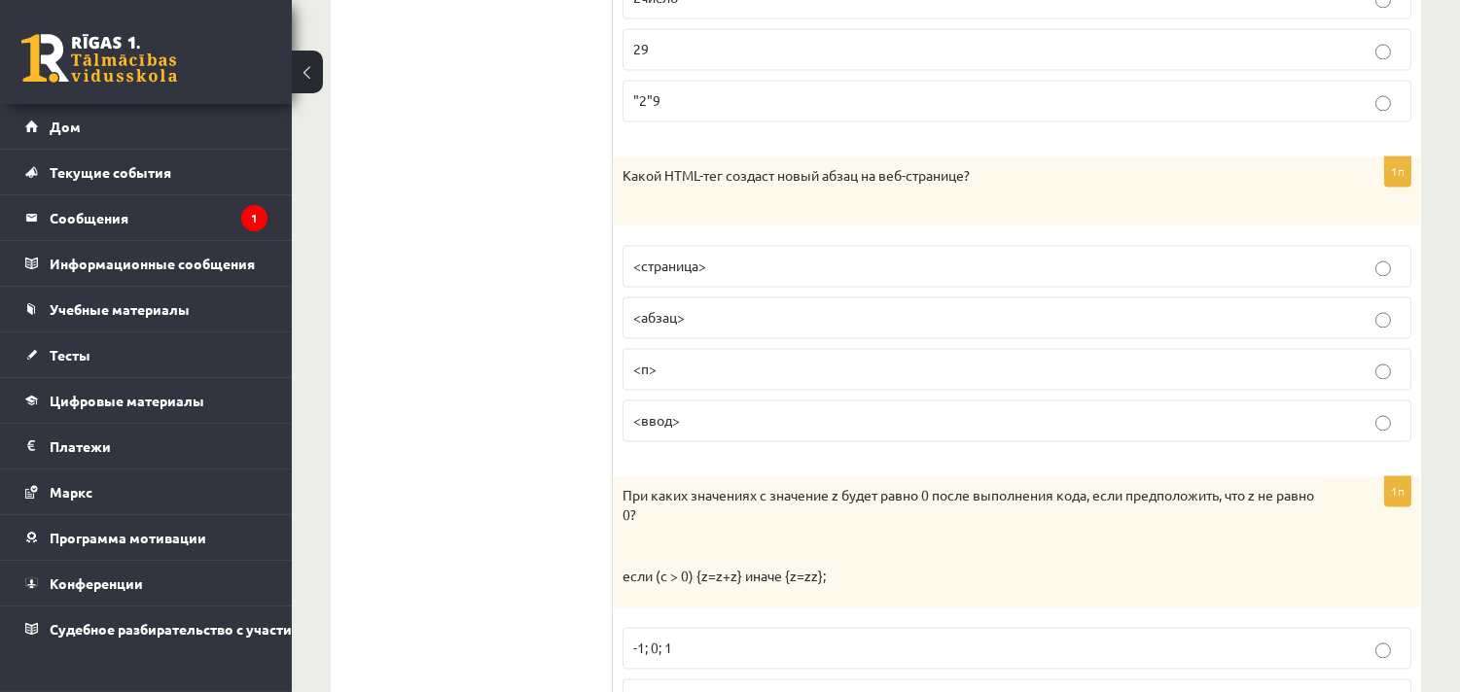
scroll to position [7092, 0]
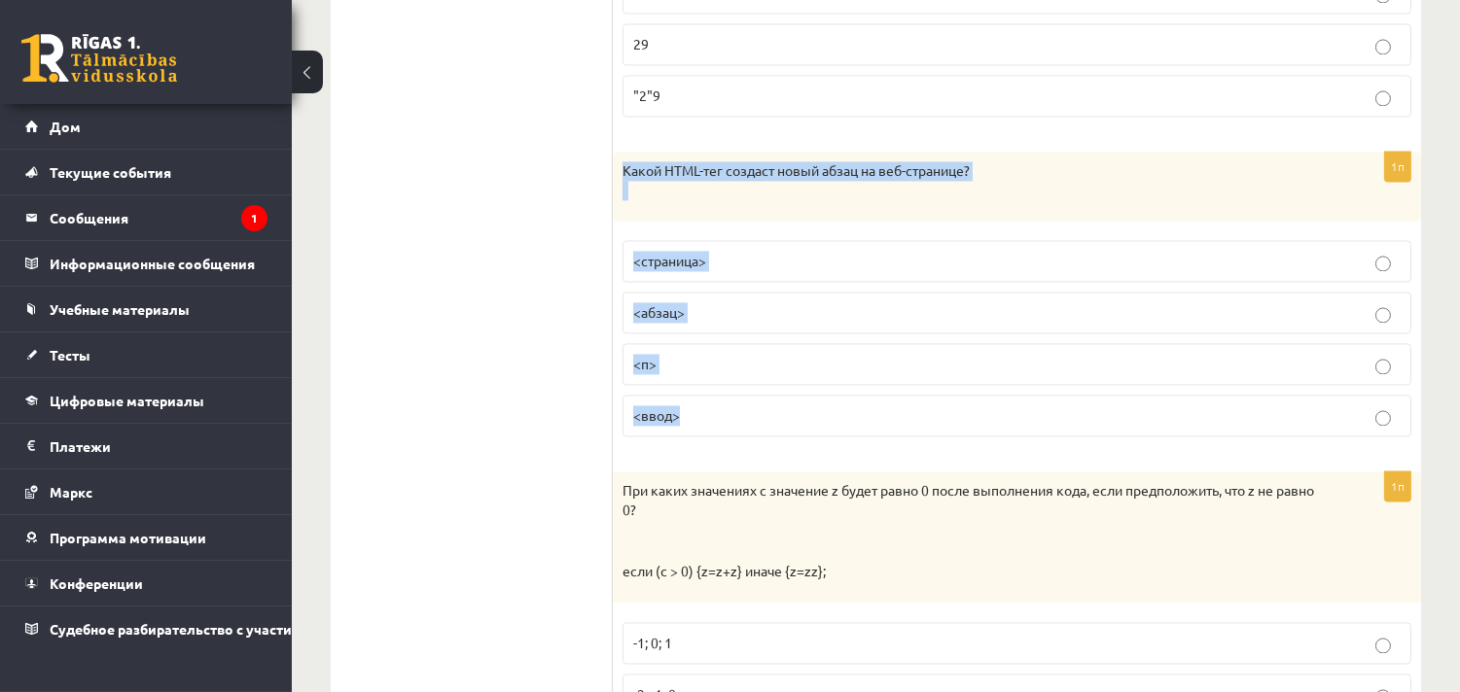
drag, startPoint x: 622, startPoint y: 187, endPoint x: 1111, endPoint y: 423, distance: 543.2
click at [1111, 423] on div "1п Какой HTML-тег создаст новый абзац на веб-странице? <страница> <абзац> <п> <…" at bounding box center [1017, 302] width 808 height 300
click at [758, 374] on p "<п>" at bounding box center [1016, 364] width 767 height 20
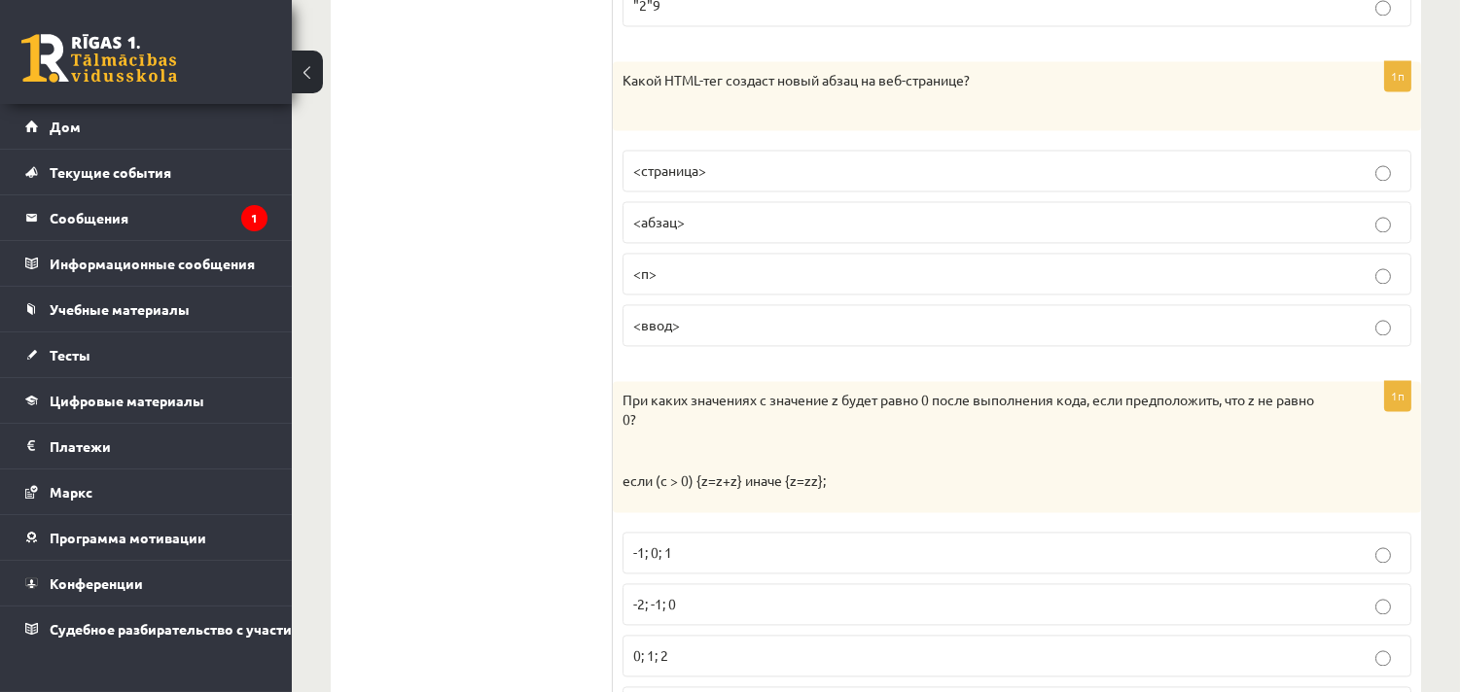
scroll to position [7308, 0]
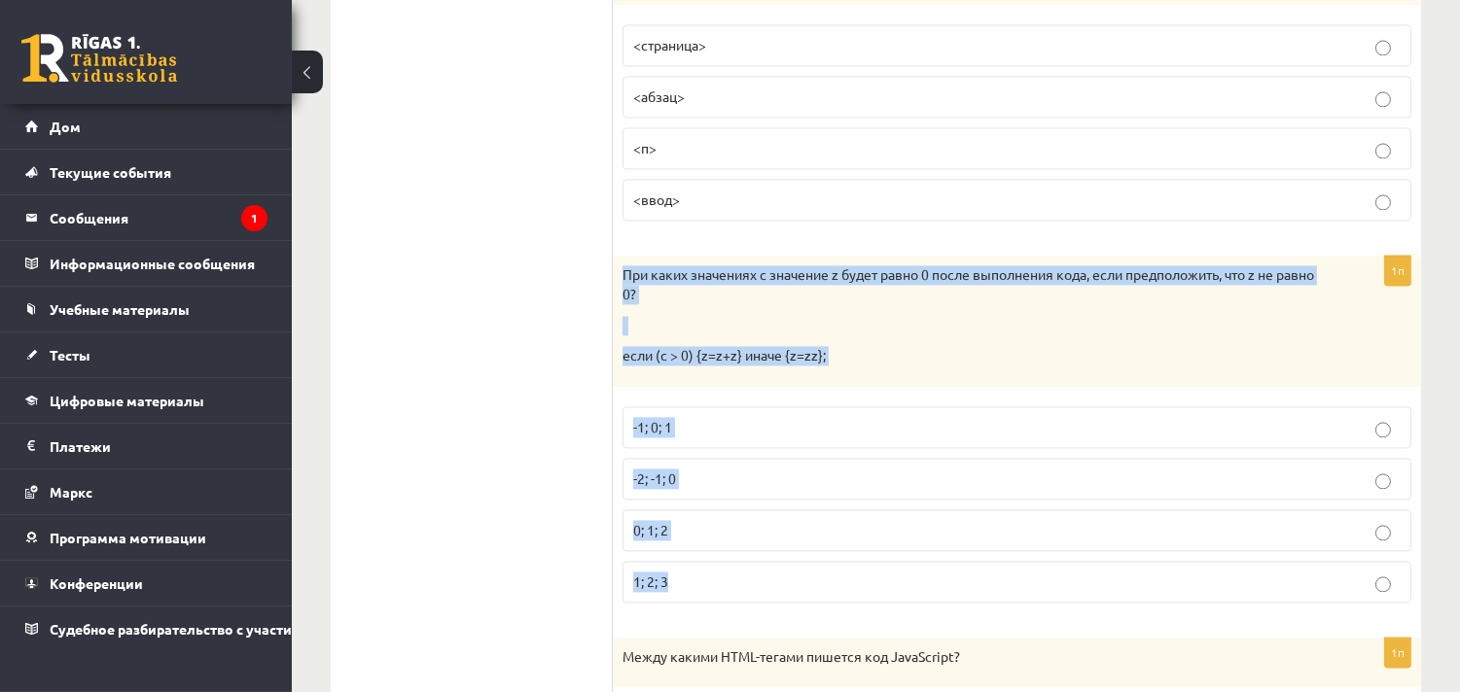
drag, startPoint x: 617, startPoint y: 292, endPoint x: 904, endPoint y: 597, distance: 418.9
click at [902, 596] on div "1п При каких значениях c значение z будет равно 0 после выполнения кода, если п…" at bounding box center [1017, 437] width 808 height 362
click at [726, 489] on p "-2; -1; 0" at bounding box center [1016, 479] width 767 height 20
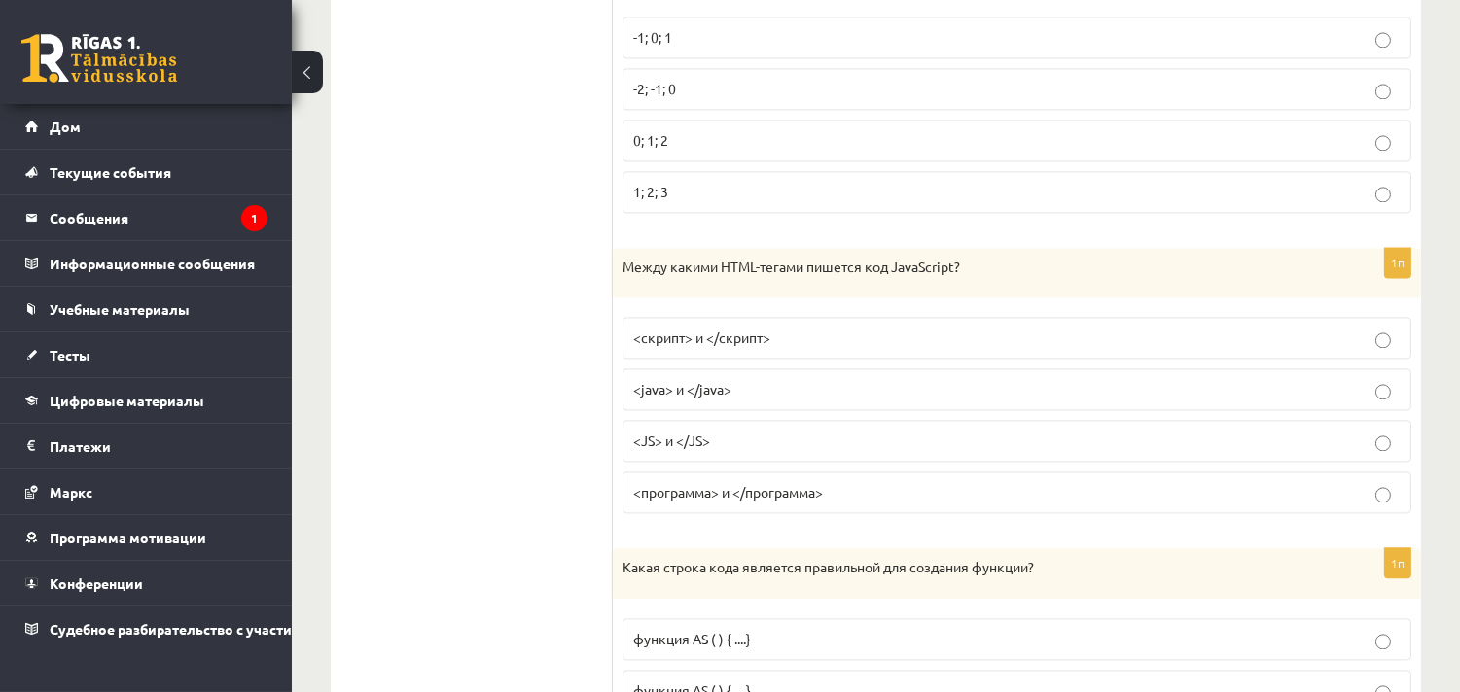
scroll to position [7740, 0]
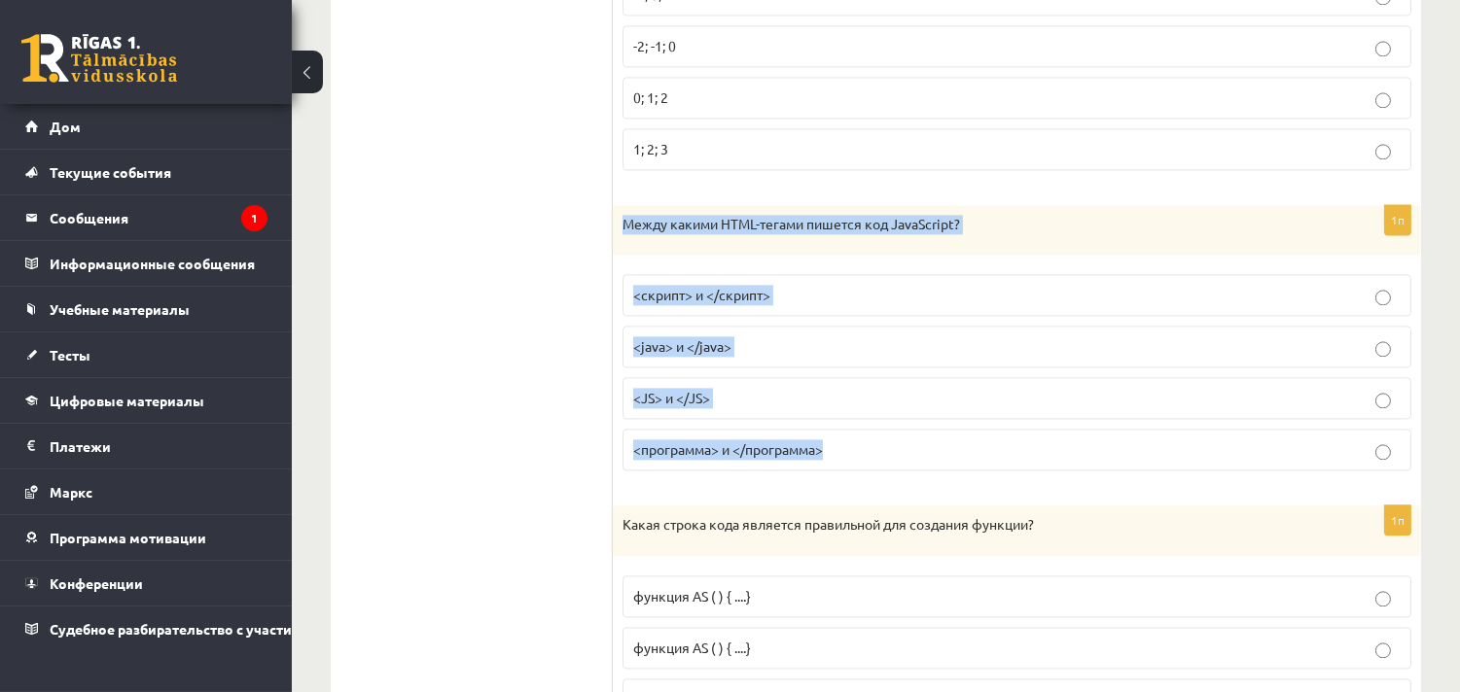
drag, startPoint x: 624, startPoint y: 230, endPoint x: 1027, endPoint y: 468, distance: 467.3
click at [1027, 468] on div "1п Между какими HTML-тегами пишется код JavaScript? <скрипт> и </скрипт> <java>…" at bounding box center [1017, 346] width 808 height 282
click at [800, 305] on p "<скрипт> и </скрипт>" at bounding box center [1016, 295] width 767 height 20
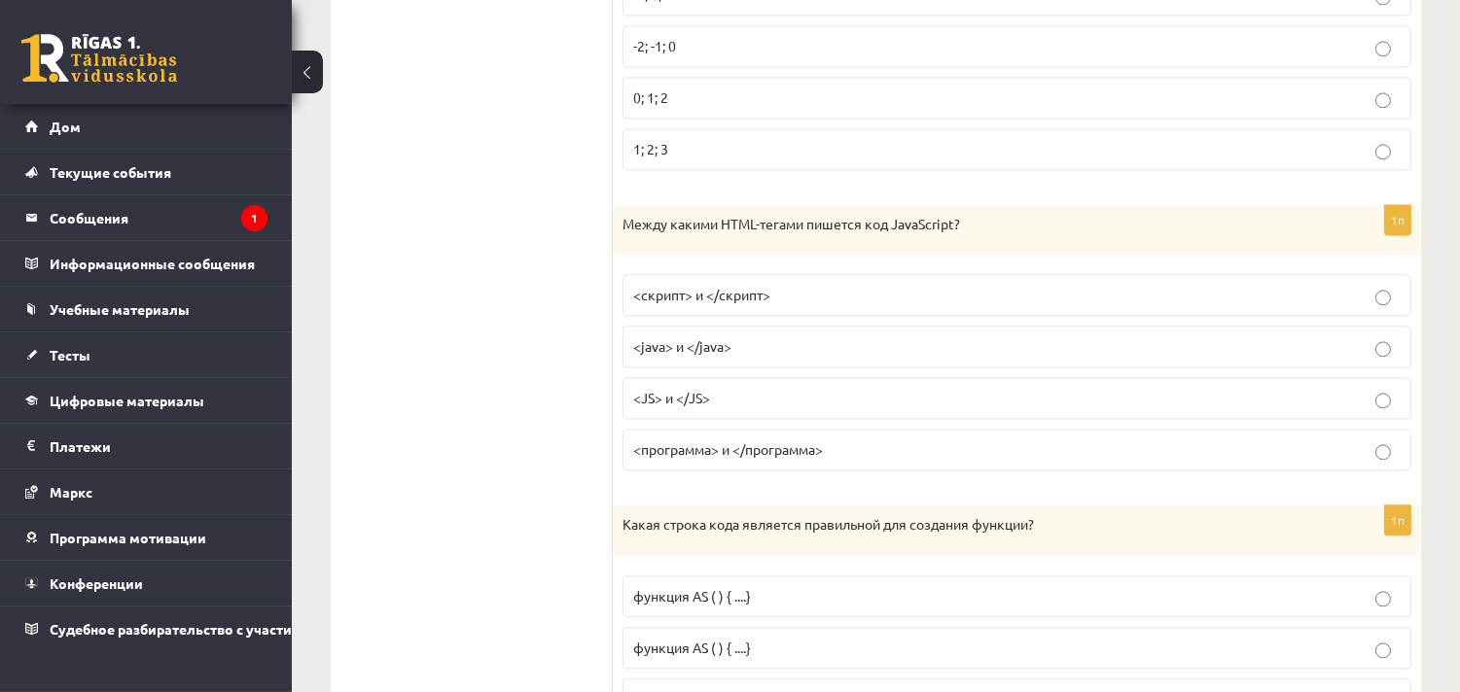
scroll to position [8172, 0]
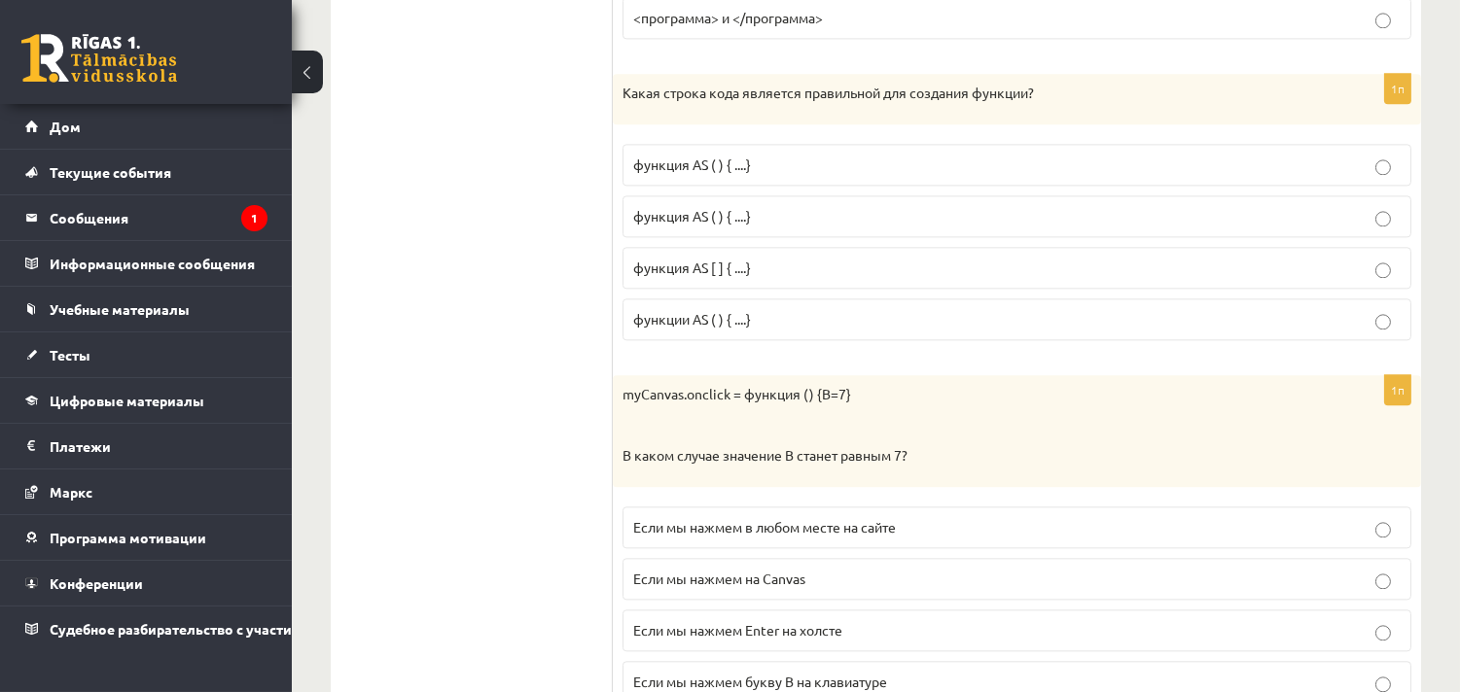
drag, startPoint x: 611, startPoint y: 101, endPoint x: 1004, endPoint y: 266, distance: 426.2
drag, startPoint x: 452, startPoint y: 154, endPoint x: 577, endPoint y: 154, distance: 124.5
click at [1107, 124] on div "Какая строка кода является правильной для создания функции?" at bounding box center [1017, 99] width 808 height 51
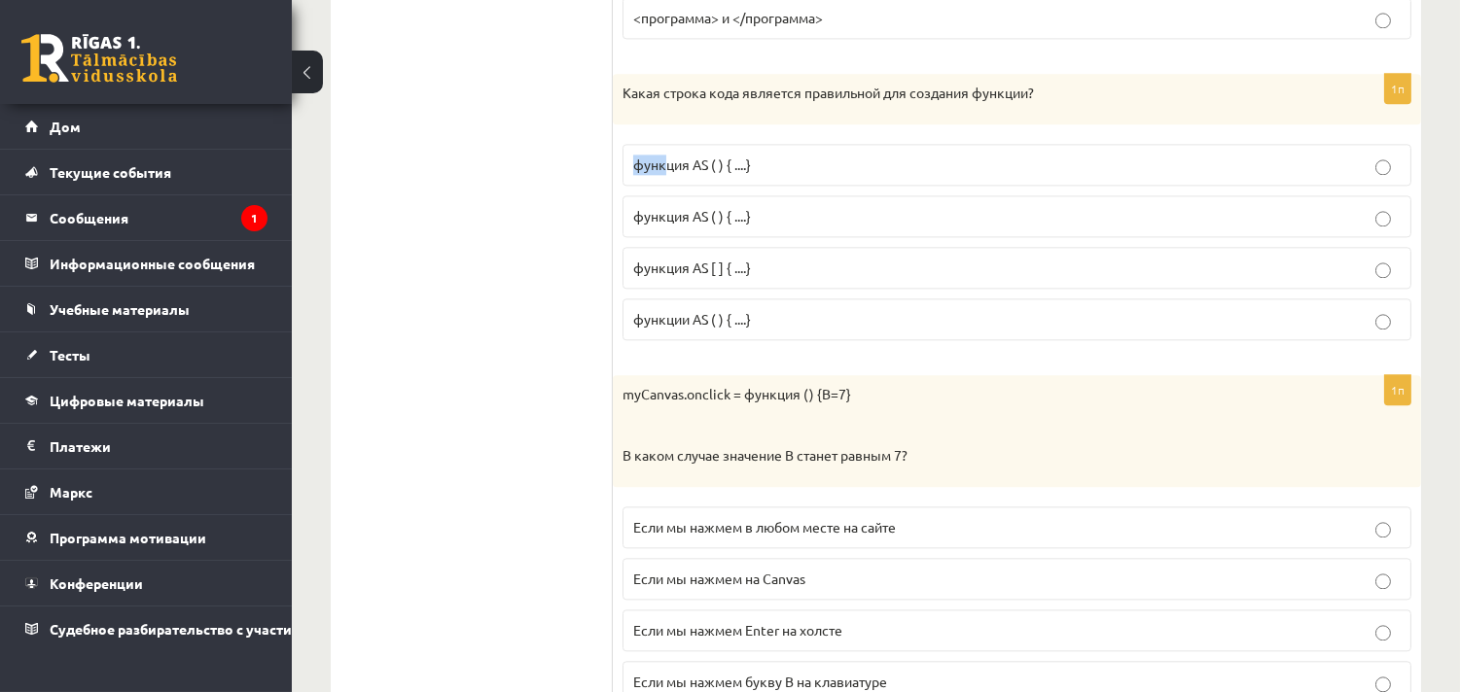
drag, startPoint x: 1103, startPoint y: 112, endPoint x: 655, endPoint y: 169, distance: 451.0
click at [658, 172] on div "1п Какая строка кода является правильной для создания функции? функция AS ( ) {…" at bounding box center [1017, 215] width 808 height 282
drag, startPoint x: 512, startPoint y: 148, endPoint x: 590, endPoint y: 112, distance: 85.7
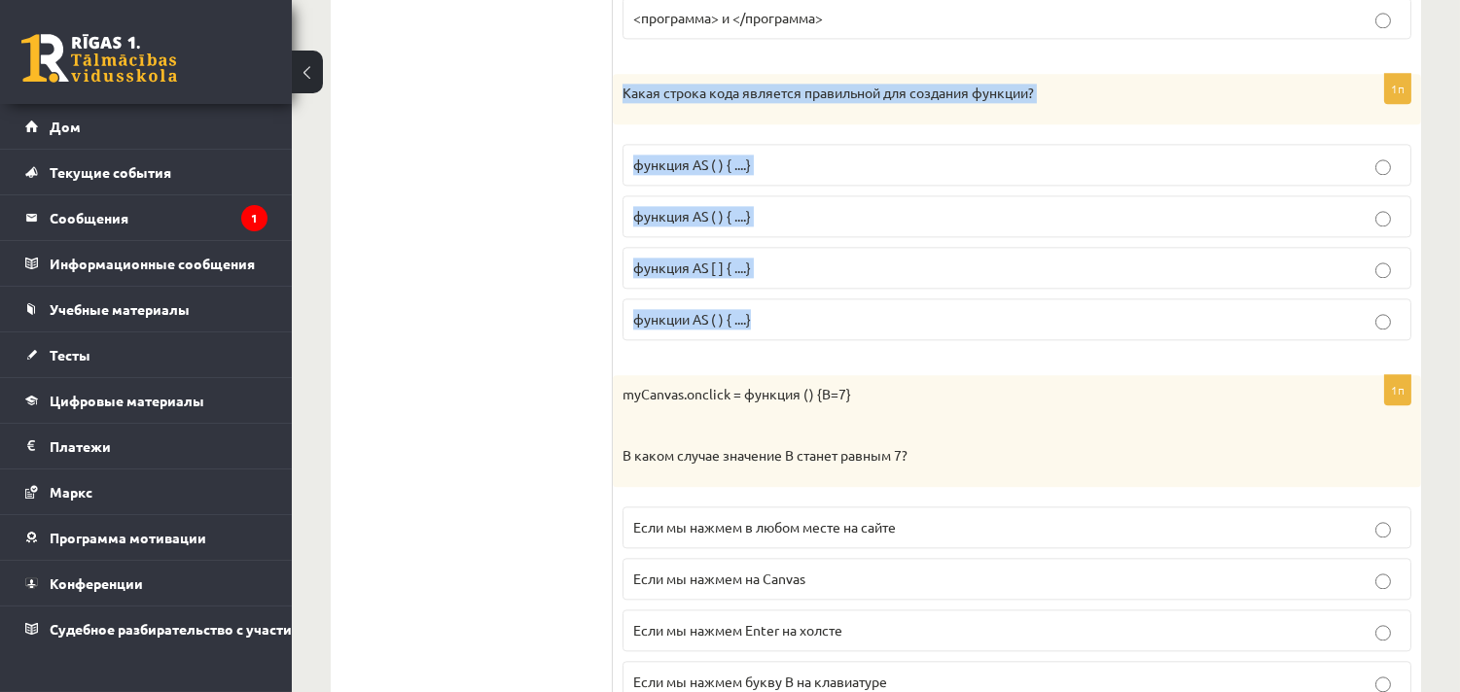
drag, startPoint x: 617, startPoint y: 103, endPoint x: 765, endPoint y: 347, distance: 285.8
click at [764, 347] on div "1п Какая строка кода является правильной для создания функции? функция AS ( ) {…" at bounding box center [1017, 215] width 808 height 282
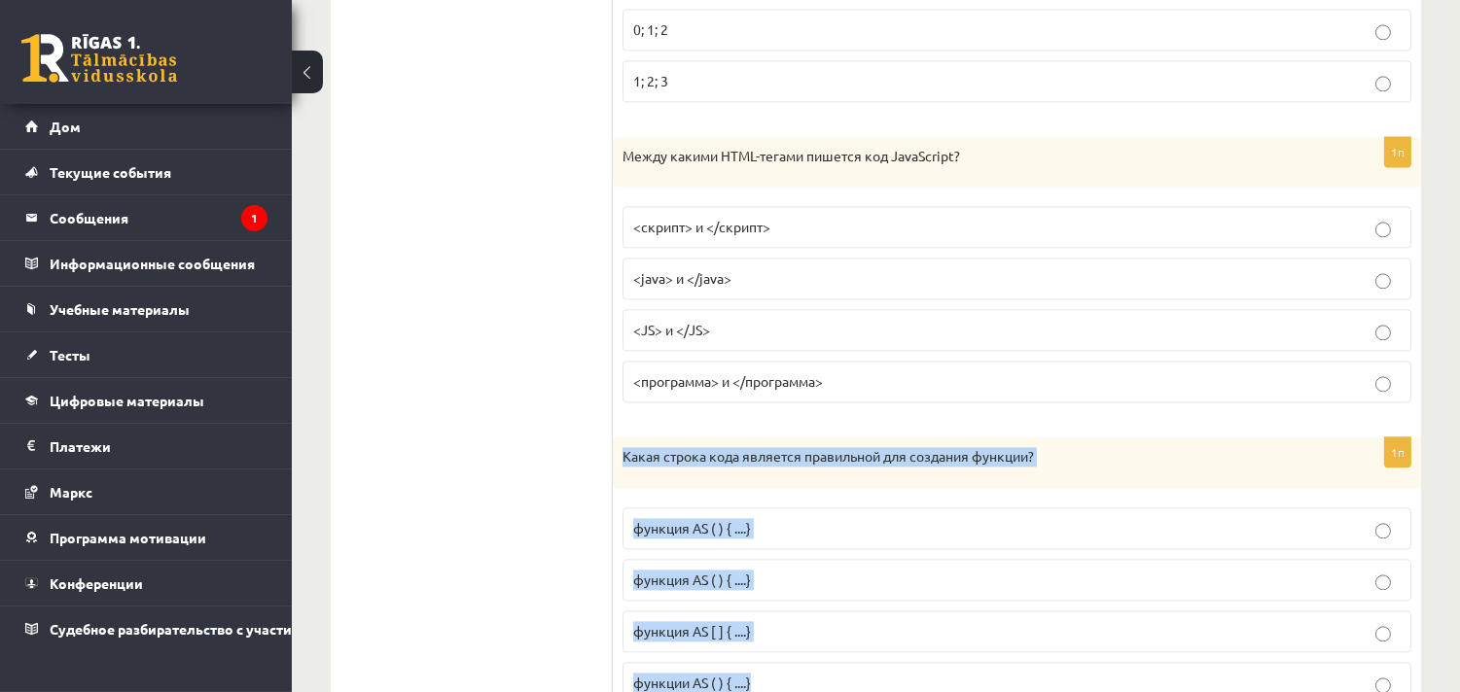
drag, startPoint x: 632, startPoint y: 8, endPoint x: 535, endPoint y: -68, distance: 123.3
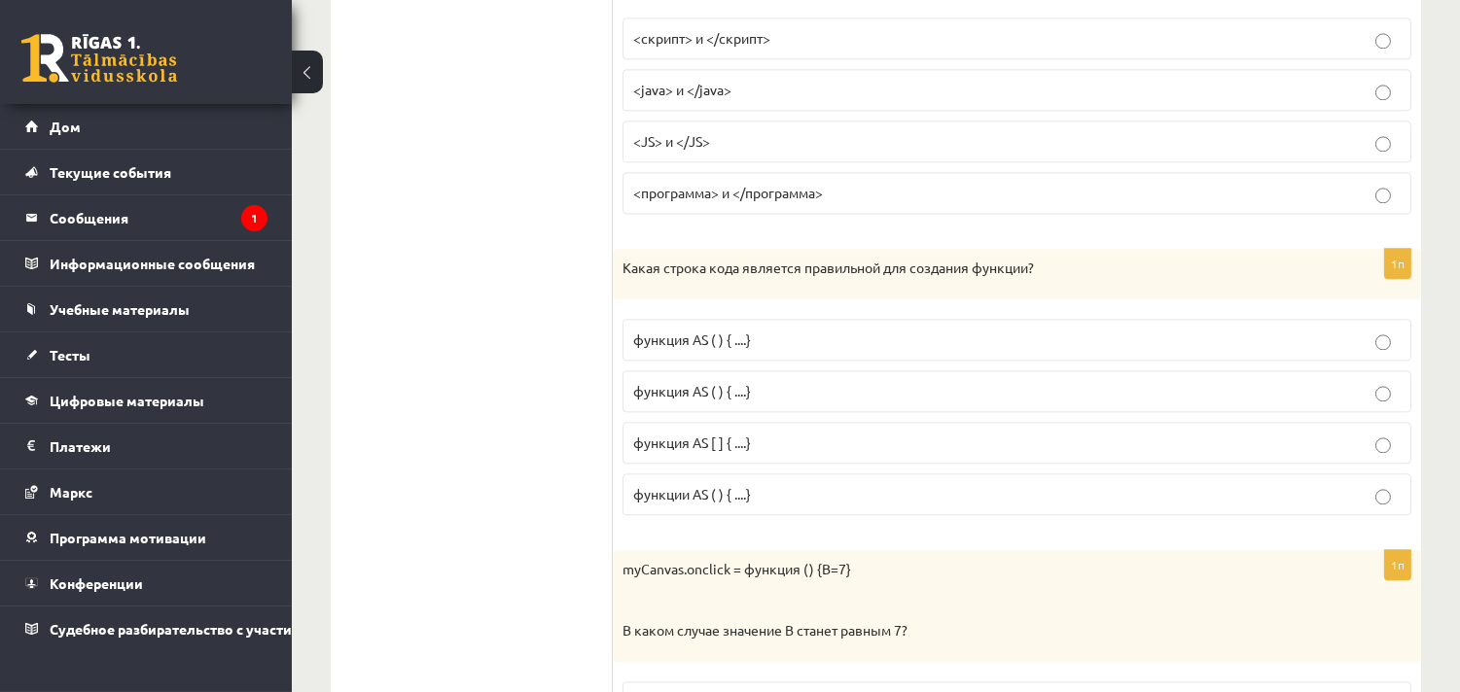
scroll to position [8047, 0]
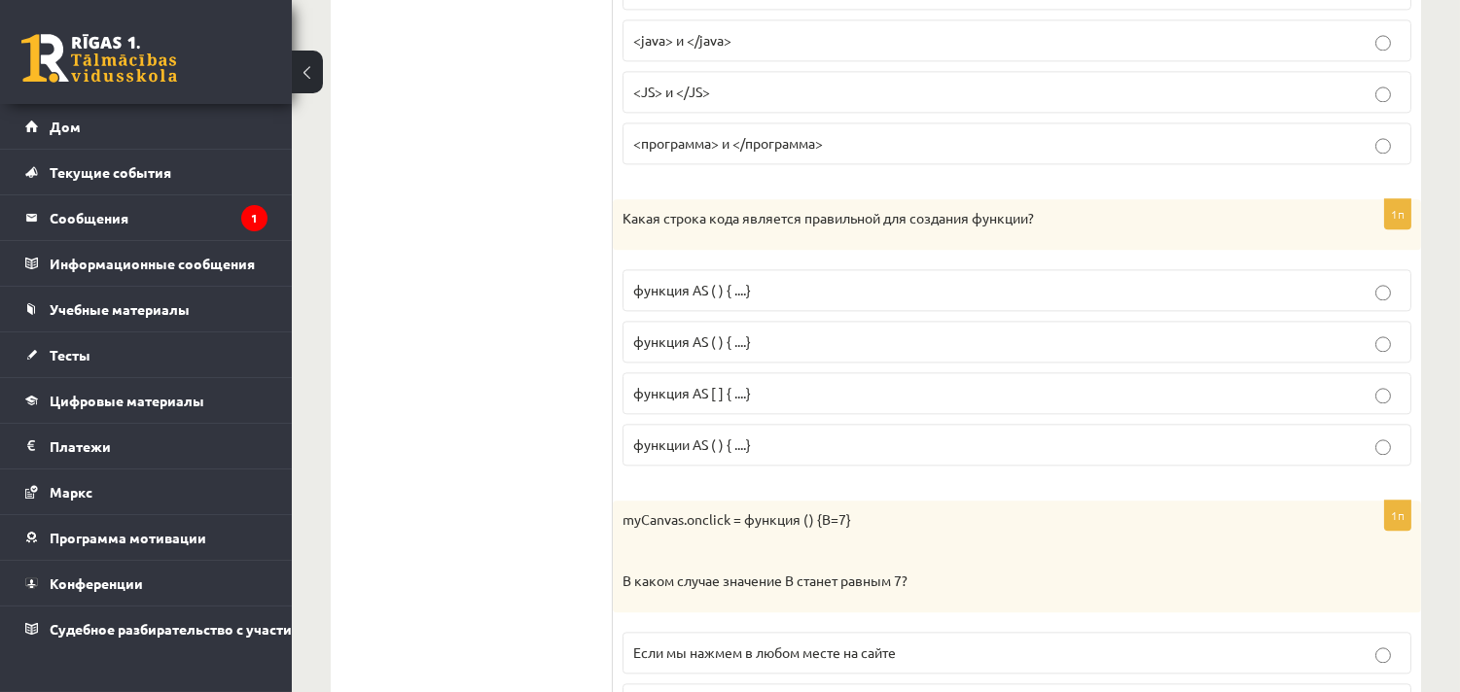
click at [795, 300] on p "функция AS ( ) { ....}" at bounding box center [1016, 290] width 767 height 20
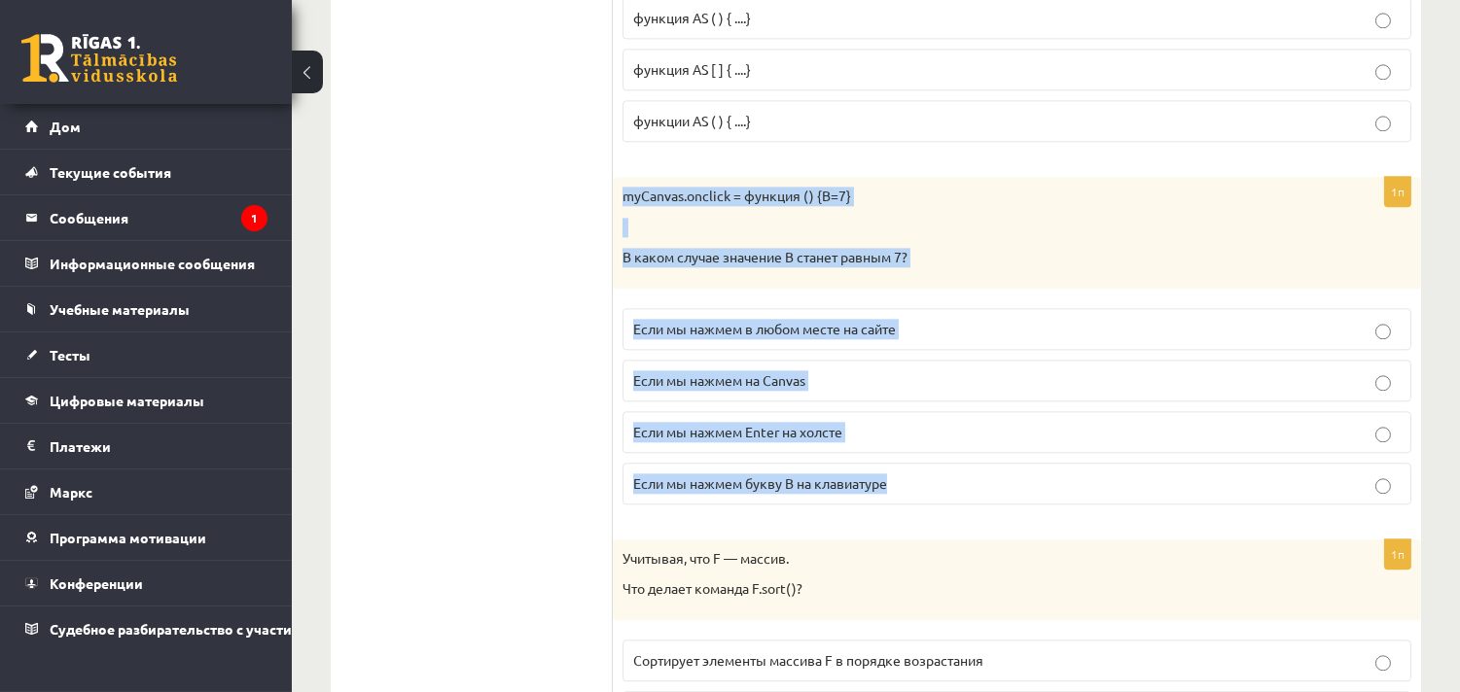
drag, startPoint x: 619, startPoint y: 212, endPoint x: 1027, endPoint y: 483, distance: 489.5
click at [1027, 483] on div "1п myCanvas.onclick = функция () {B=7} В каком случае значение B станет равным …" at bounding box center [1017, 348] width 808 height 343
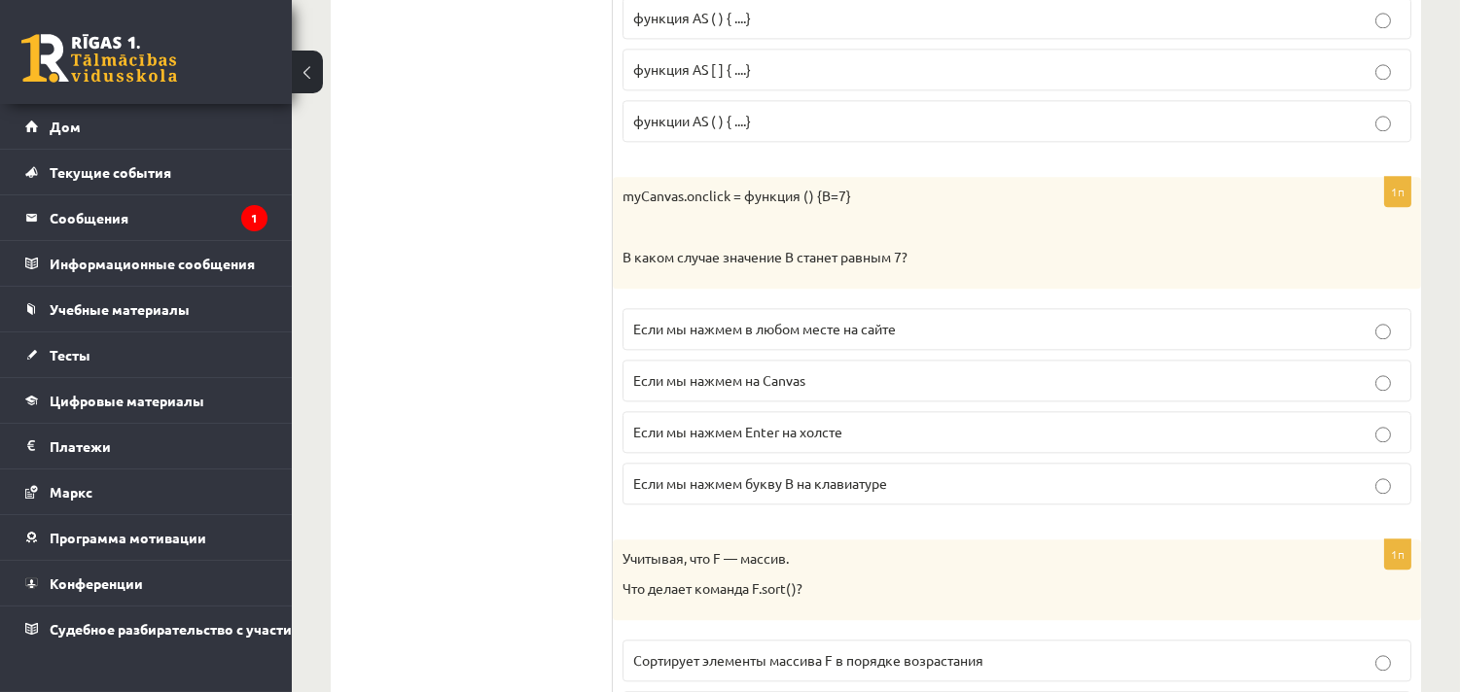
click at [691, 389] on font "Если мы нажмем на Canvas" at bounding box center [719, 380] width 172 height 18
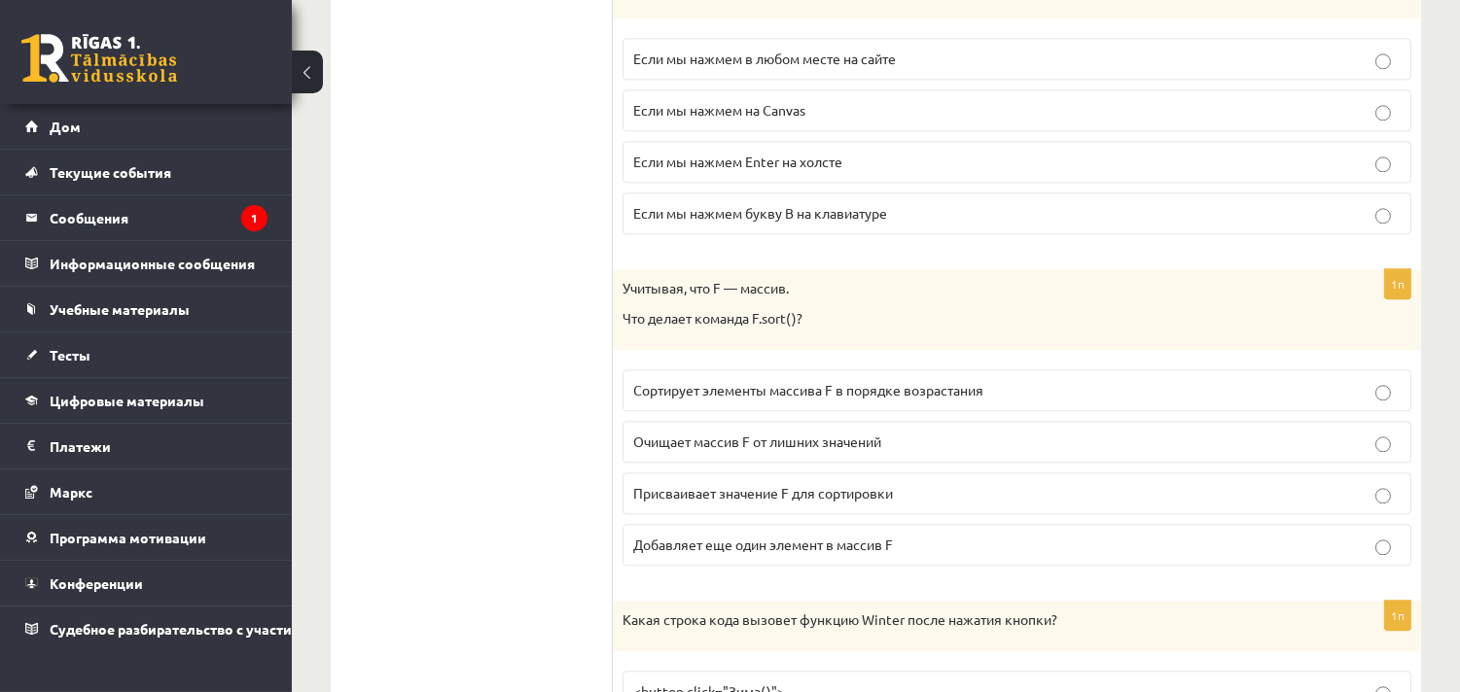
scroll to position [8695, 0]
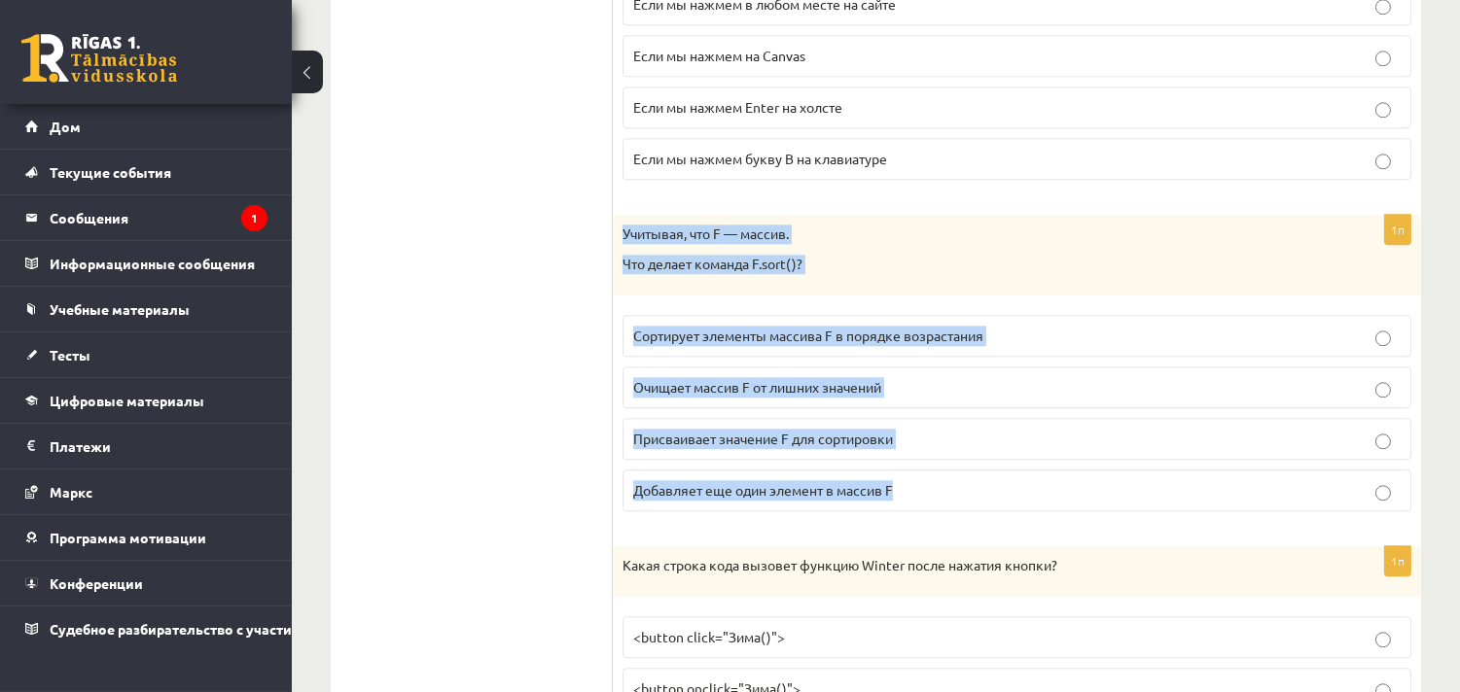
drag, startPoint x: 618, startPoint y: 243, endPoint x: 955, endPoint y: 500, distance: 423.2
click at [955, 500] on div "1п Учитывая, что F — массив. Что делает команда F.sort()? Сортирует элементы ма…" at bounding box center [1017, 371] width 808 height 312
click at [1074, 340] on label "Сортирует элементы массива F в порядке возрастания" at bounding box center [1016, 336] width 789 height 42
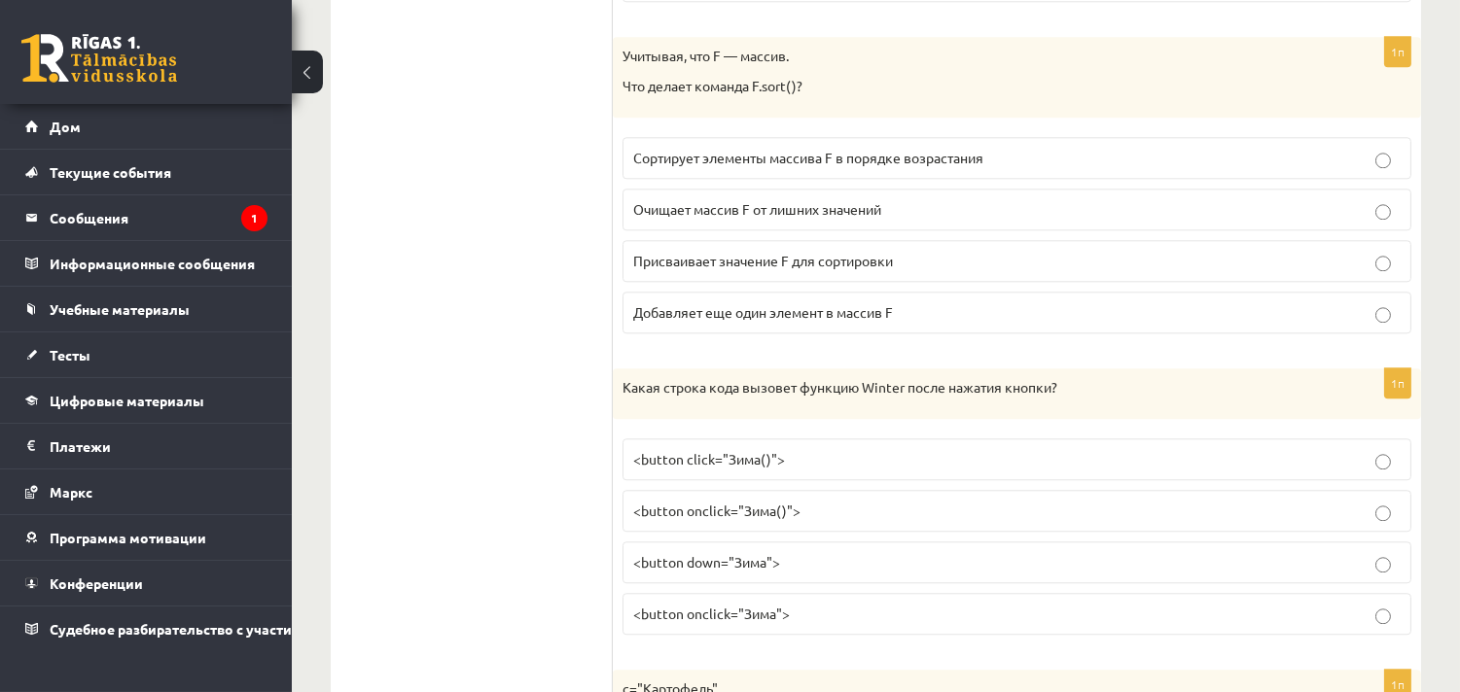
scroll to position [9074, 0]
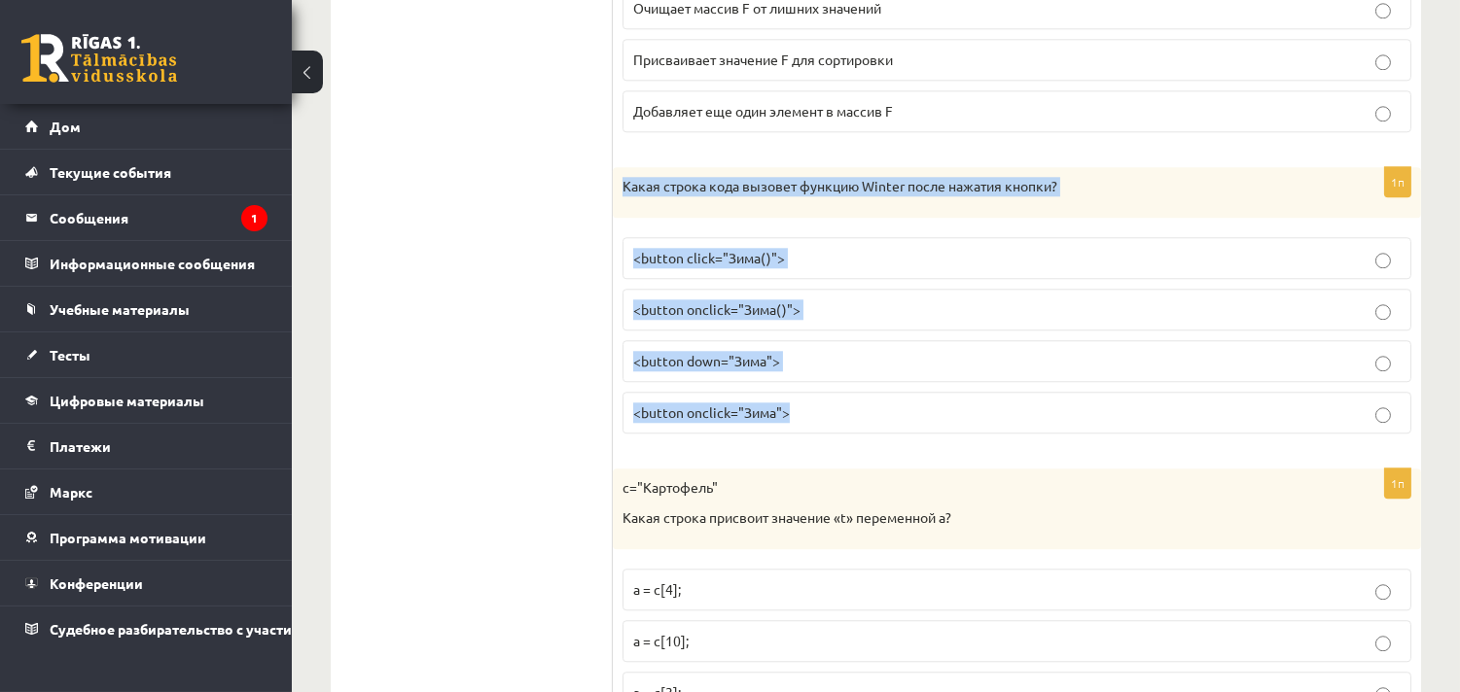
drag, startPoint x: 613, startPoint y: 209, endPoint x: 1027, endPoint y: 470, distance: 489.4
click at [1027, 449] on div "1п Какая строка кода вызовет функцию Winter после нажатия кнопки? <button click…" at bounding box center [1017, 308] width 808 height 282
click at [815, 423] on p "<button onclick="Зима">" at bounding box center [1016, 413] width 767 height 20
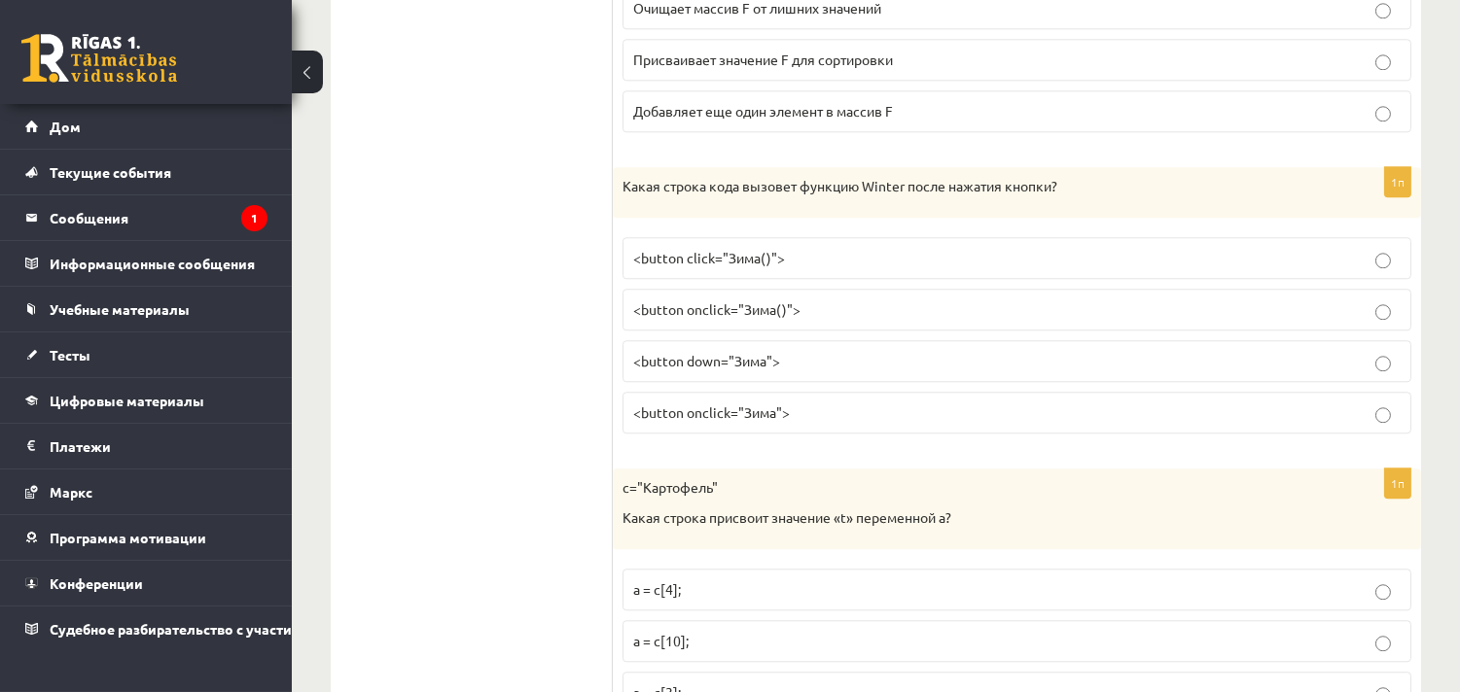
click at [754, 421] on font "<button onclick="Зима">" at bounding box center [711, 413] width 157 height 18
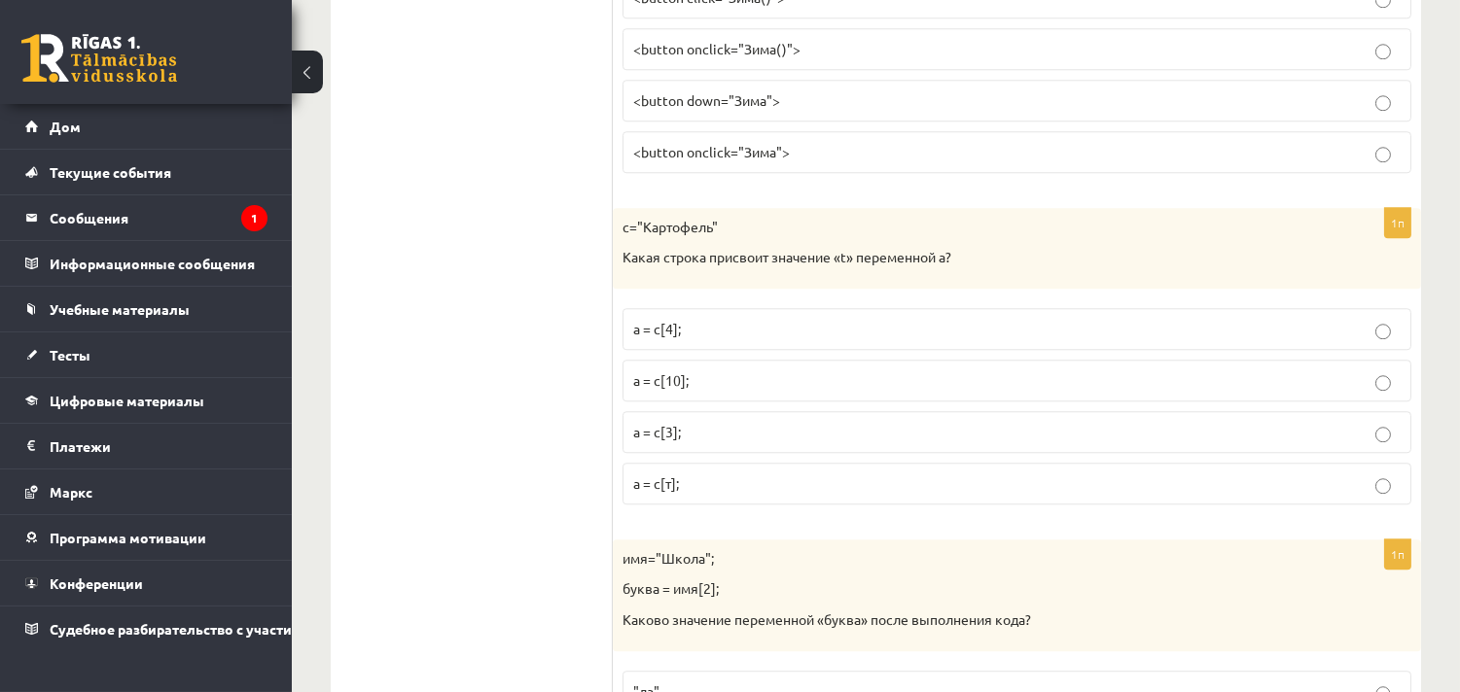
scroll to position [9398, 0]
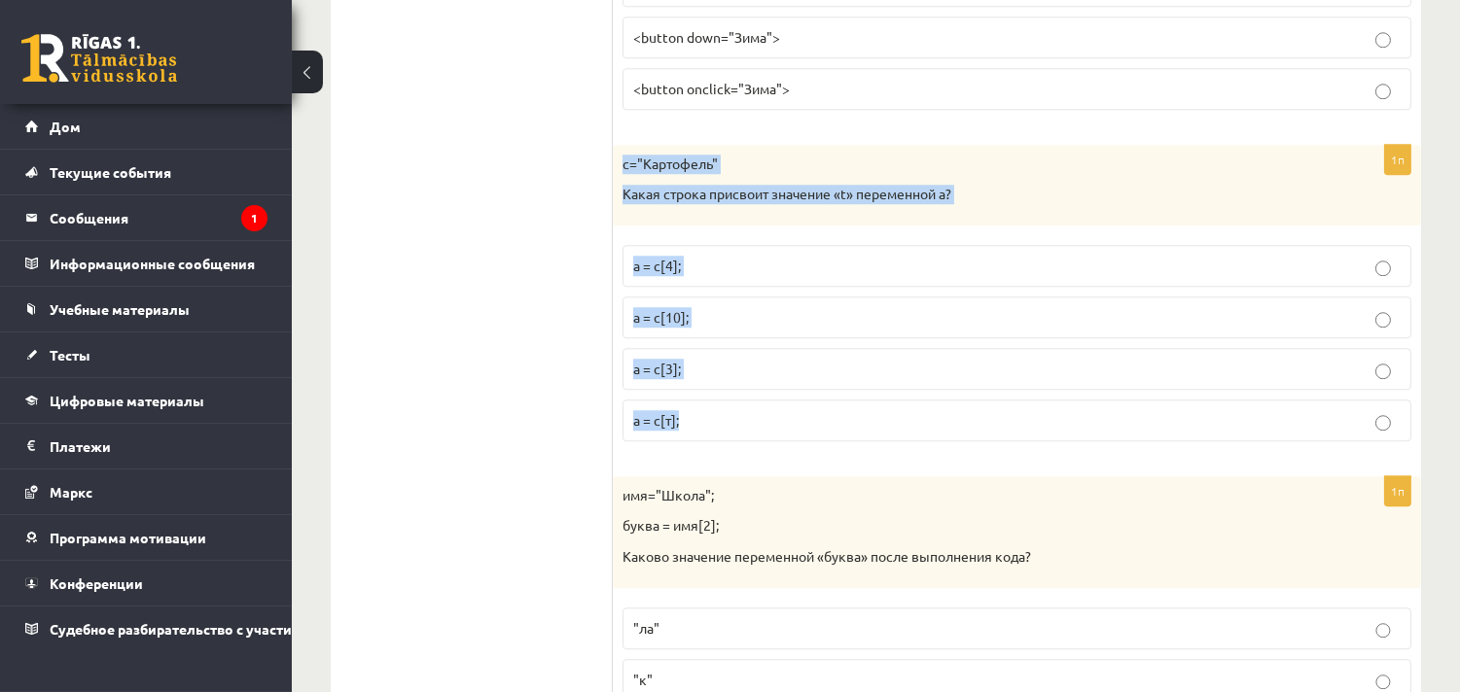
drag, startPoint x: 629, startPoint y: 179, endPoint x: 1005, endPoint y: 441, distance: 458.9
click at [1005, 441] on div "1п c="Картофель" Какая строка присвоит значение «t» переменной a? а = с[4]; а =…" at bounding box center [1017, 301] width 808 height 312
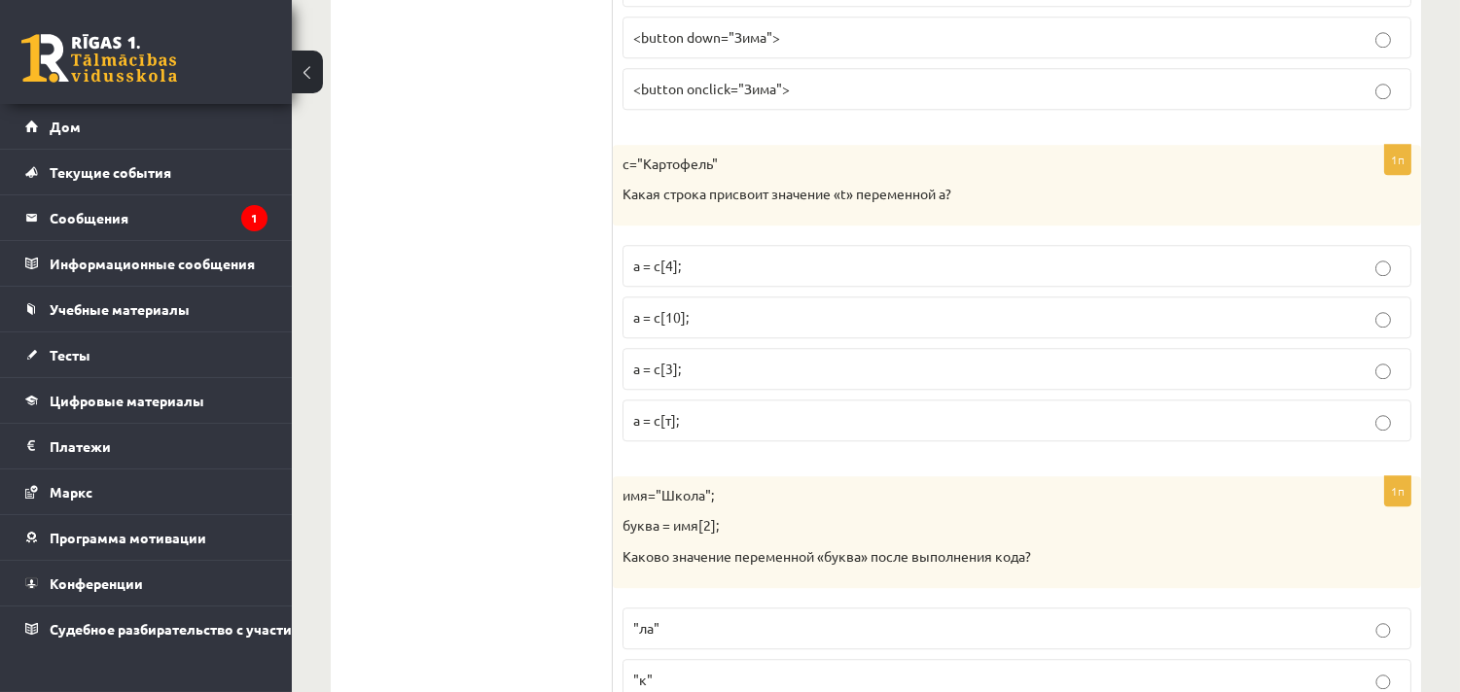
click at [754, 379] on p "а = с[3];" at bounding box center [1016, 369] width 767 height 20
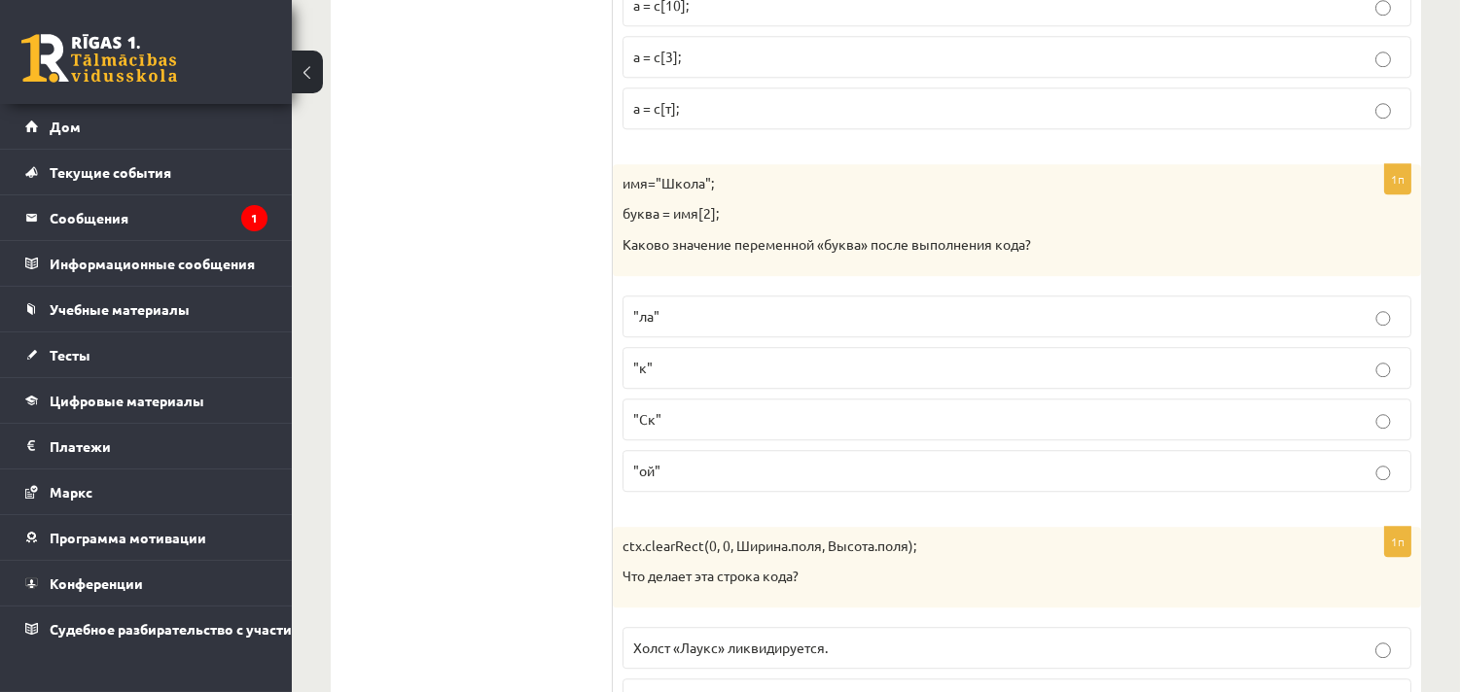
scroll to position [9722, 0]
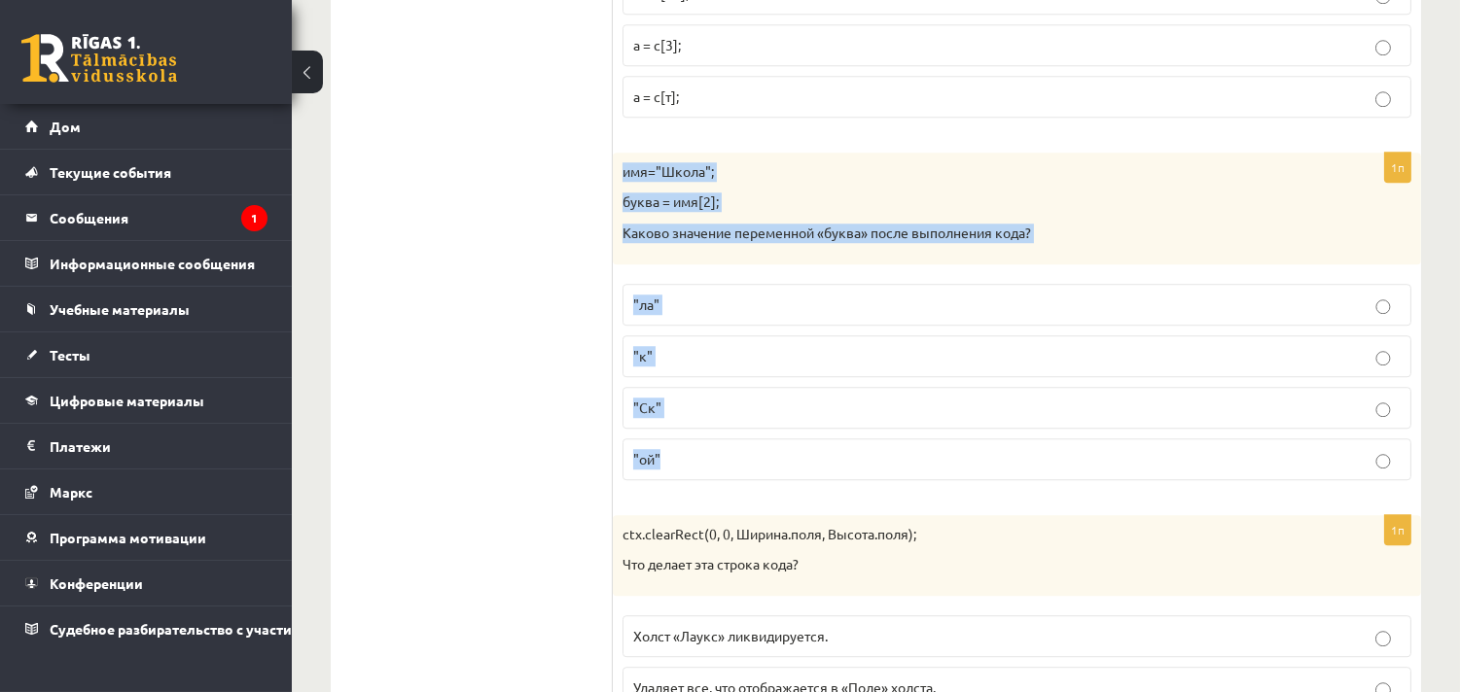
drag, startPoint x: 635, startPoint y: 185, endPoint x: 926, endPoint y: 489, distance: 420.9
click at [926, 489] on div "1п имя="Школа"; буква = имя[2]; Каково значение переменной «буква» после выполн…" at bounding box center [1017, 324] width 808 height 343
click at [801, 470] on p ""ой"" at bounding box center [1016, 459] width 767 height 20
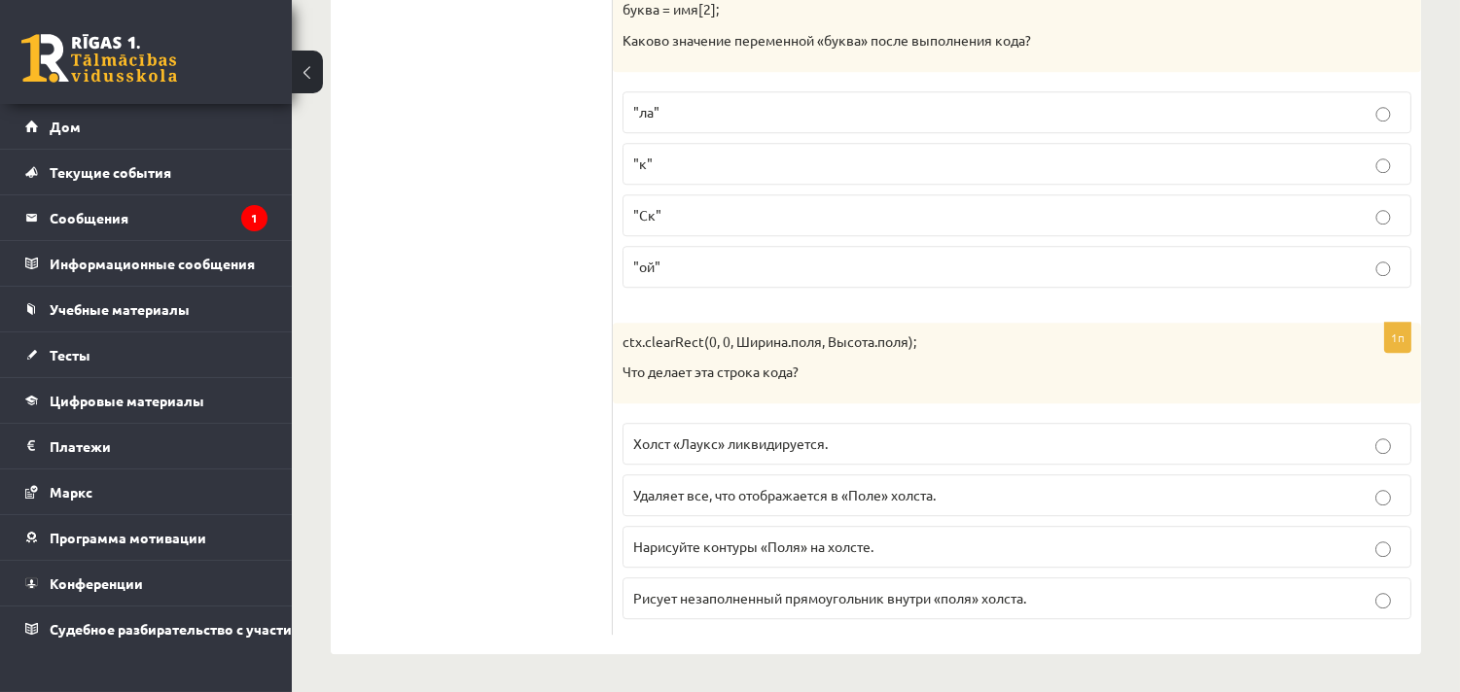
scroll to position [9939, 0]
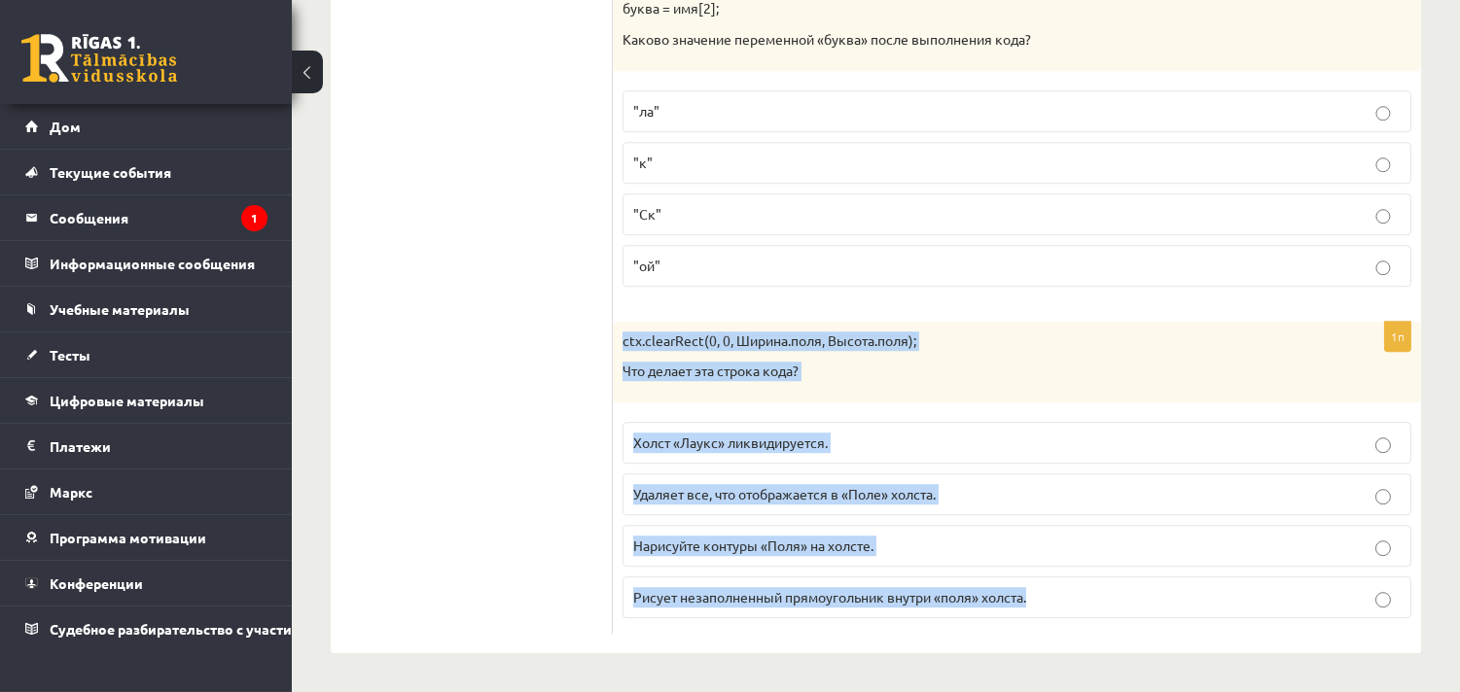
drag, startPoint x: 619, startPoint y: 345, endPoint x: 1151, endPoint y: 638, distance: 607.1
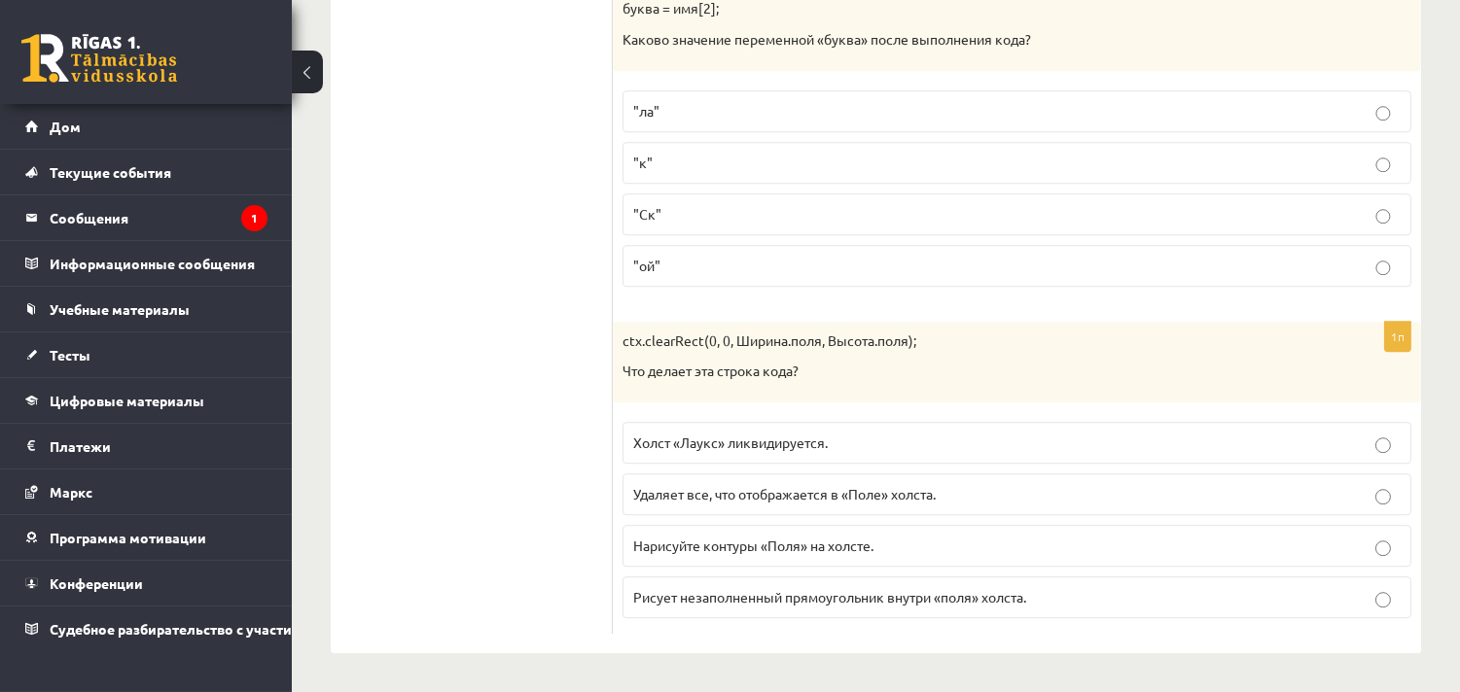
click at [773, 489] on font "Удаляет все, что отображается в «Поле» холста." at bounding box center [784, 494] width 302 height 18
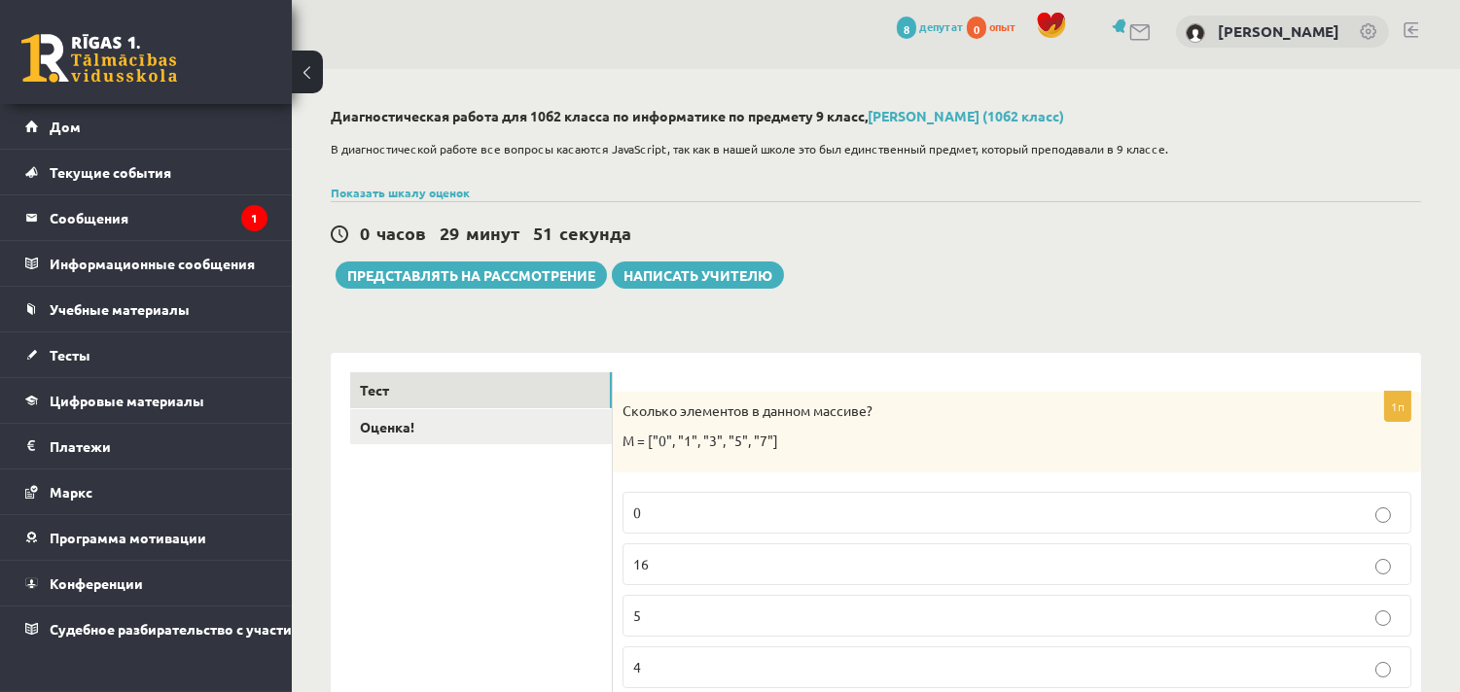
scroll to position [0, 0]
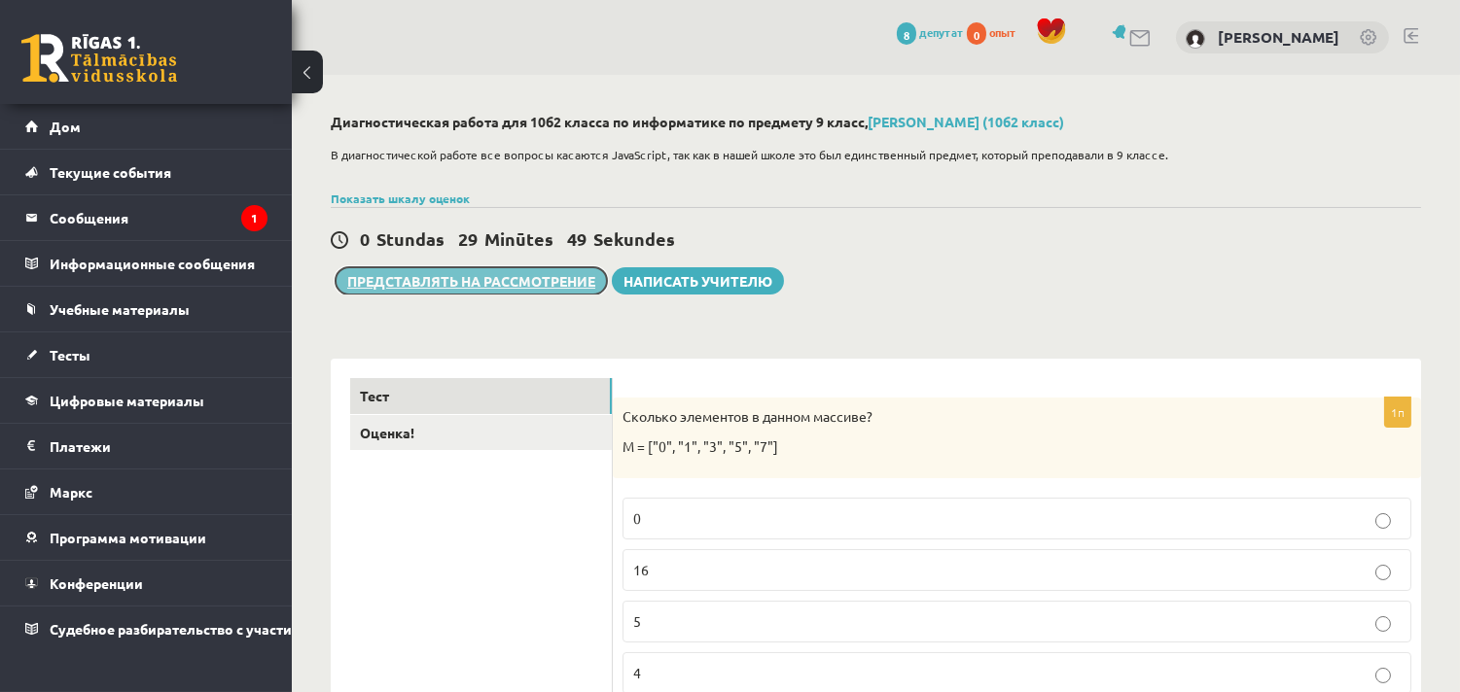
click at [578, 270] on button "Представлять на рассмотрение" at bounding box center [470, 280] width 271 height 27
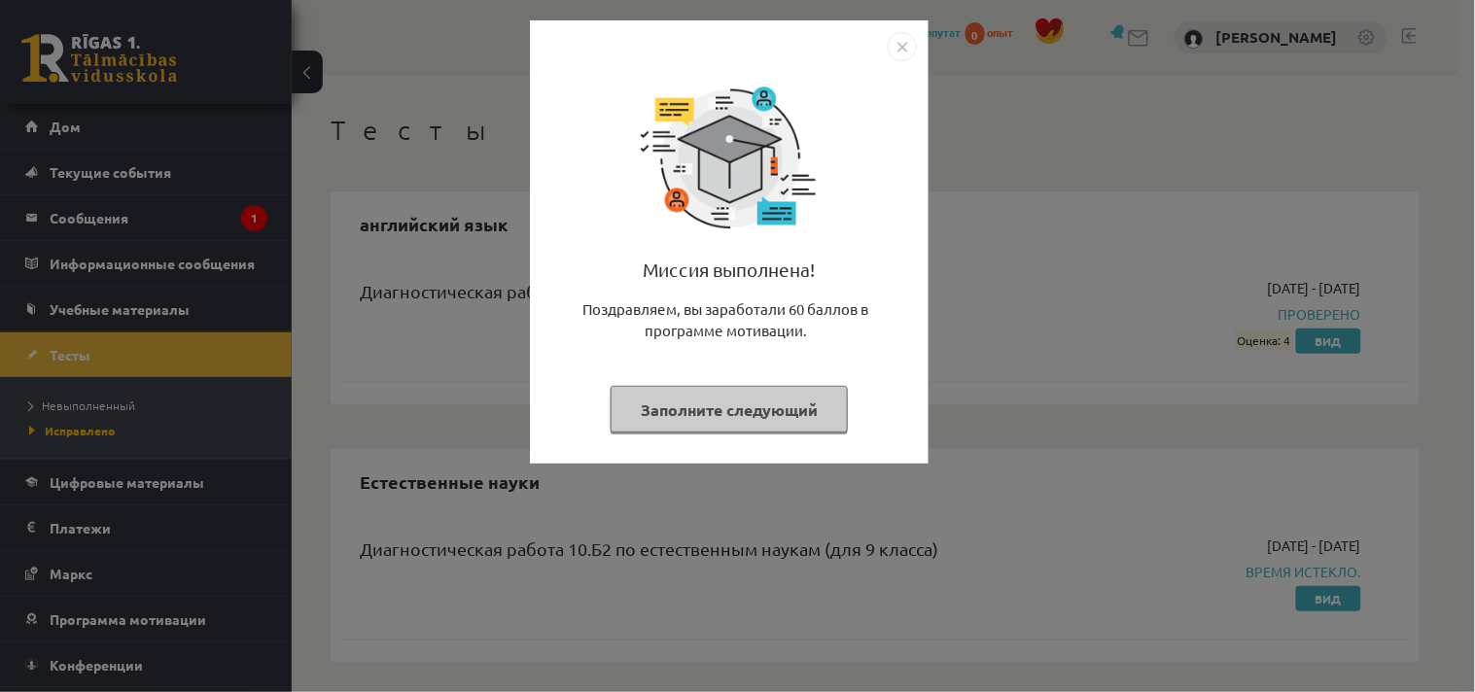
click at [737, 426] on button "Заполните следующий" at bounding box center [729, 410] width 237 height 48
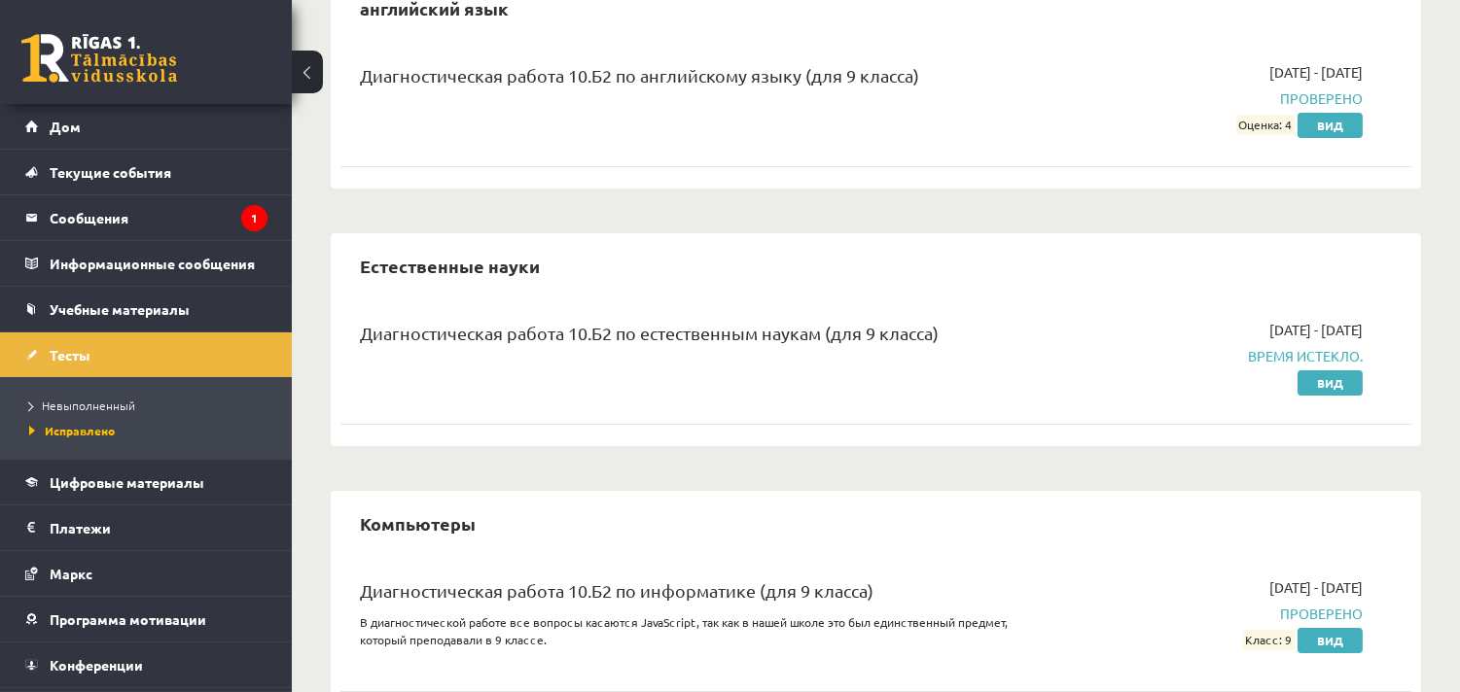
scroll to position [275, 0]
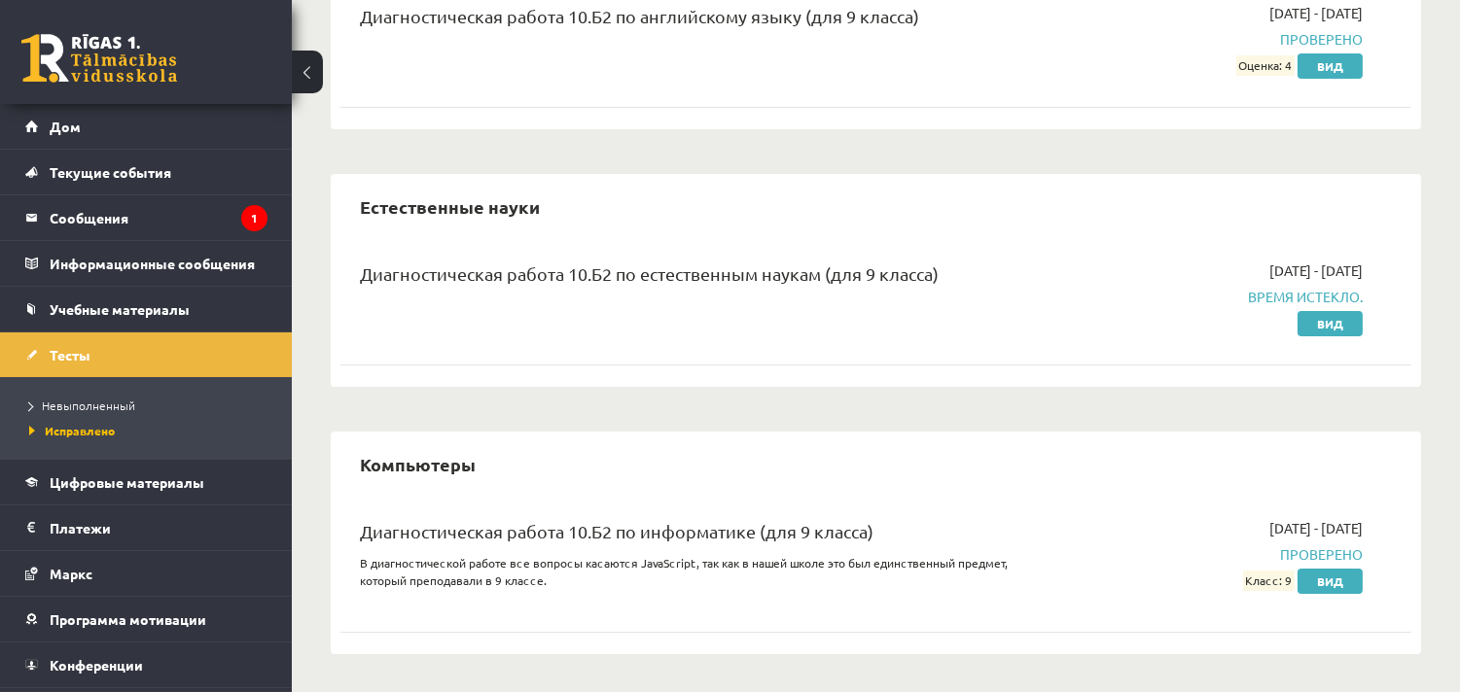
drag, startPoint x: 568, startPoint y: 671, endPoint x: 1091, endPoint y: 231, distance: 683.3
click at [1091, 231] on div "Естественные науки Диагностическая работа 10.Б2 по естественным наукам (для 9 к…" at bounding box center [876, 280] width 1090 height 213
click at [218, 208] on legend "Сообщения 1" at bounding box center [159, 217] width 218 height 45
